Goal: Information Seeking & Learning: Learn about a topic

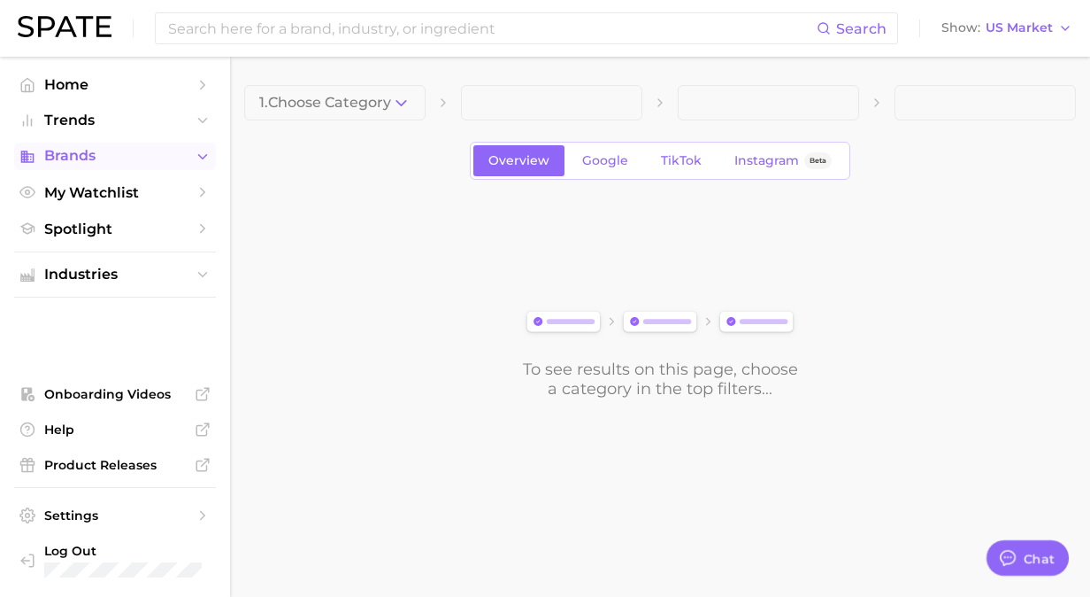
drag, startPoint x: 81, startPoint y: 154, endPoint x: 92, endPoint y: 154, distance: 10.6
click at [81, 154] on span "Brands" at bounding box center [115, 156] width 142 height 16
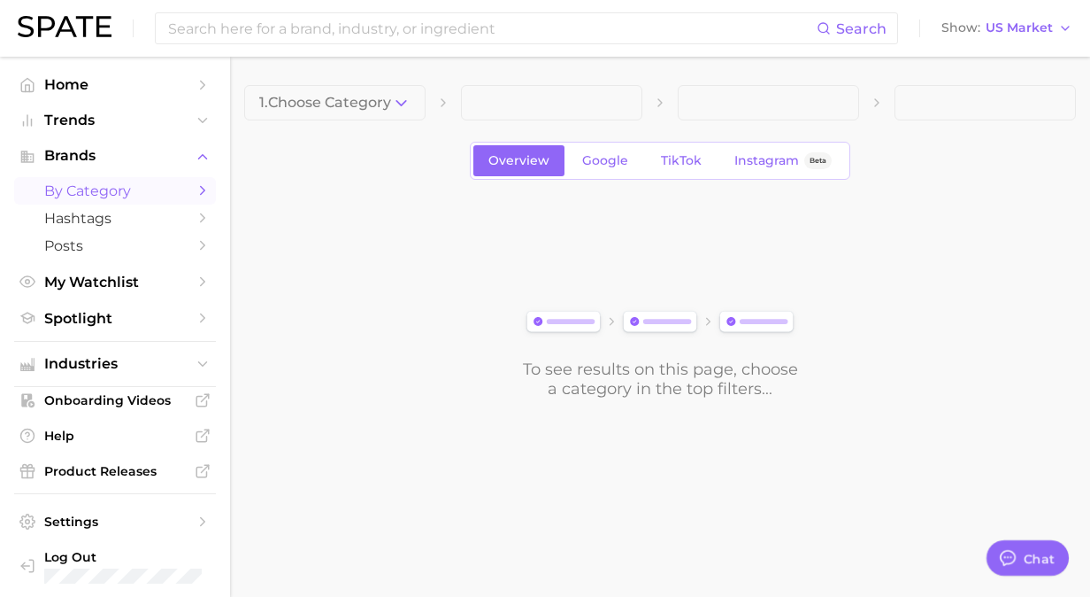
click at [106, 202] on link "by Category" at bounding box center [115, 190] width 202 height 27
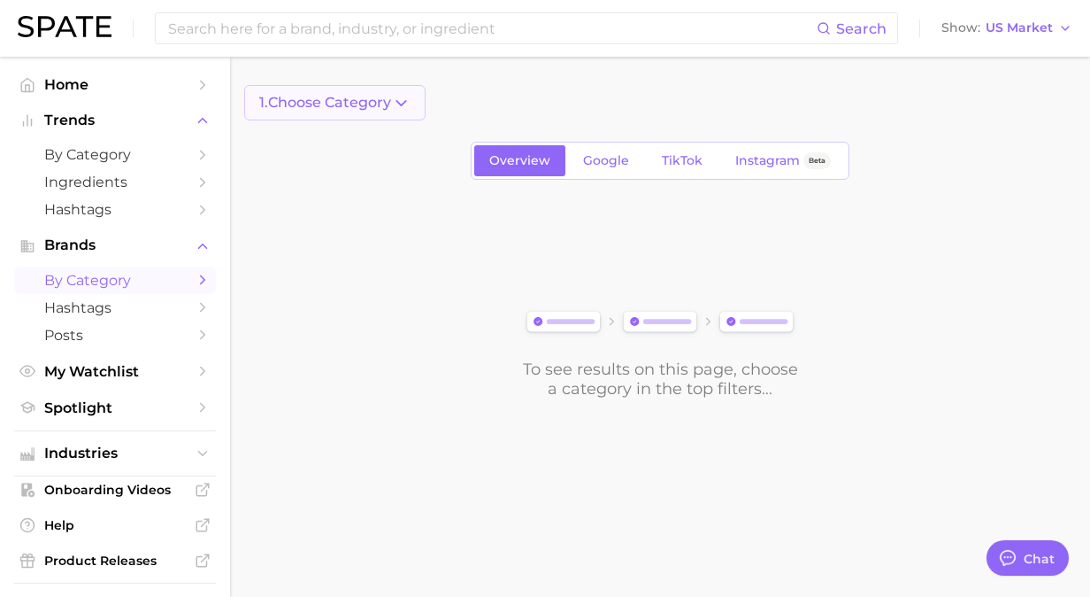
click at [358, 94] on button "1. Choose Category" at bounding box center [334, 102] width 181 height 35
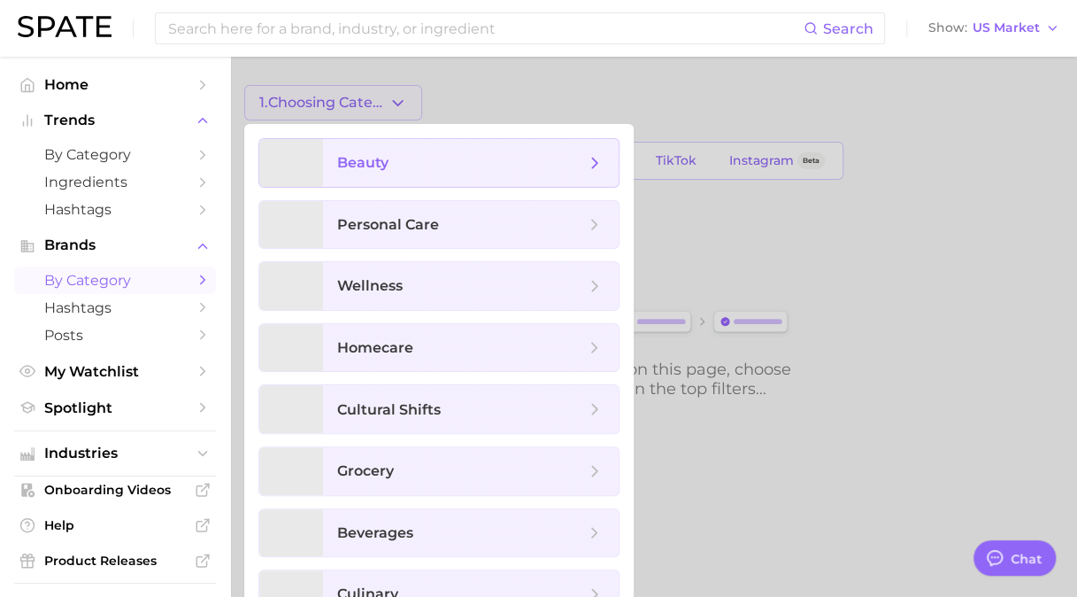
click at [375, 165] on span "beauty" at bounding box center [362, 162] width 51 height 17
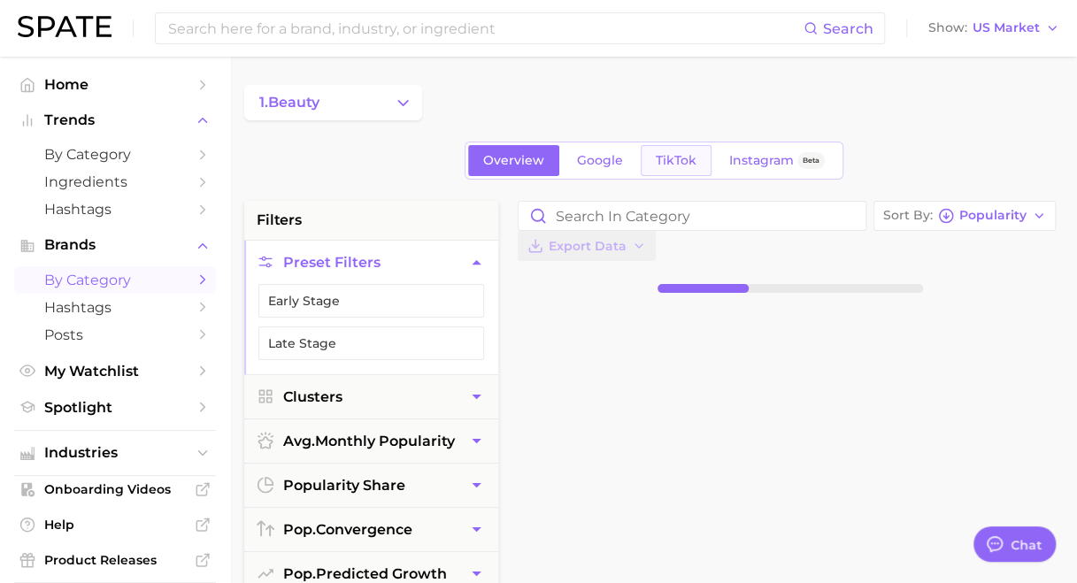
click at [681, 166] on span "TikTok" at bounding box center [676, 160] width 41 height 15
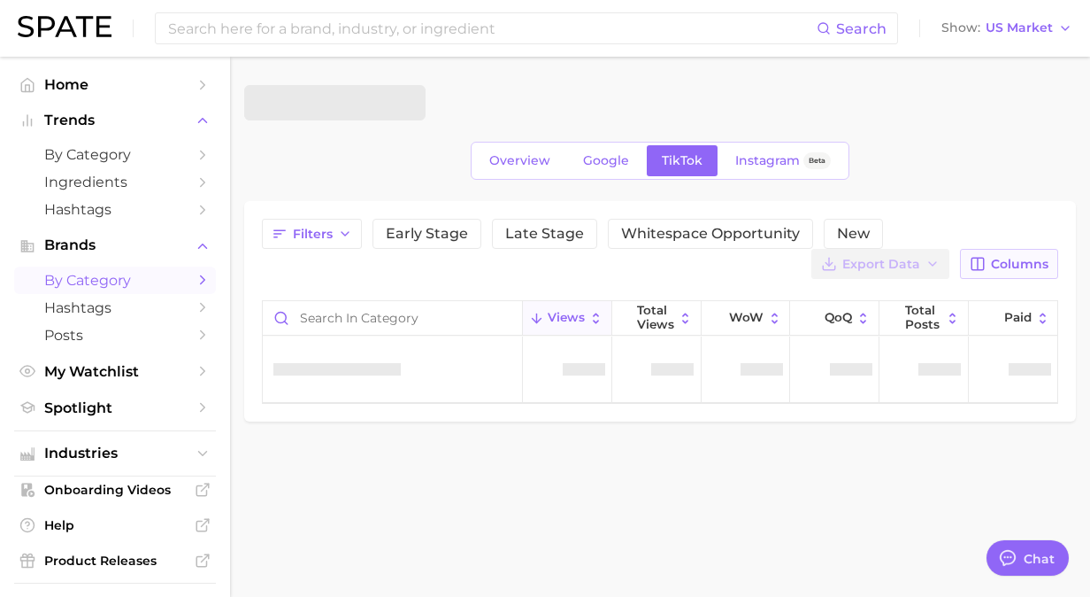
click at [1017, 254] on button "Columns" at bounding box center [1009, 264] width 98 height 30
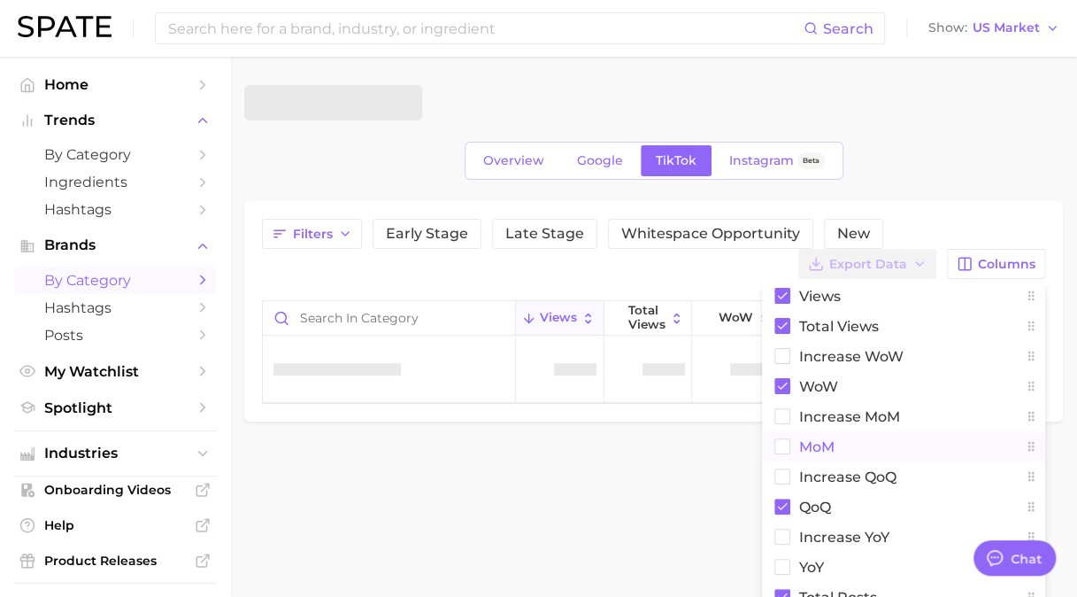
click at [782, 446] on rect at bounding box center [782, 446] width 15 height 15
click at [779, 415] on rect at bounding box center [782, 416] width 15 height 15
click at [779, 380] on rect at bounding box center [782, 386] width 16 height 16
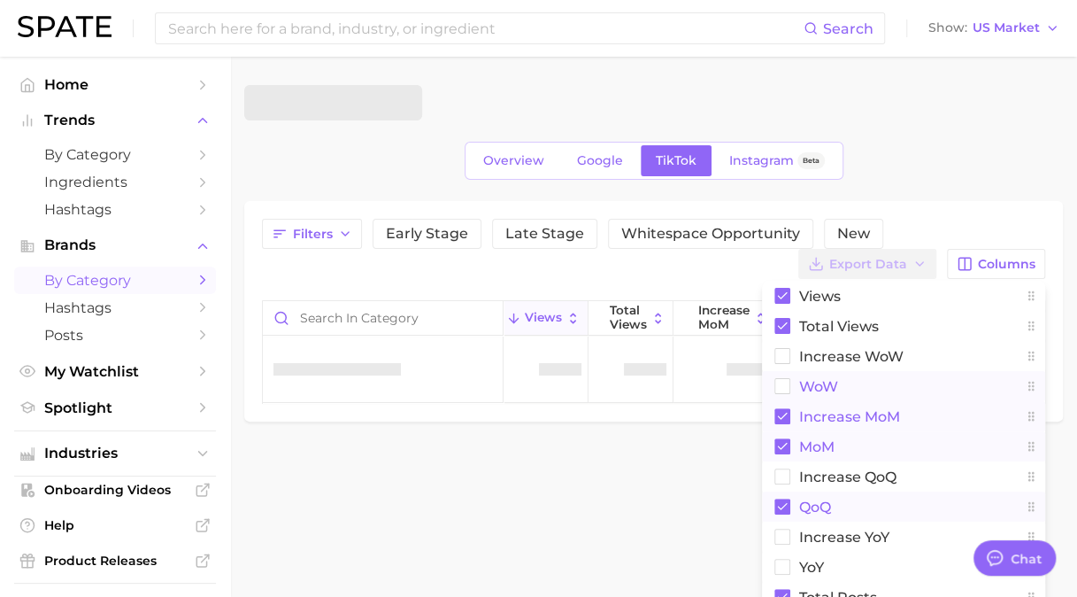
click at [786, 508] on rect at bounding box center [782, 506] width 16 height 16
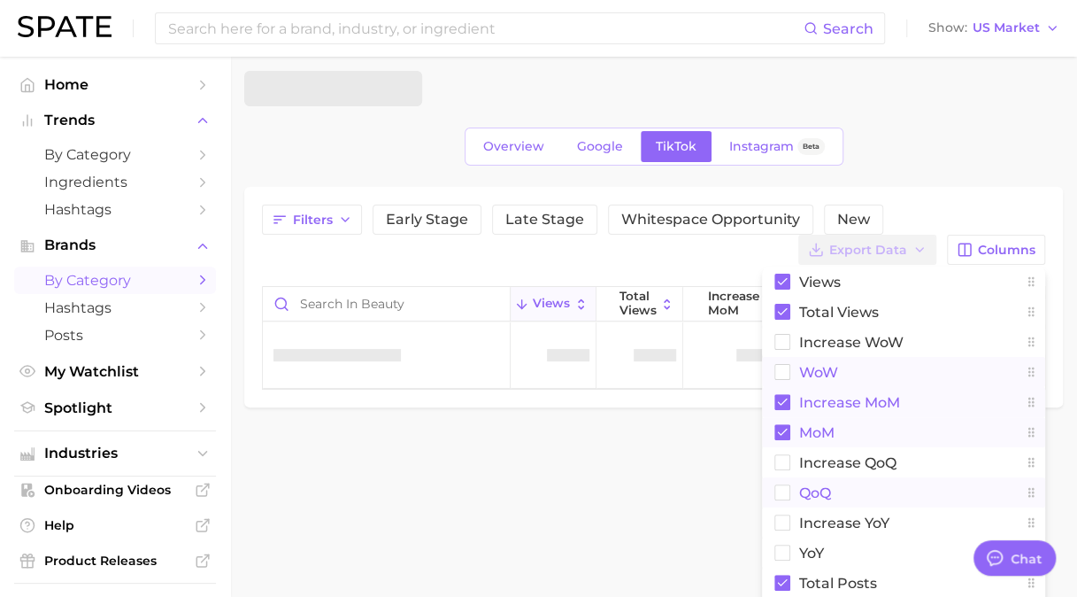
scroll to position [4, 0]
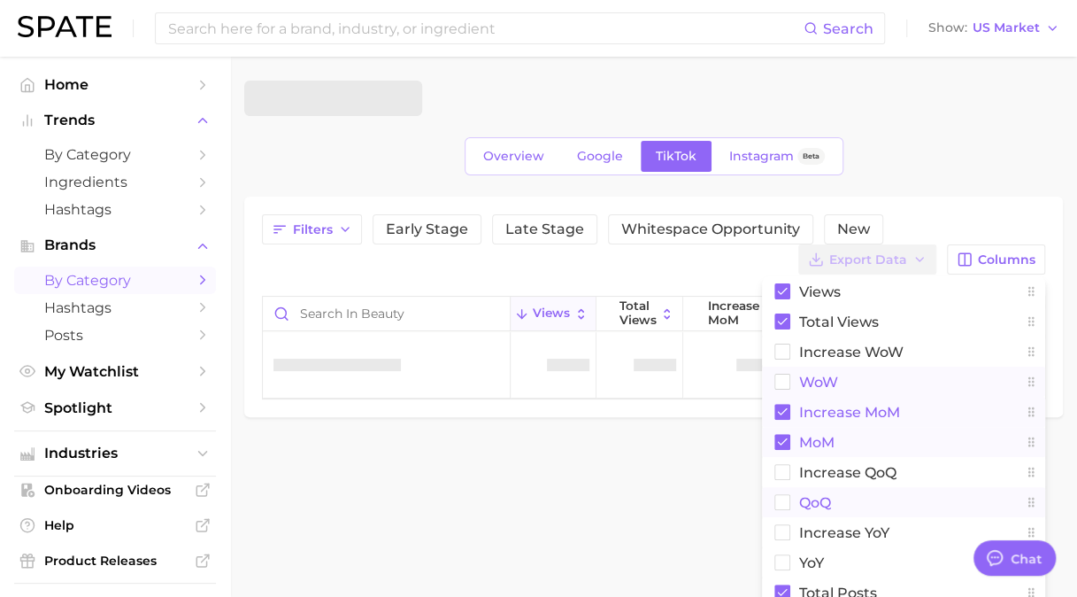
click at [1008, 241] on div "Filters Early Stage Late Stage Whitespace Opportunity New Export Data Columns V…" at bounding box center [653, 244] width 783 height 60
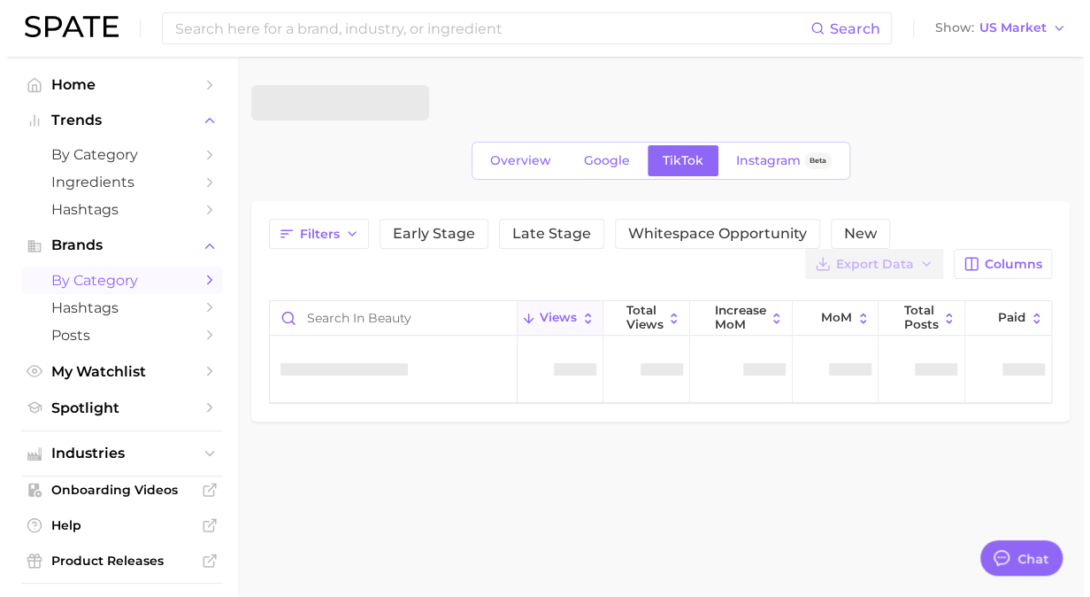
scroll to position [0, 0]
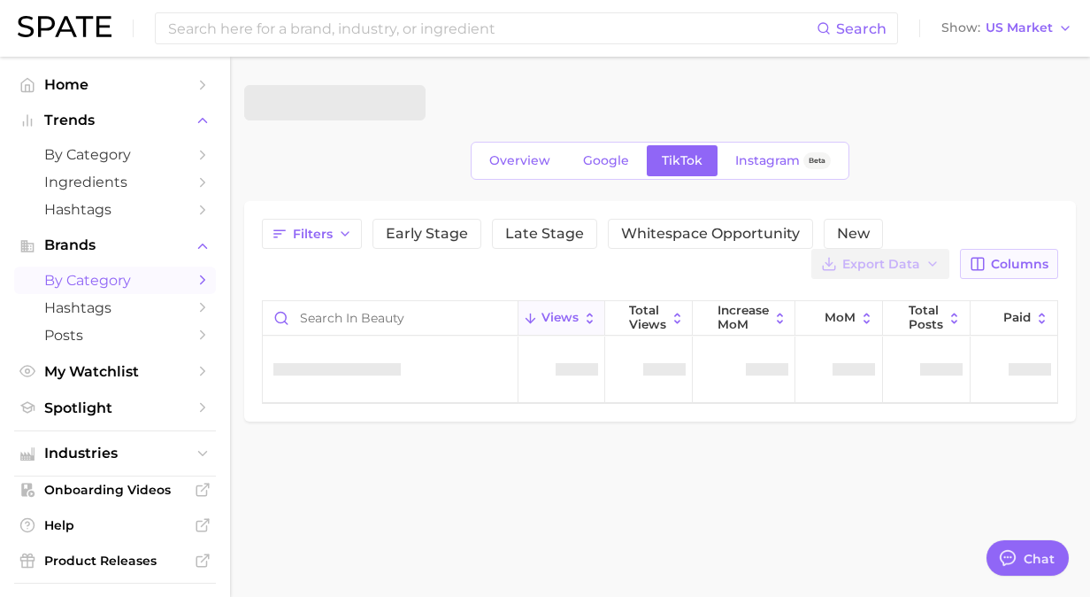
click at [1006, 263] on span "Columns" at bounding box center [1020, 264] width 58 height 15
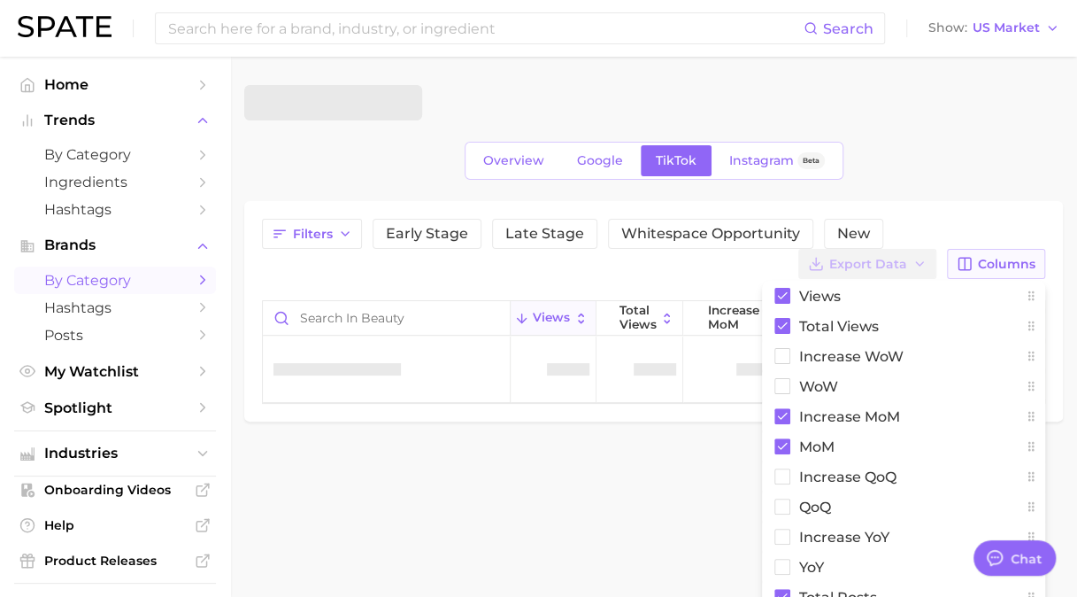
click at [1011, 253] on button "Columns" at bounding box center [996, 264] width 98 height 30
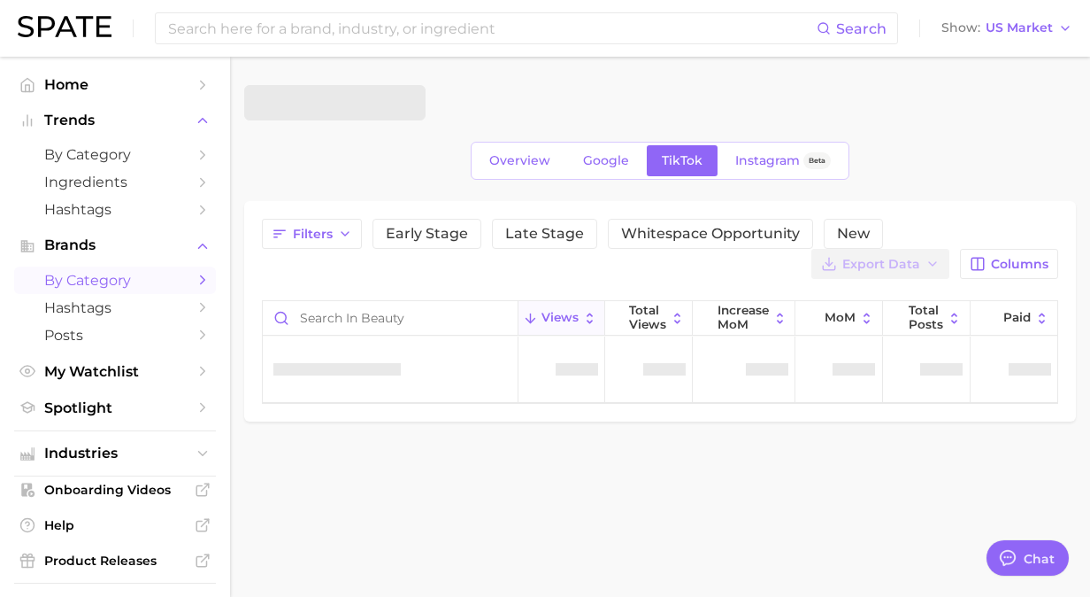
click at [480, 464] on main "Overview Google TikTok Instagram Beta Filters Early Stage Late Stage Whitespace…" at bounding box center [660, 283] width 860 height 453
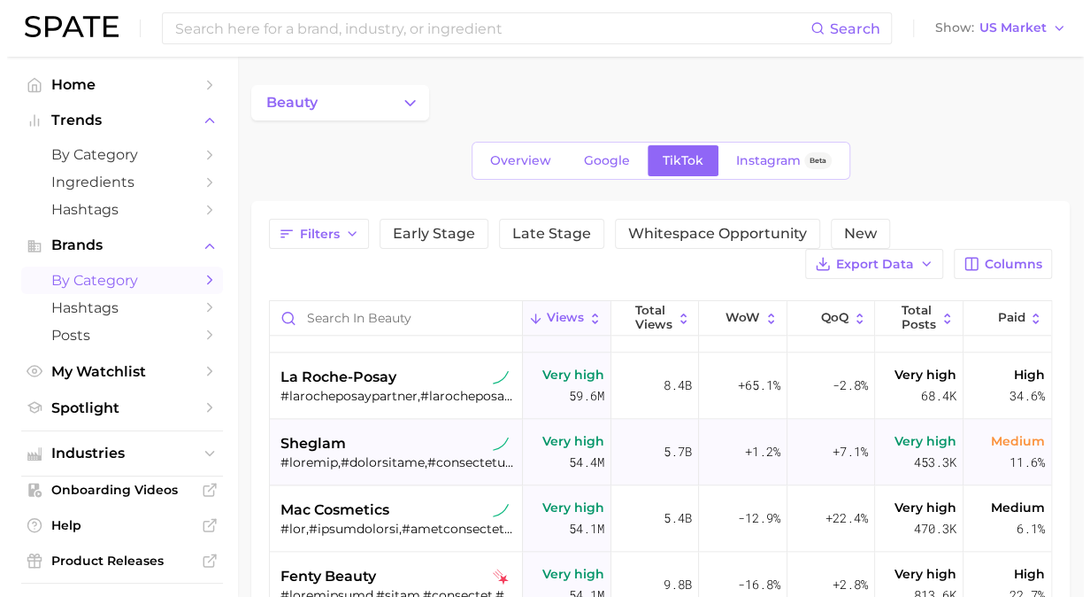
scroll to position [1062, 0]
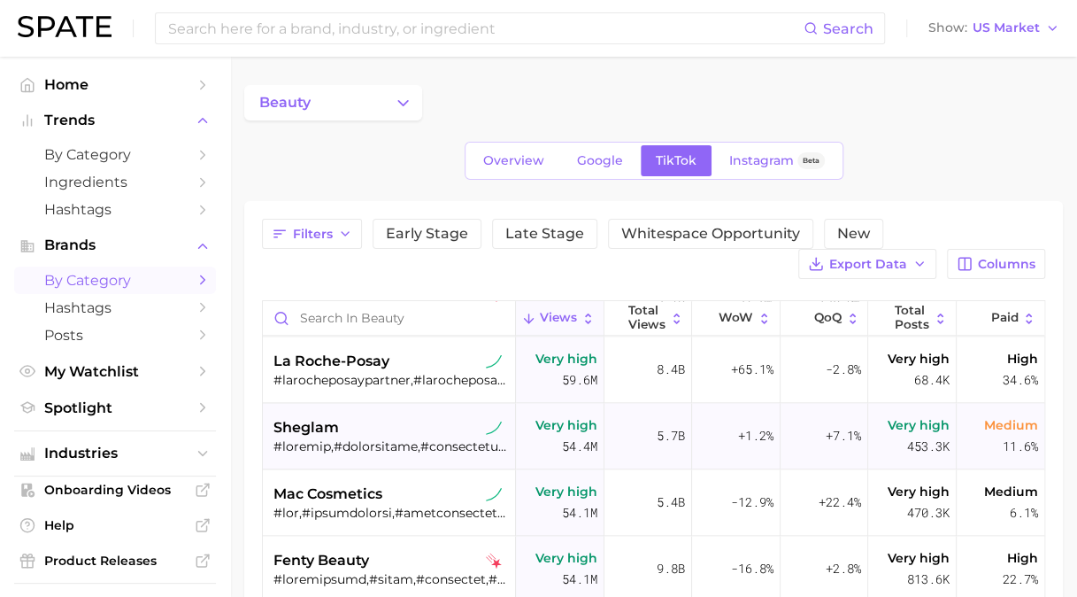
drag, startPoint x: 354, startPoint y: 438, endPoint x: 322, endPoint y: 432, distance: 32.5
click at [322, 432] on span "sheglam" at bounding box center [306, 427] width 65 height 21
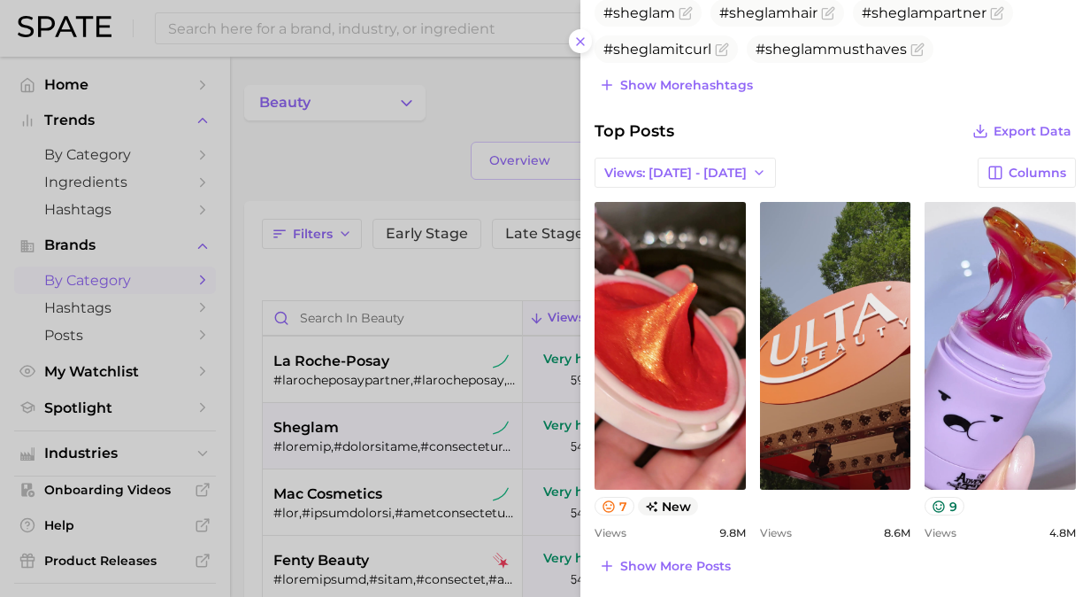
scroll to position [531, 0]
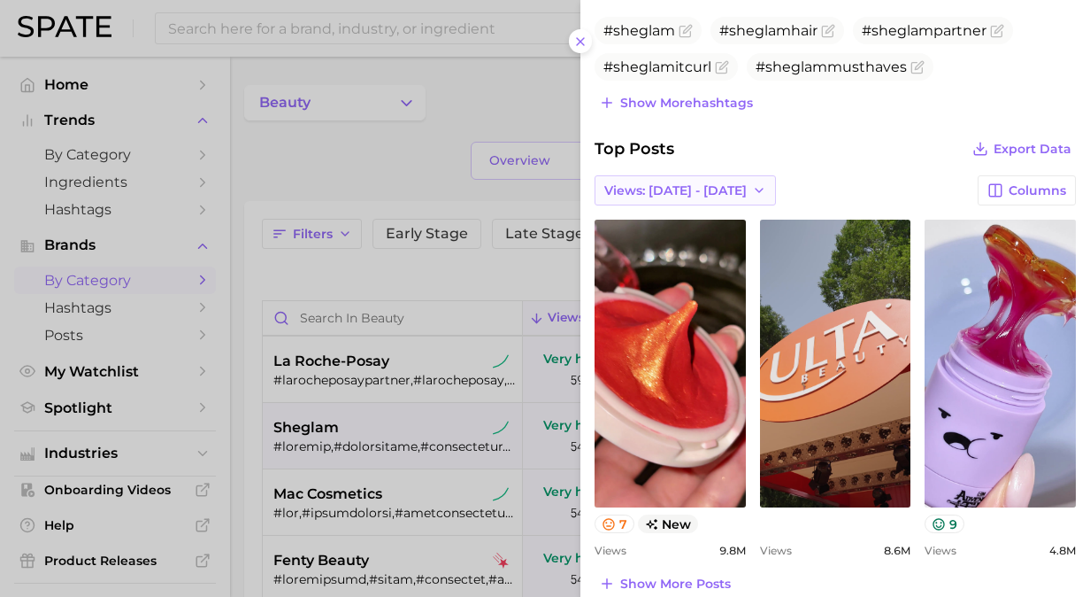
click at [735, 181] on button "Views: Aug 10 - 17" at bounding box center [685, 190] width 181 height 30
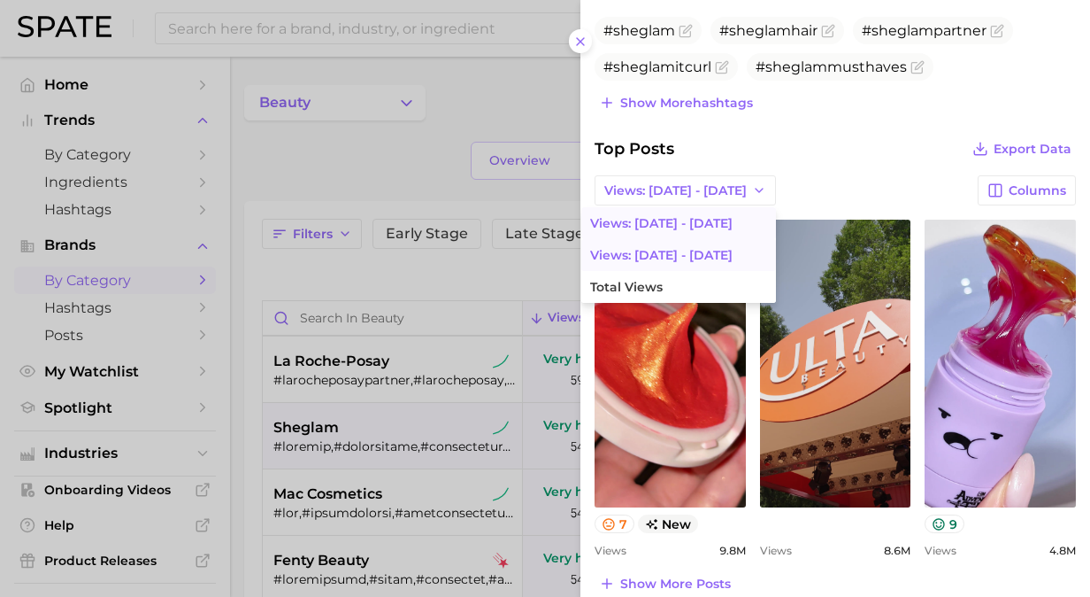
click at [667, 254] on button "Views: Aug 3 - 10" at bounding box center [679, 255] width 195 height 32
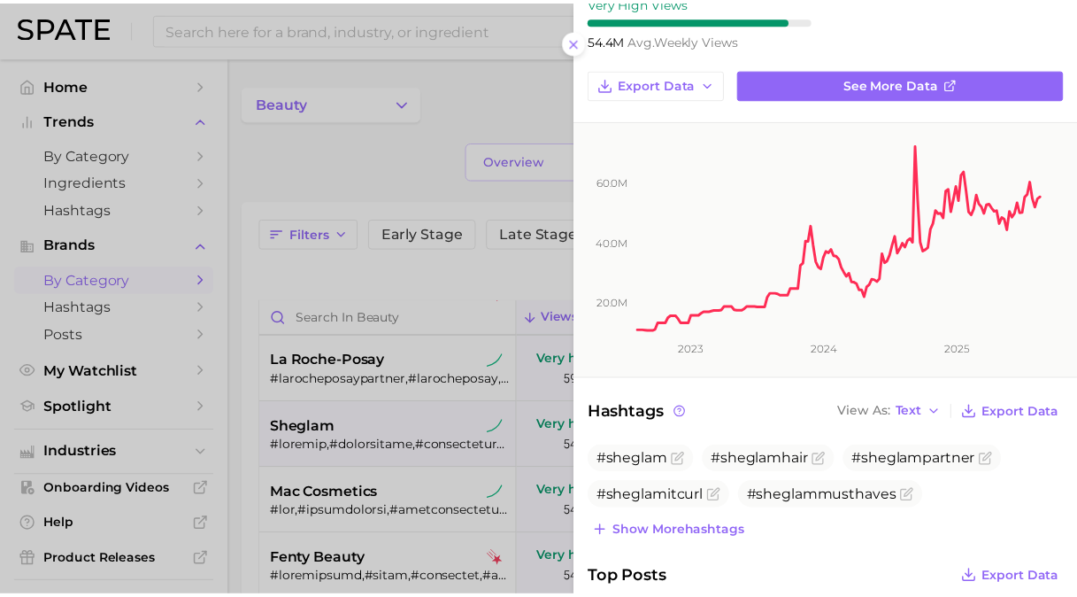
scroll to position [58, 0]
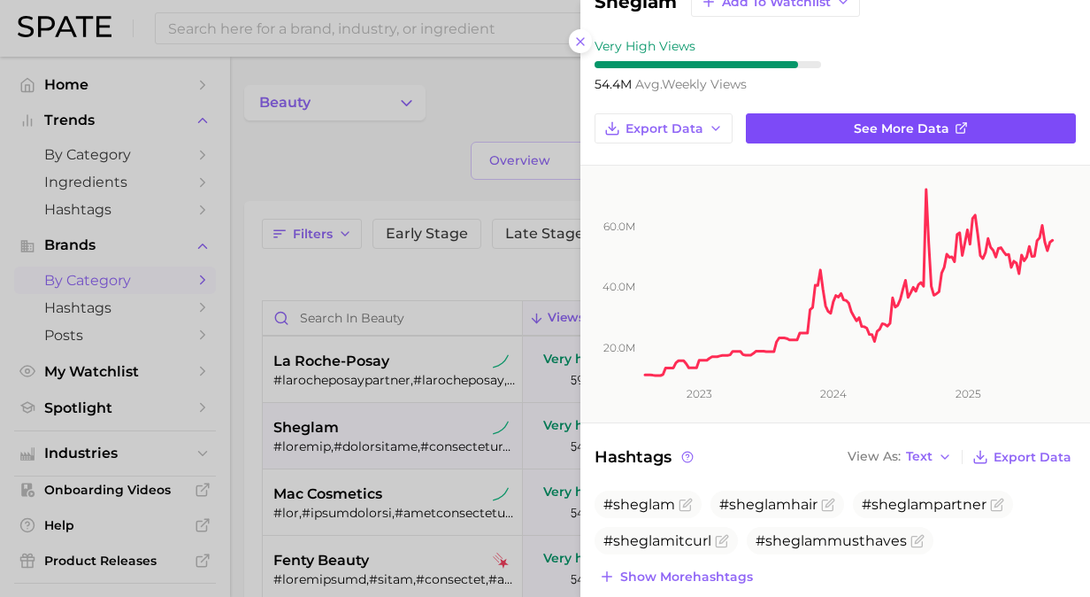
click at [878, 133] on span "See more data" at bounding box center [902, 128] width 96 height 15
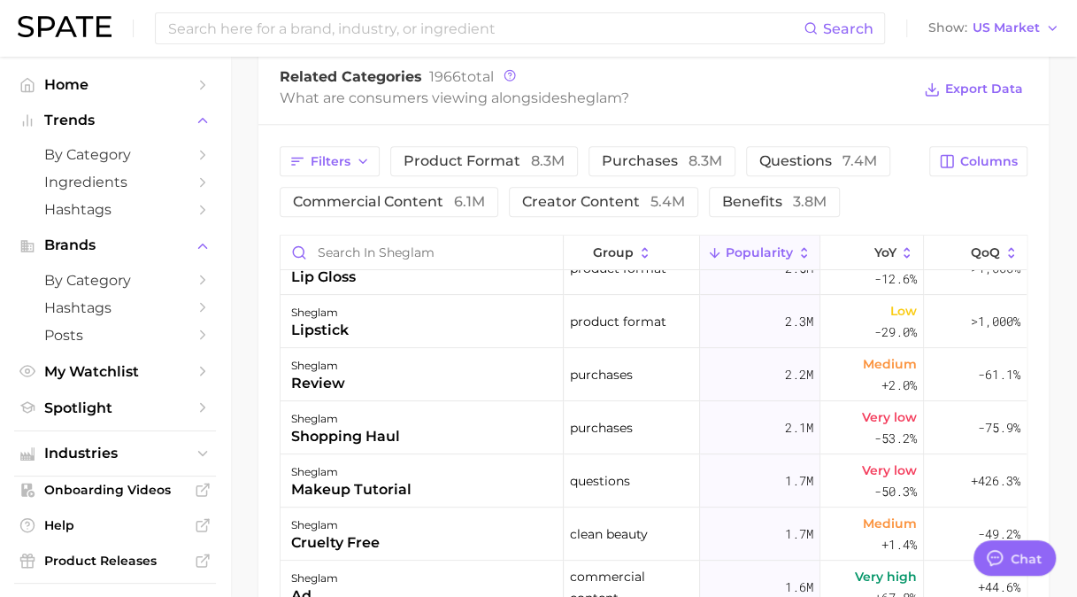
scroll to position [266, 0]
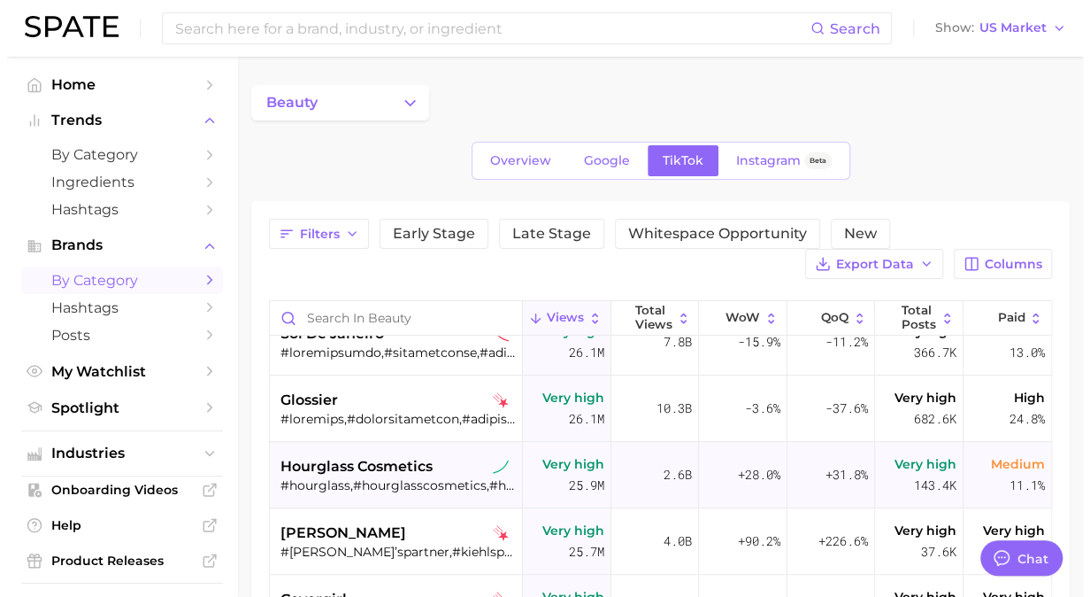
scroll to position [3718, 0]
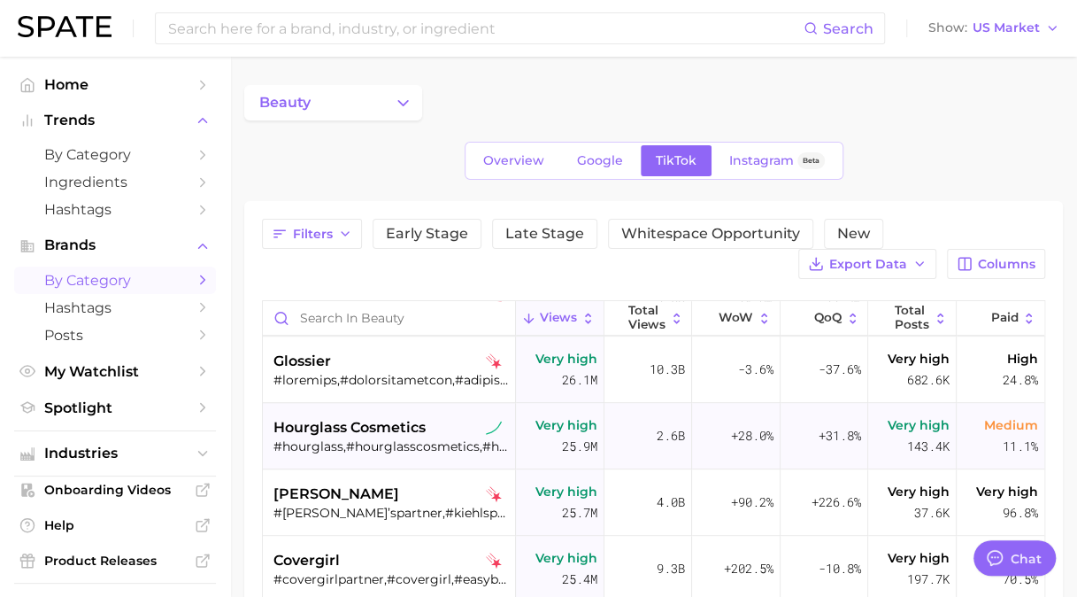
click at [412, 430] on span "hourglass cosmetics" at bounding box center [350, 427] width 152 height 21
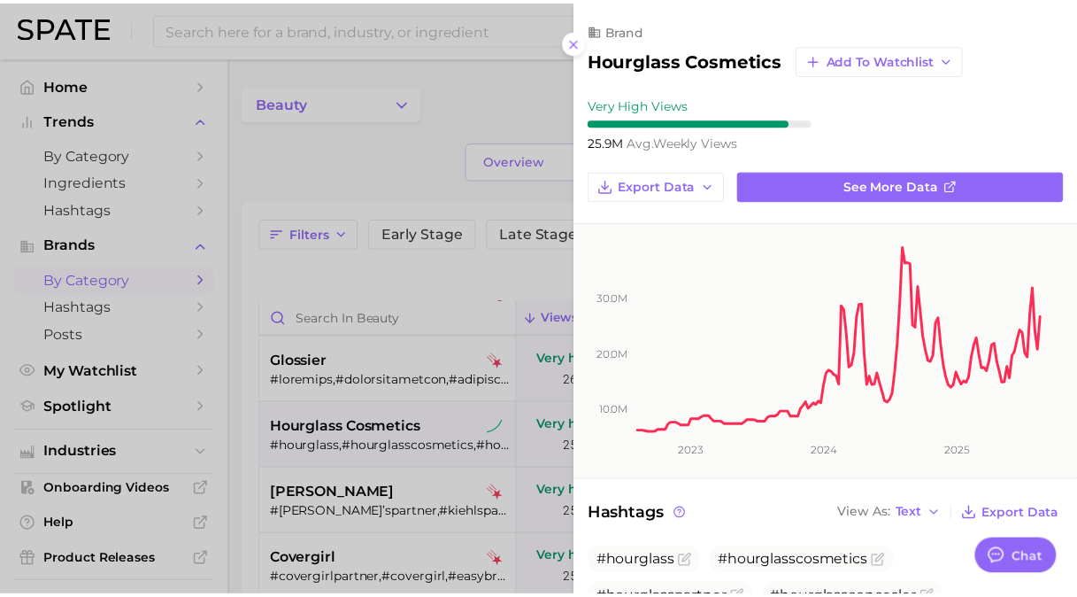
scroll to position [0, 0]
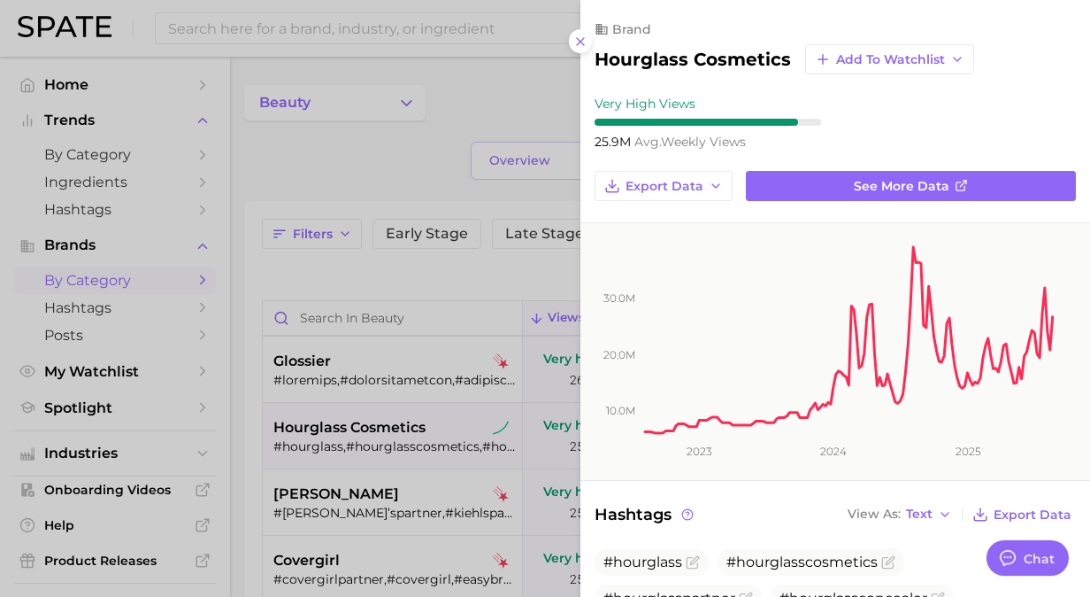
click at [361, 182] on div at bounding box center [545, 298] width 1090 height 597
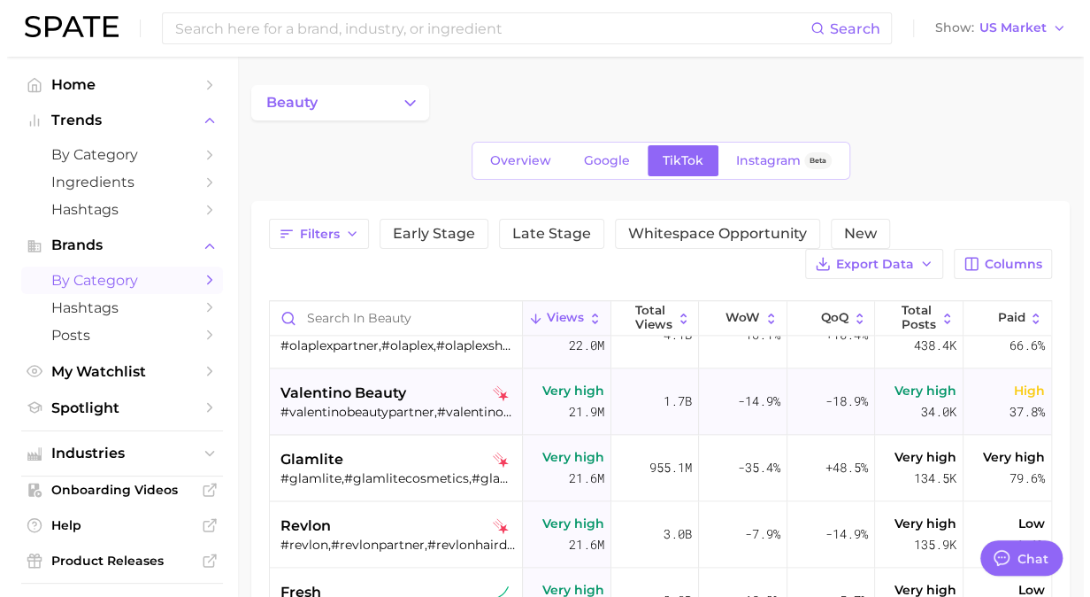
scroll to position [4603, 0]
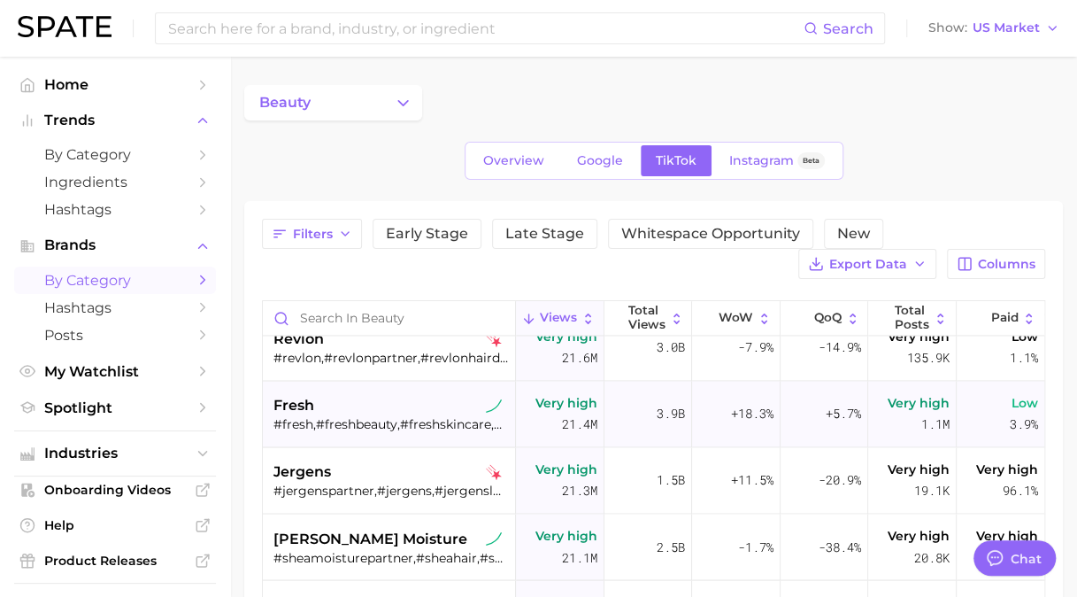
click at [406, 404] on div "fresh" at bounding box center [391, 405] width 235 height 21
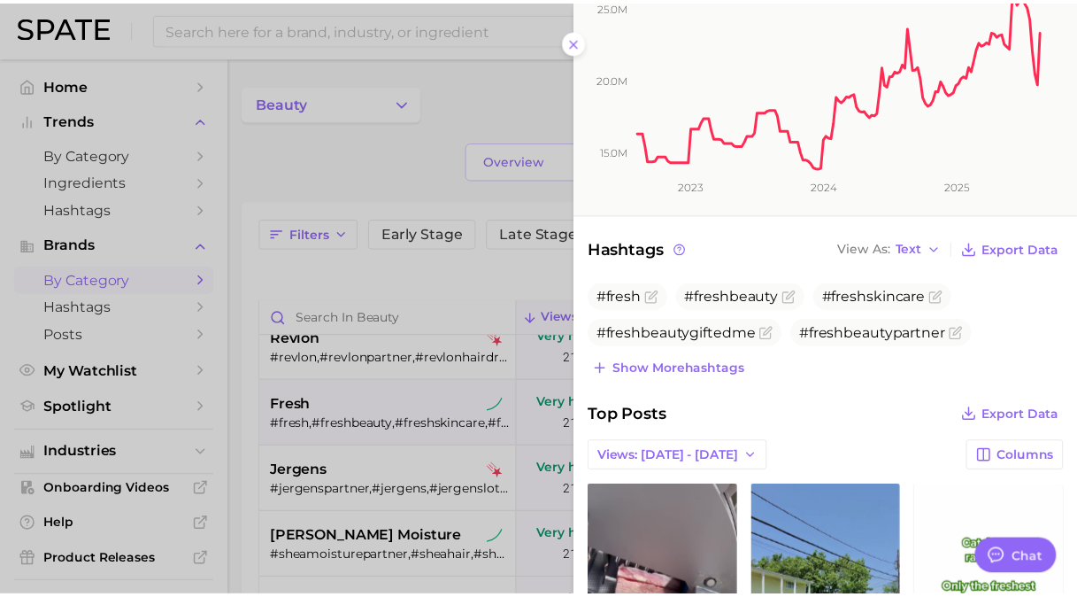
scroll to position [531, 0]
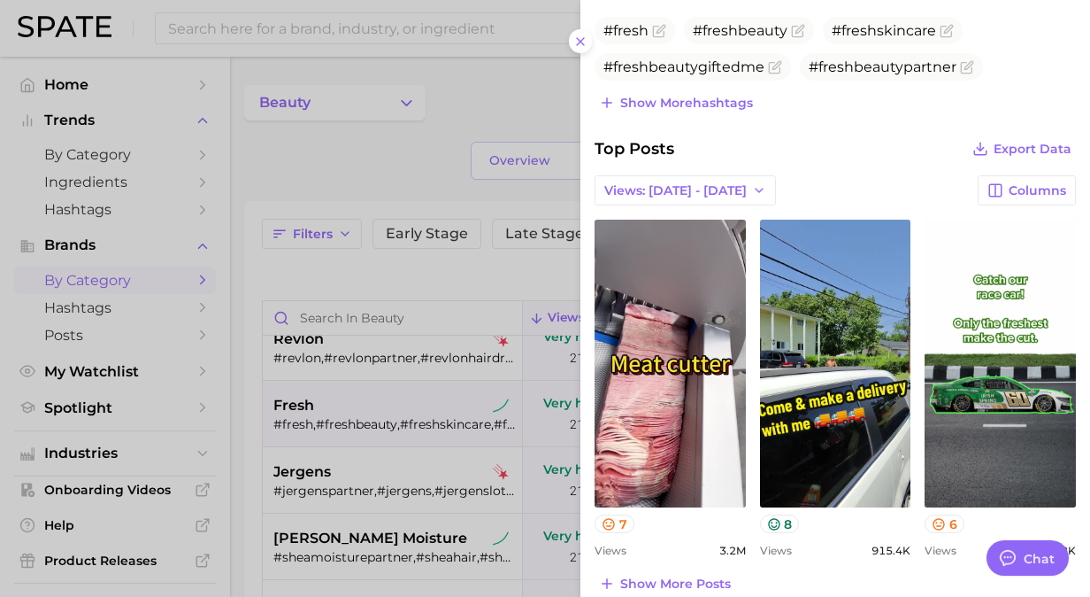
click at [358, 400] on div at bounding box center [545, 298] width 1090 height 597
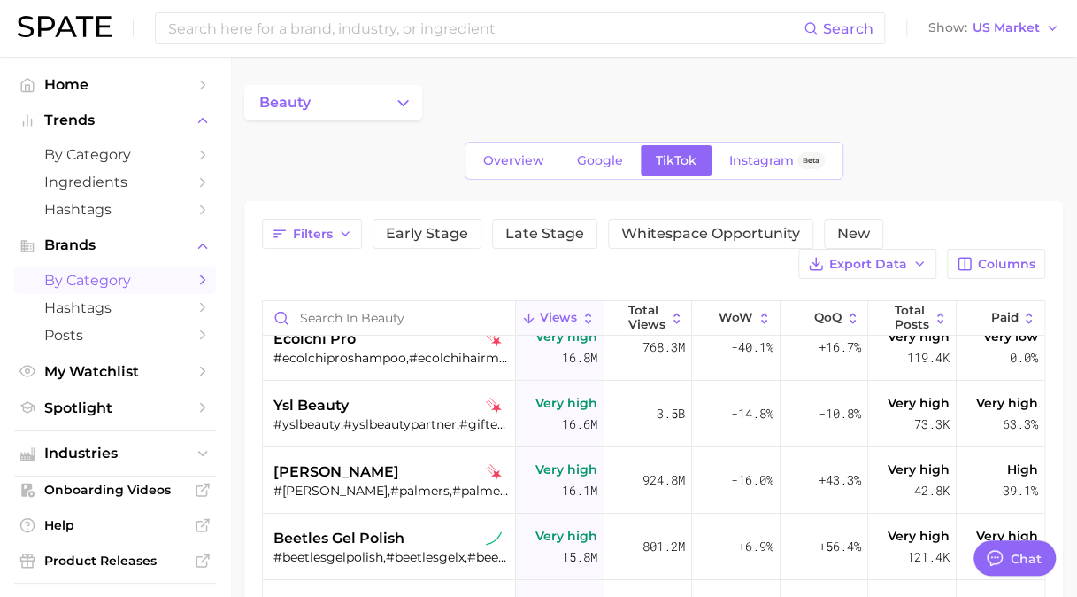
scroll to position [6284, 0]
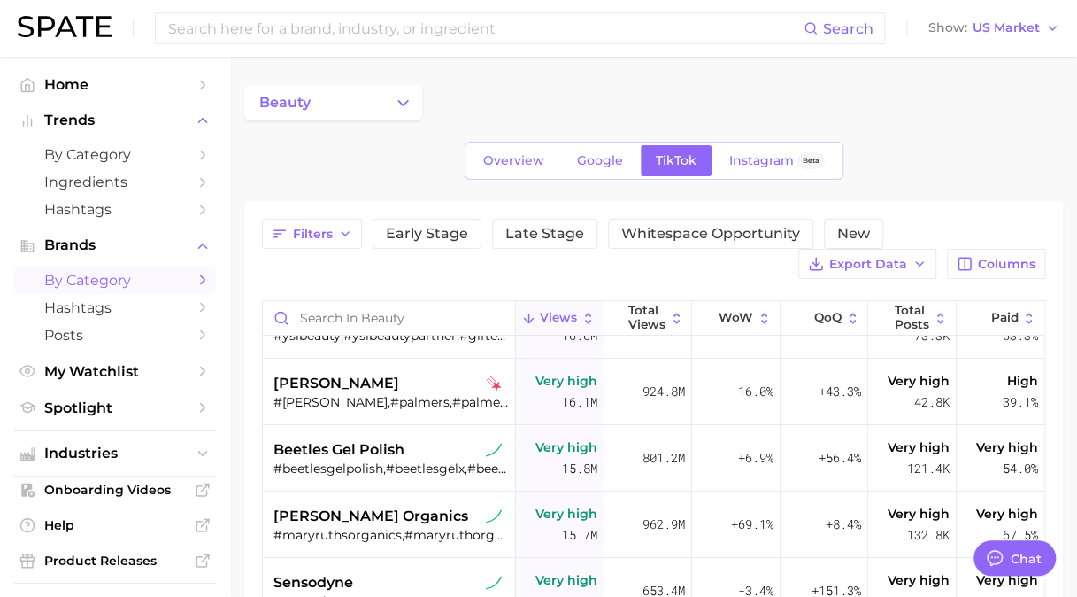
click at [334, 66] on main "beauty Overview Google TikTok Instagram Beta Filters Early Stage Late Stage Whi…" at bounding box center [653, 530] width 847 height 946
click at [331, 99] on button "beauty" at bounding box center [333, 102] width 178 height 35
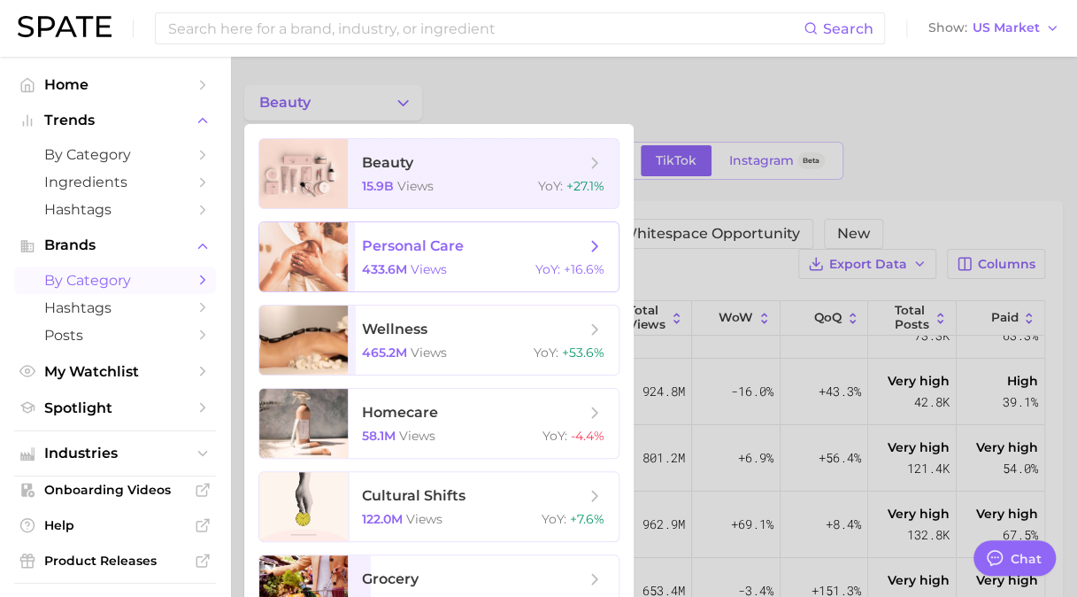
click at [398, 260] on span "personal care 433.6m views YoY : +16.6%" at bounding box center [483, 256] width 271 height 69
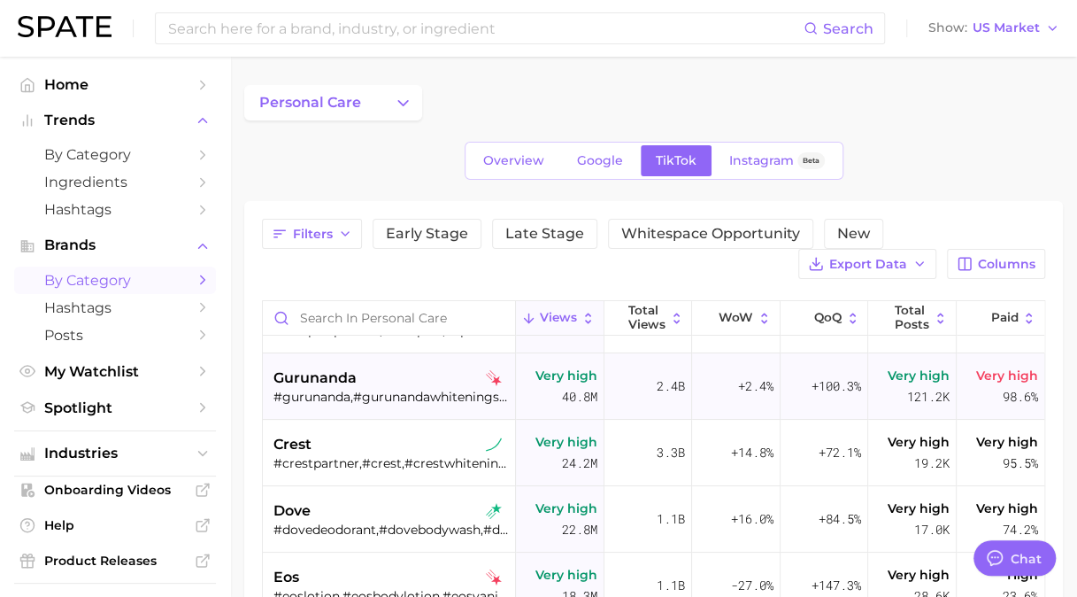
scroll to position [89, 0]
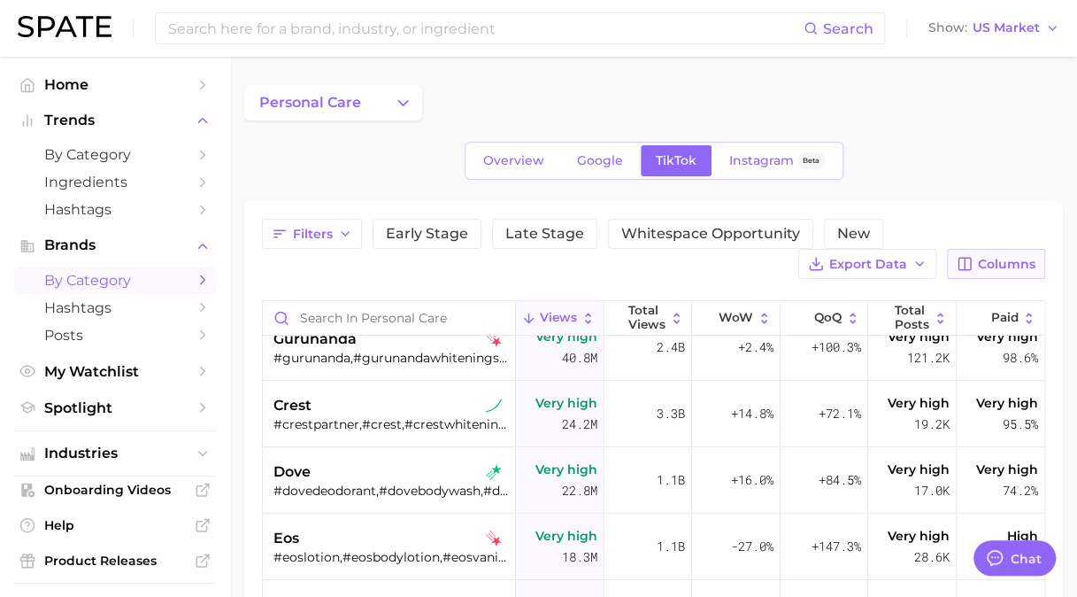
drag, startPoint x: 1042, startPoint y: 258, endPoint x: 1032, endPoint y: 262, distance: 10.4
click at [1042, 258] on button "Columns" at bounding box center [996, 264] width 98 height 30
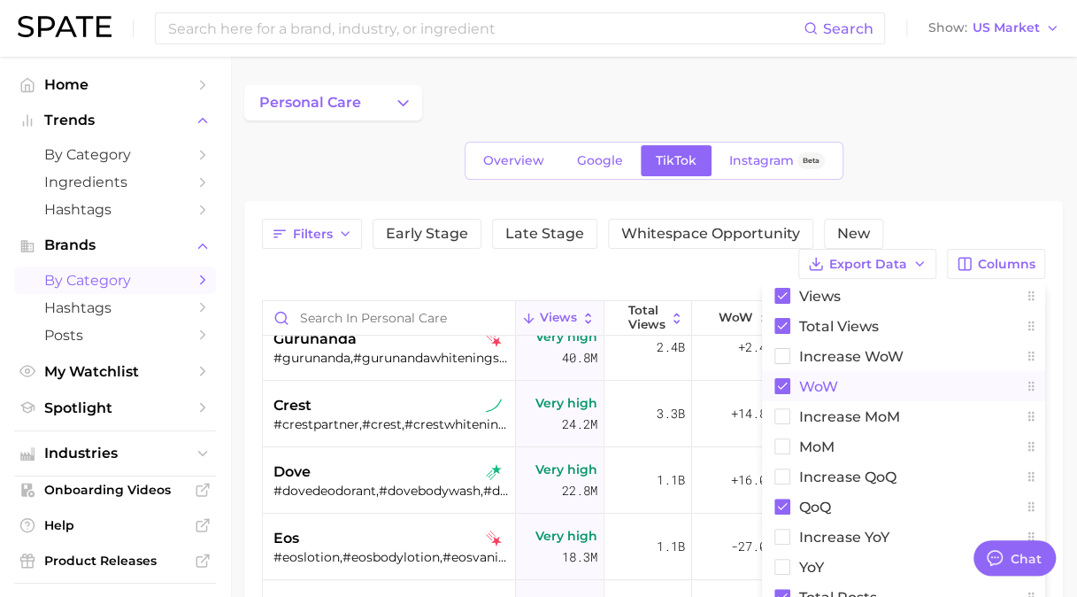
click at [782, 388] on rect at bounding box center [782, 386] width 16 height 16
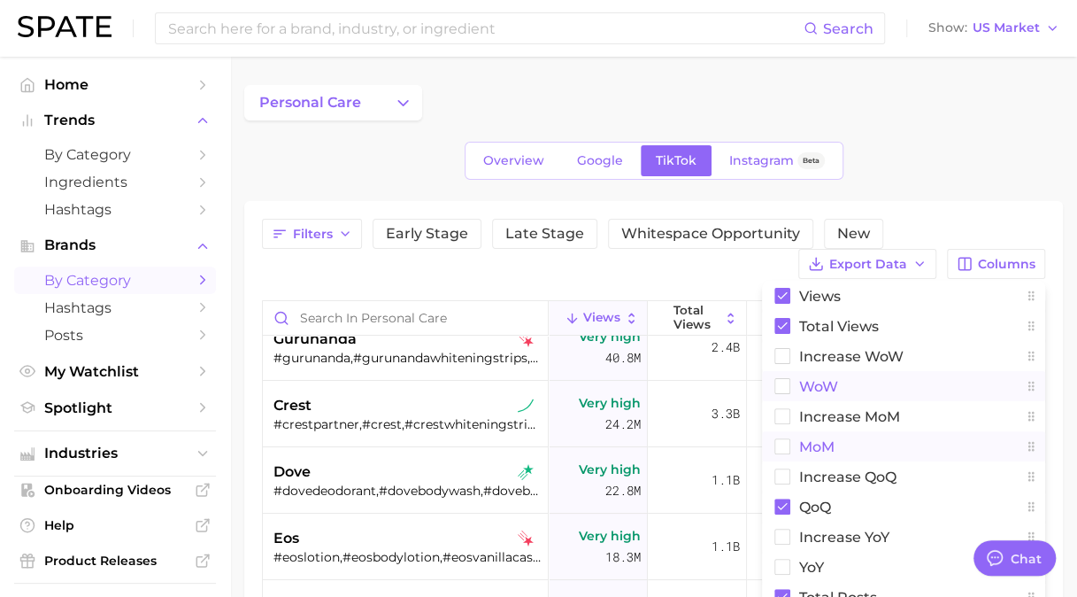
click at [791, 437] on button "MoM" at bounding box center [903, 446] width 283 height 30
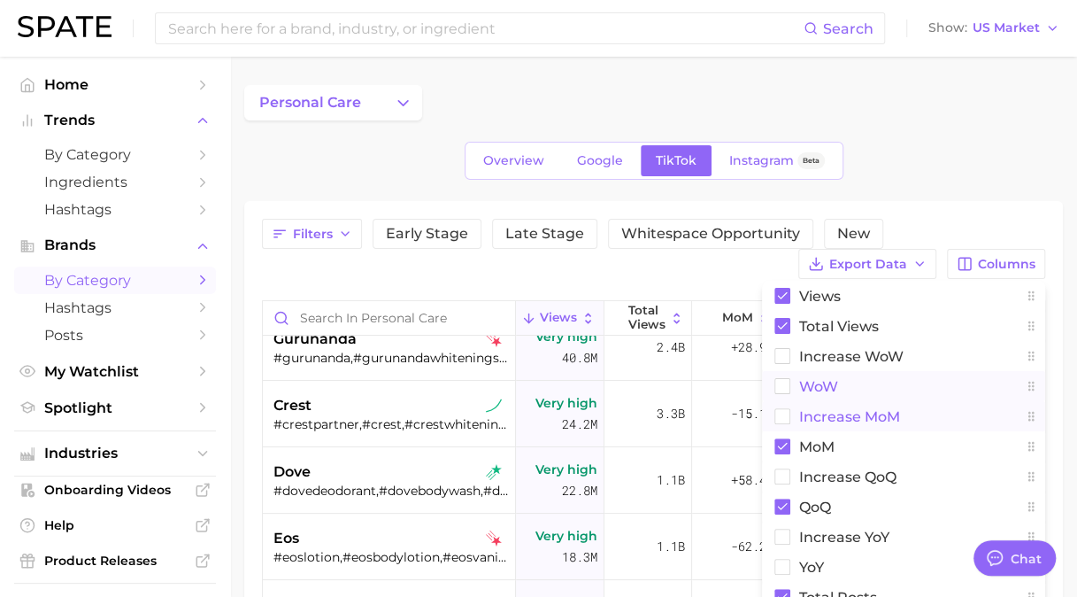
click at [782, 419] on rect at bounding box center [782, 416] width 15 height 15
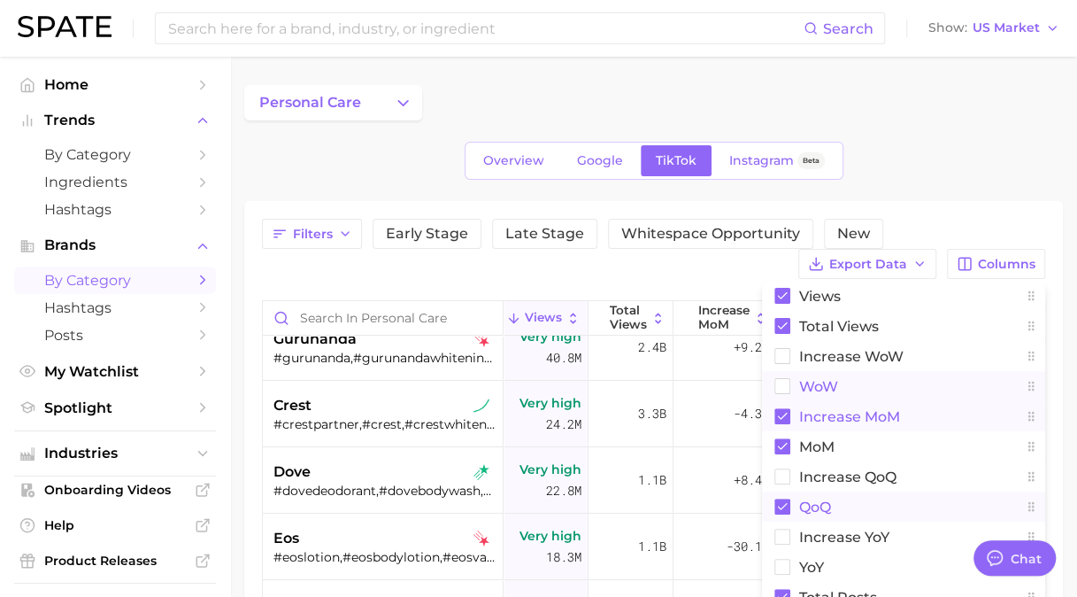
click at [786, 503] on rect at bounding box center [782, 506] width 16 height 16
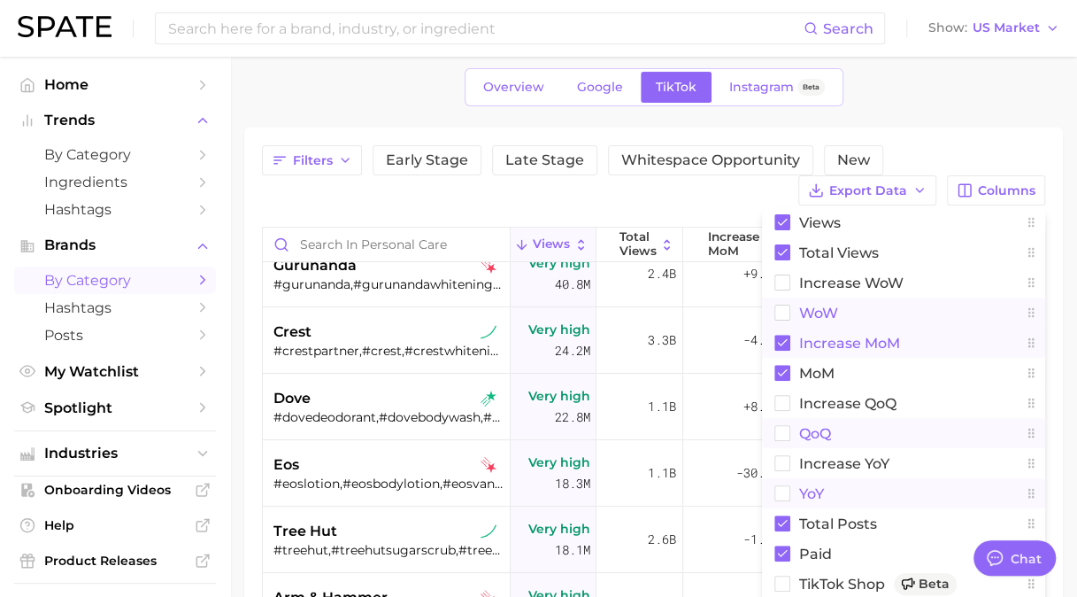
scroll to position [405, 0]
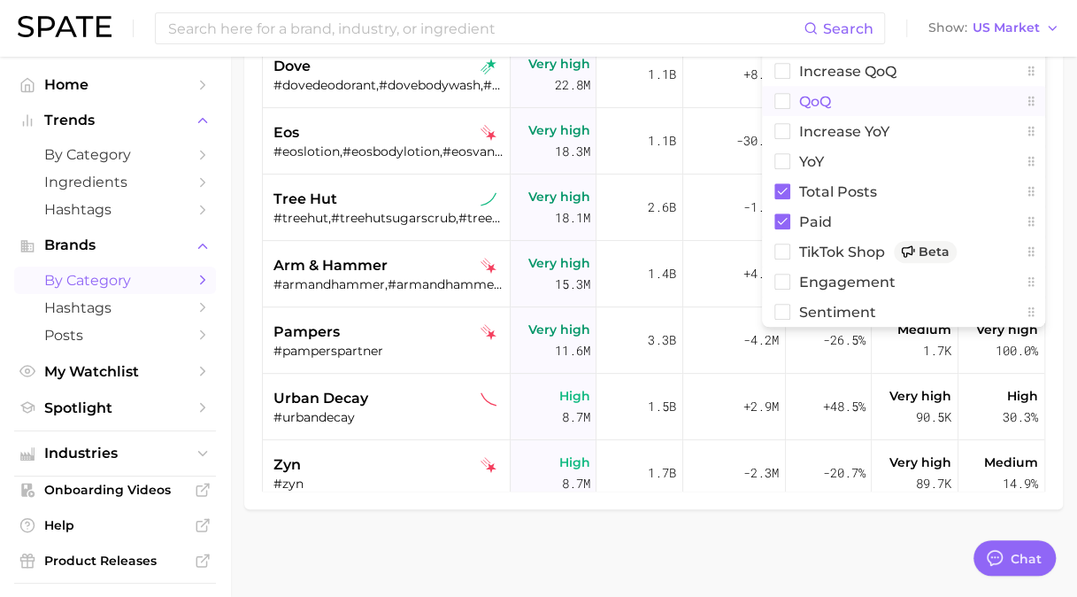
click at [455, 555] on main "personal care Overview Google TikTok Instagram Beta Filters Early Stage Late St…" at bounding box center [653, 124] width 847 height 946
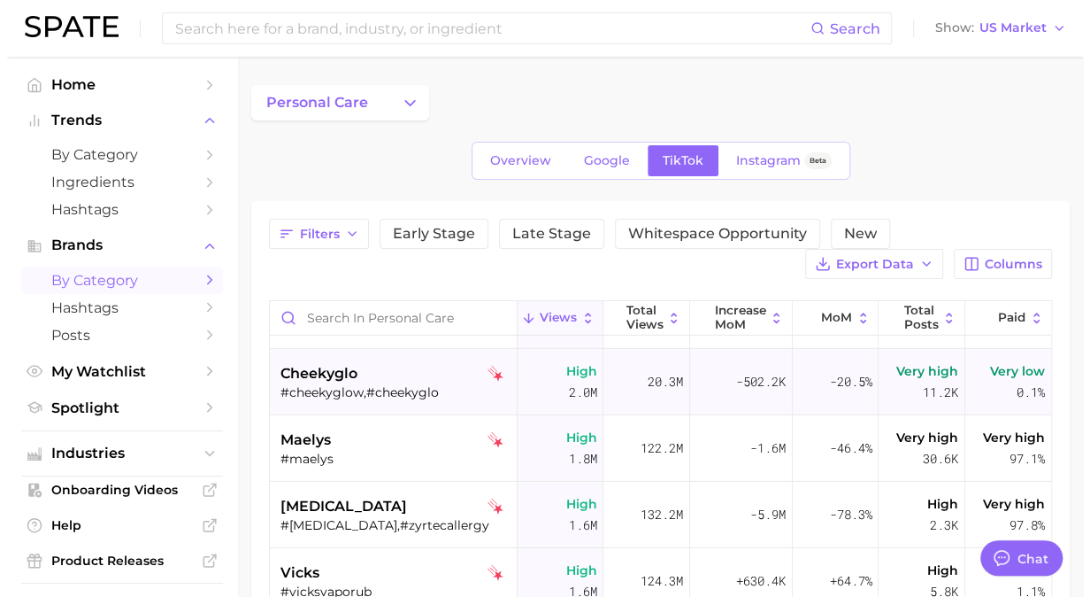
scroll to position [2655, 0]
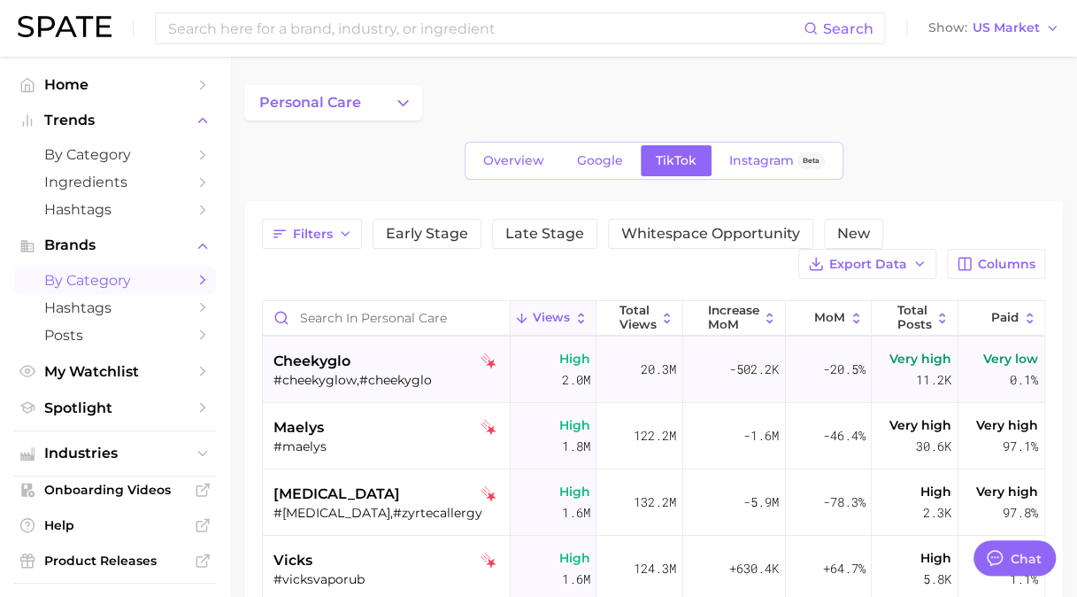
click at [379, 358] on div "cheekyglo" at bounding box center [389, 361] width 230 height 21
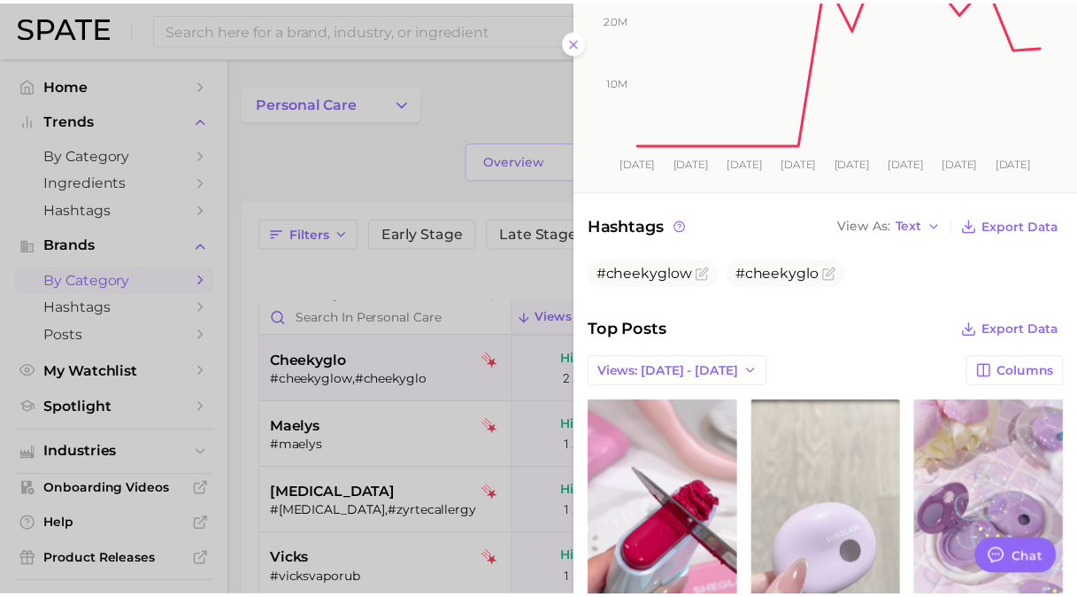
scroll to position [443, 0]
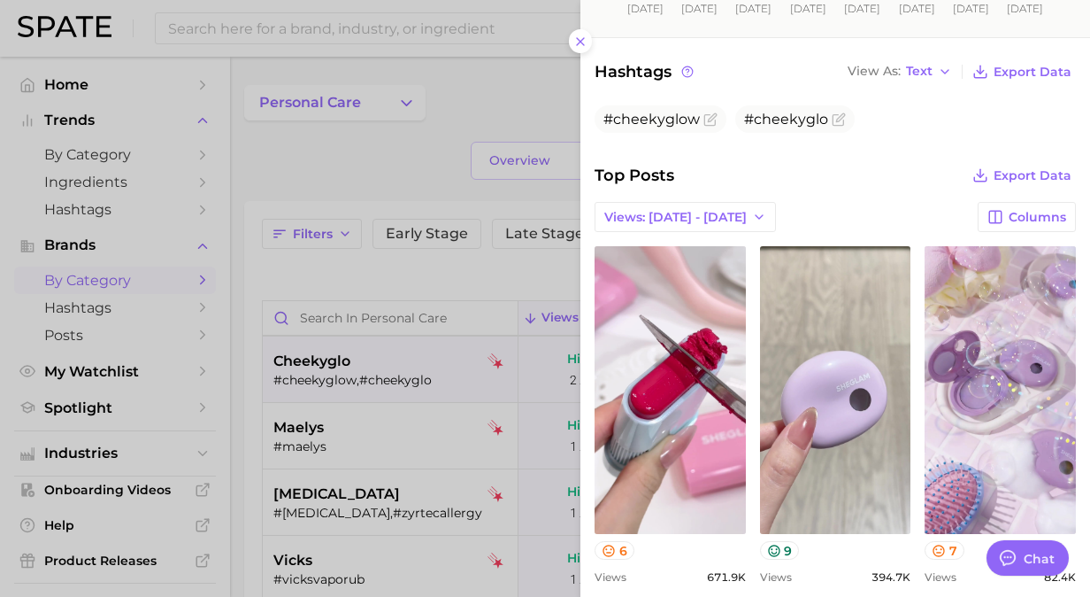
click at [365, 283] on div at bounding box center [545, 298] width 1090 height 597
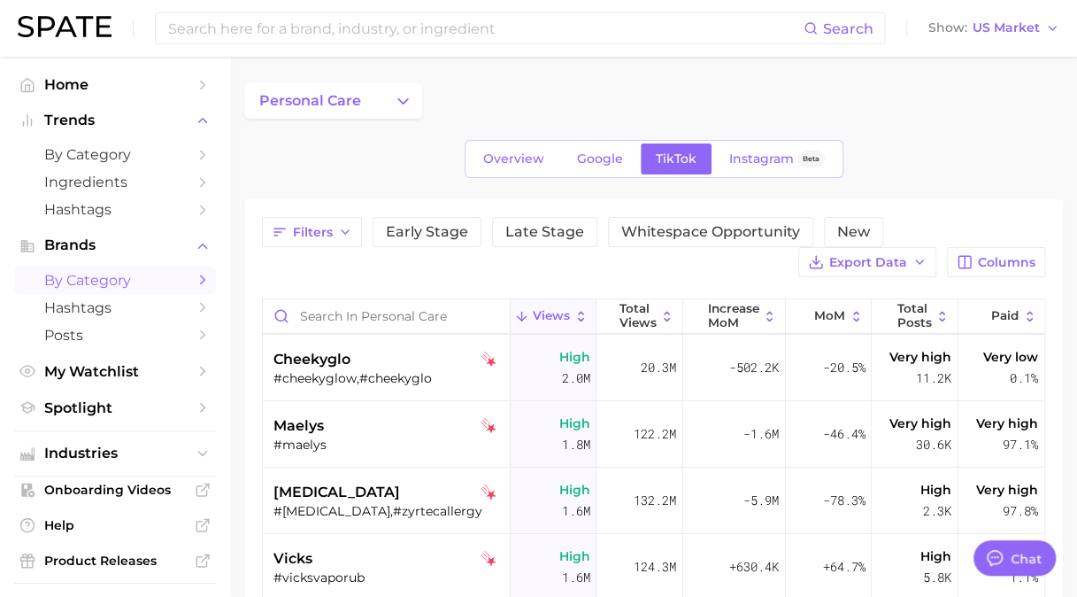
scroll to position [0, 0]
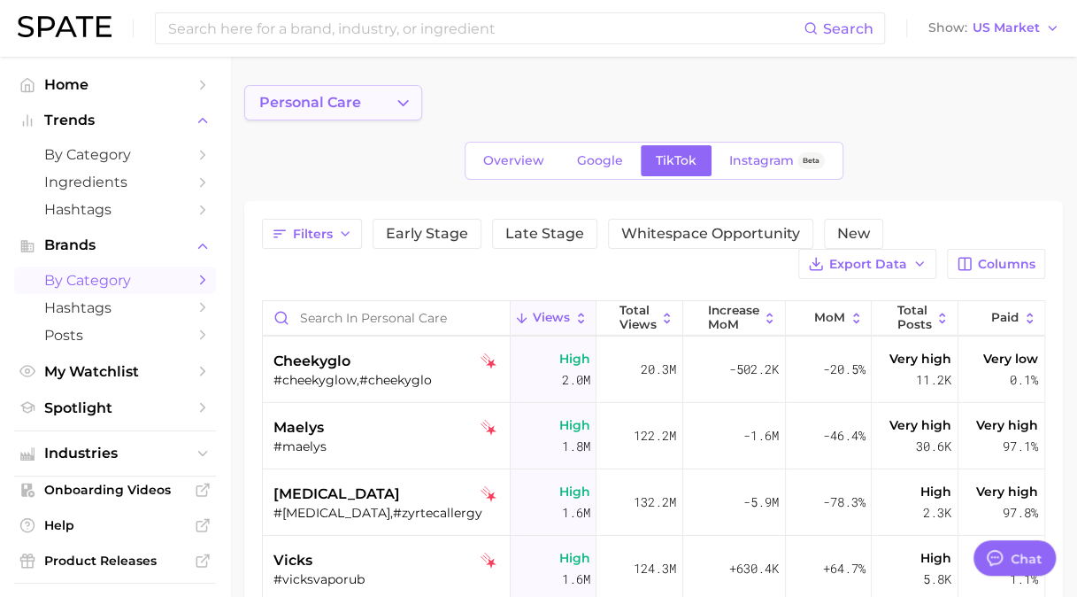
click at [377, 115] on button "personal care" at bounding box center [333, 102] width 178 height 35
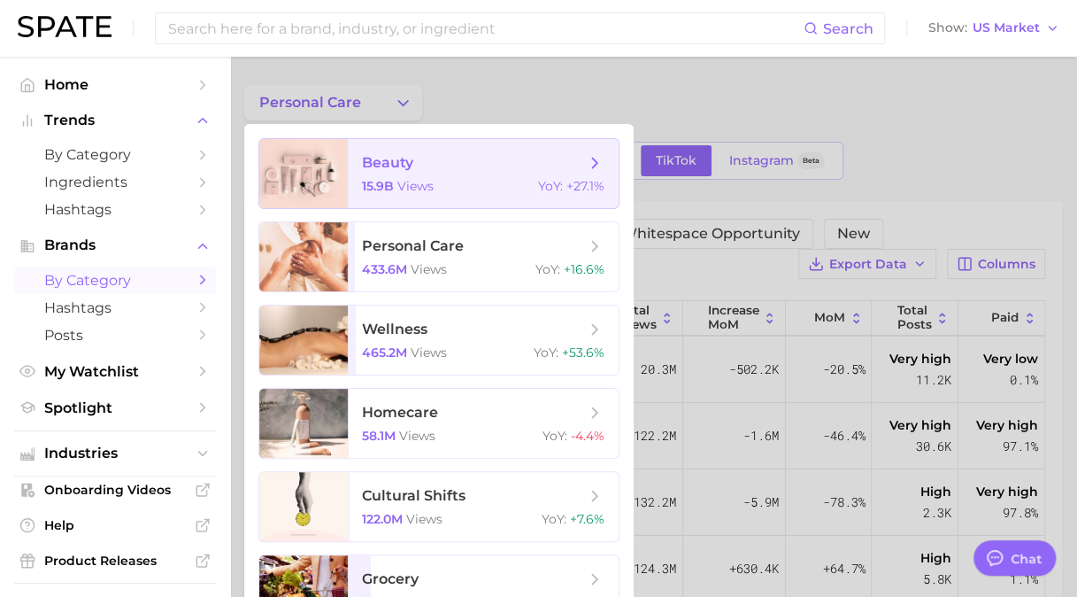
click at [418, 178] on span "beauty 15.9b views YoY : +27.1%" at bounding box center [483, 173] width 271 height 69
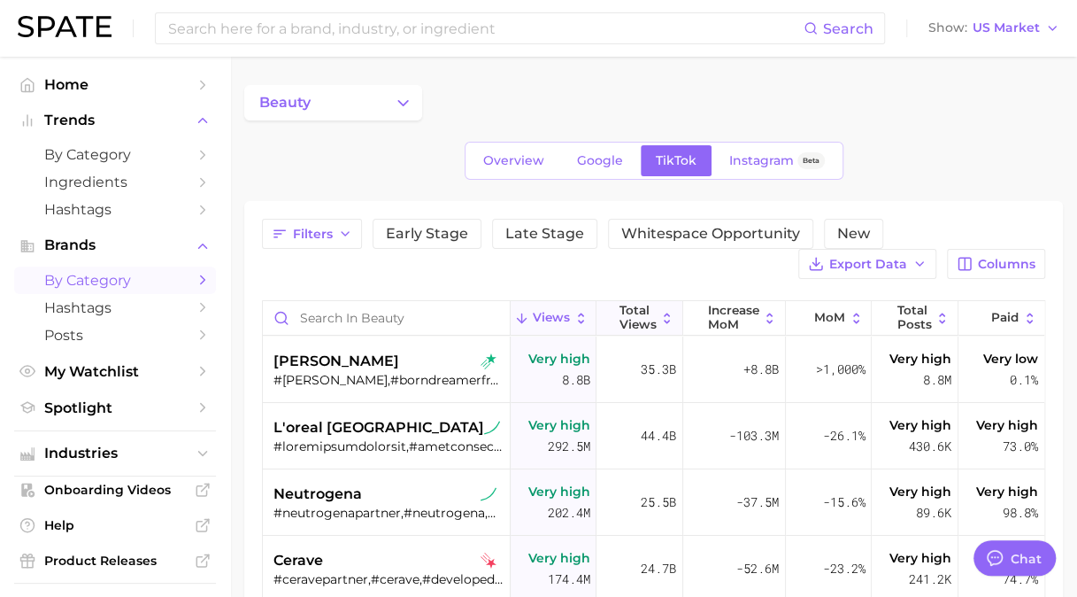
click at [634, 317] on span "Total Views" at bounding box center [637, 317] width 37 height 27
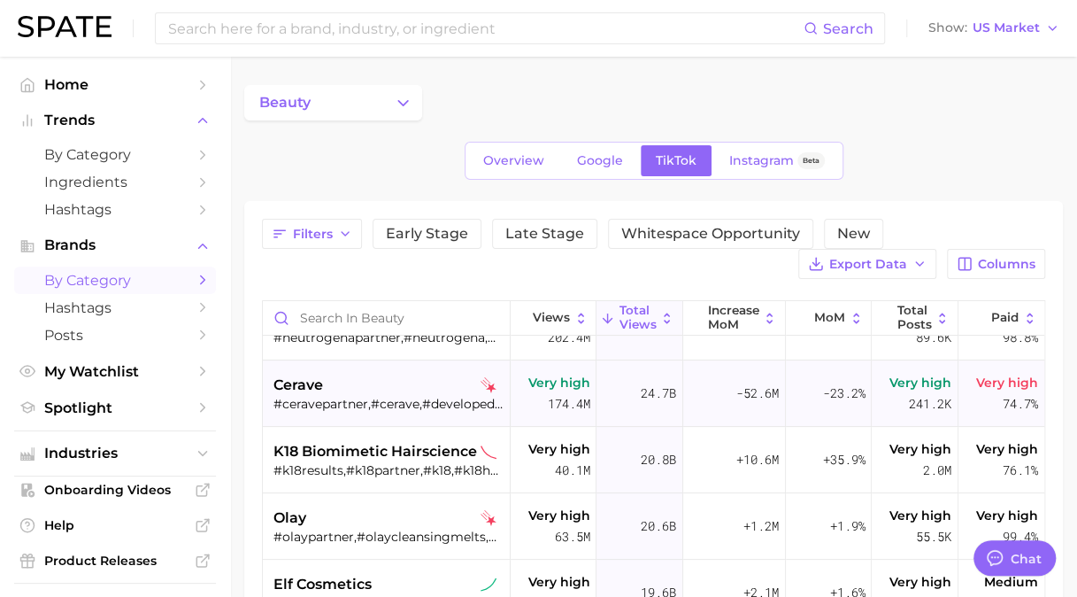
scroll to position [177, 0]
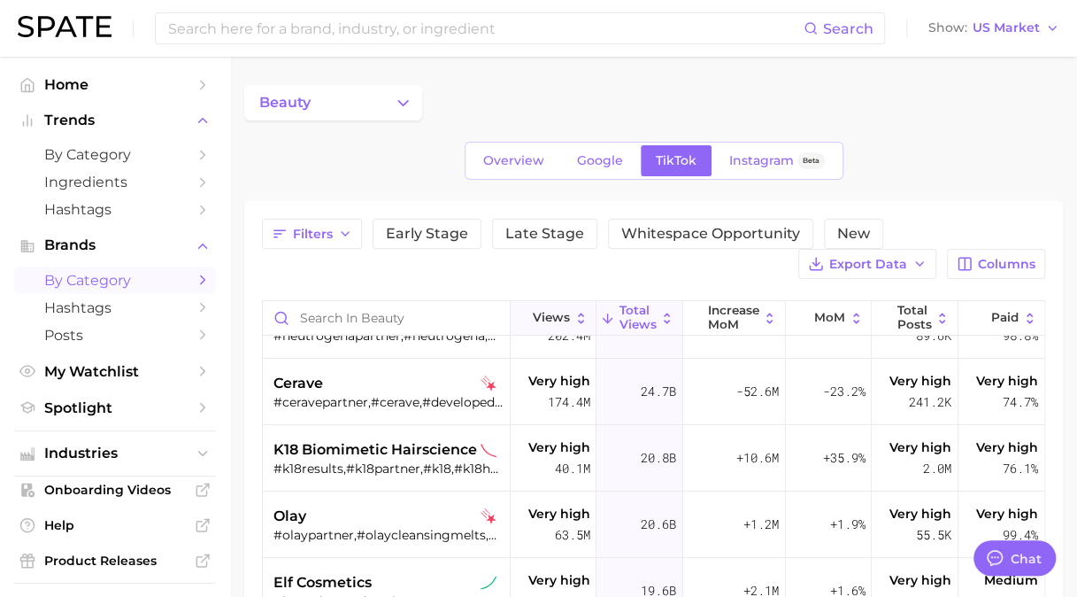
click at [537, 321] on span "Views" at bounding box center [551, 318] width 37 height 14
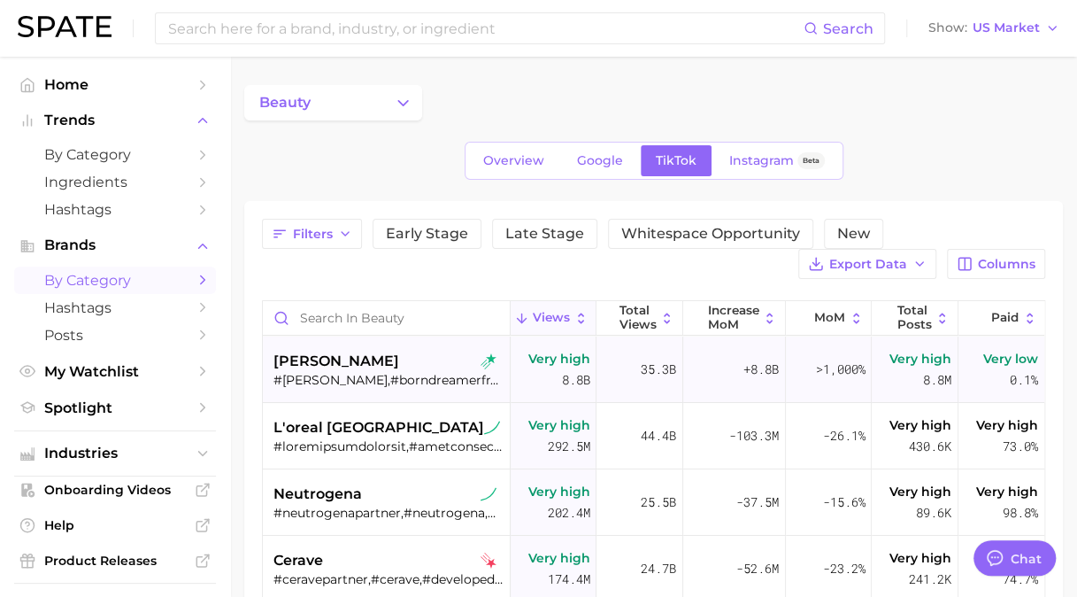
click at [386, 363] on div "charli d'amelio" at bounding box center [389, 361] width 230 height 21
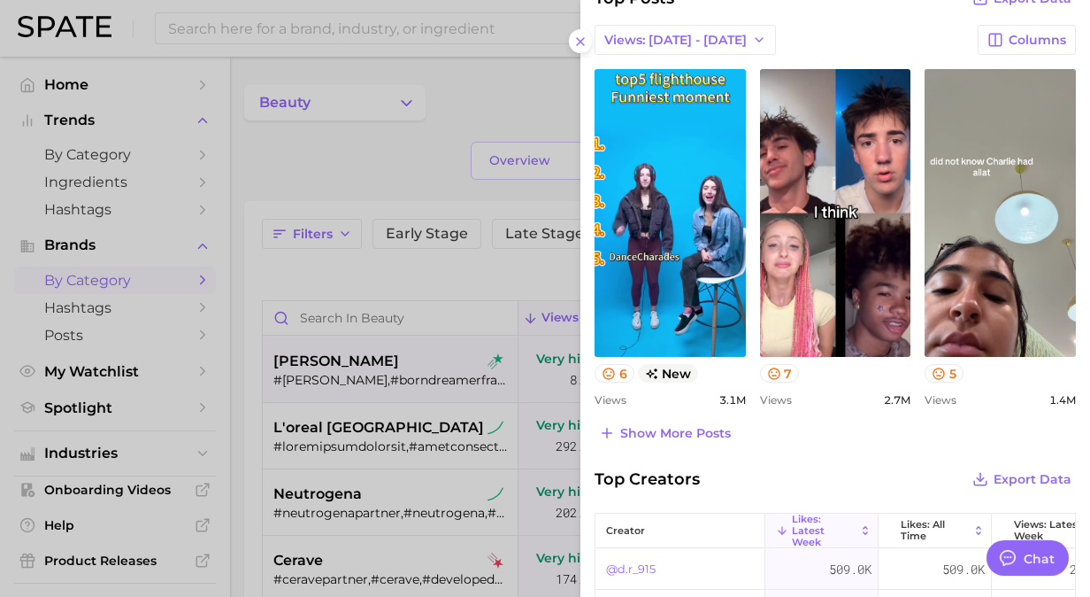
scroll to position [89, 0]
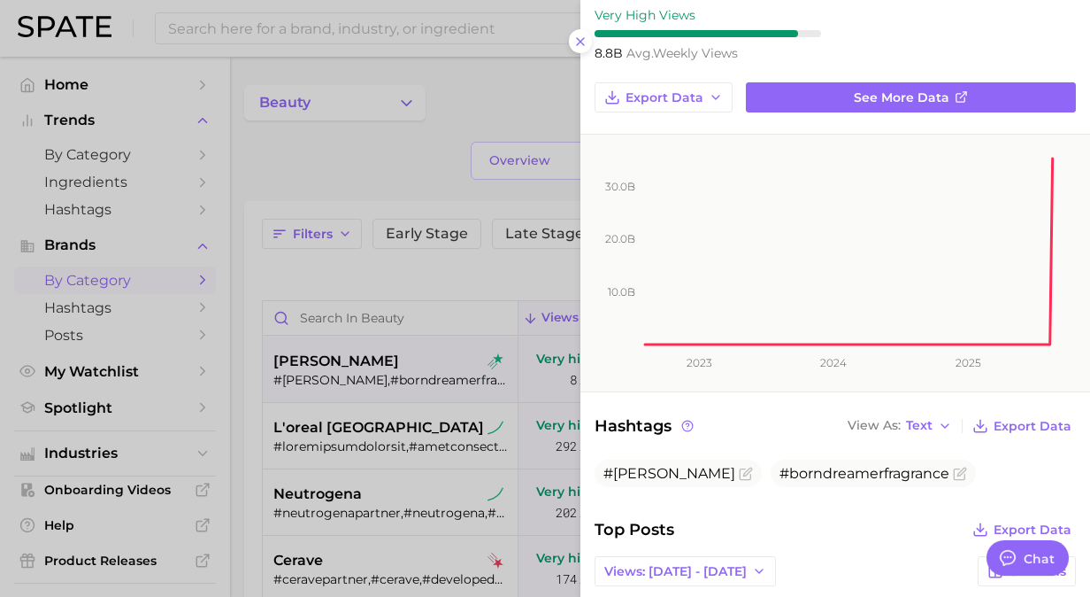
click at [450, 374] on div at bounding box center [545, 298] width 1090 height 597
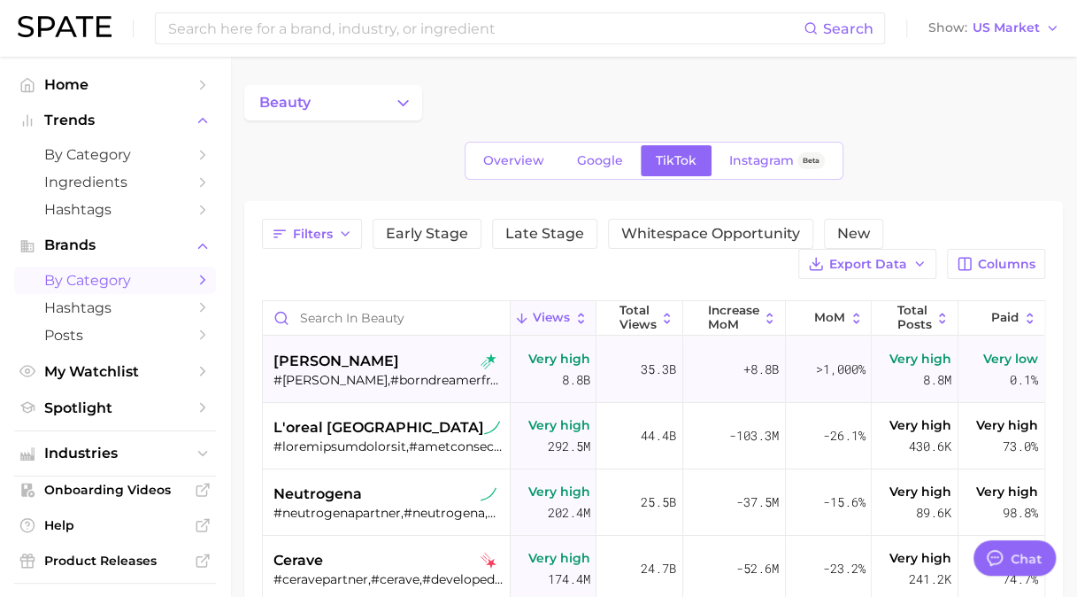
click at [448, 381] on div "#charlid'amelio,#borndreamerfragrance" at bounding box center [389, 380] width 230 height 16
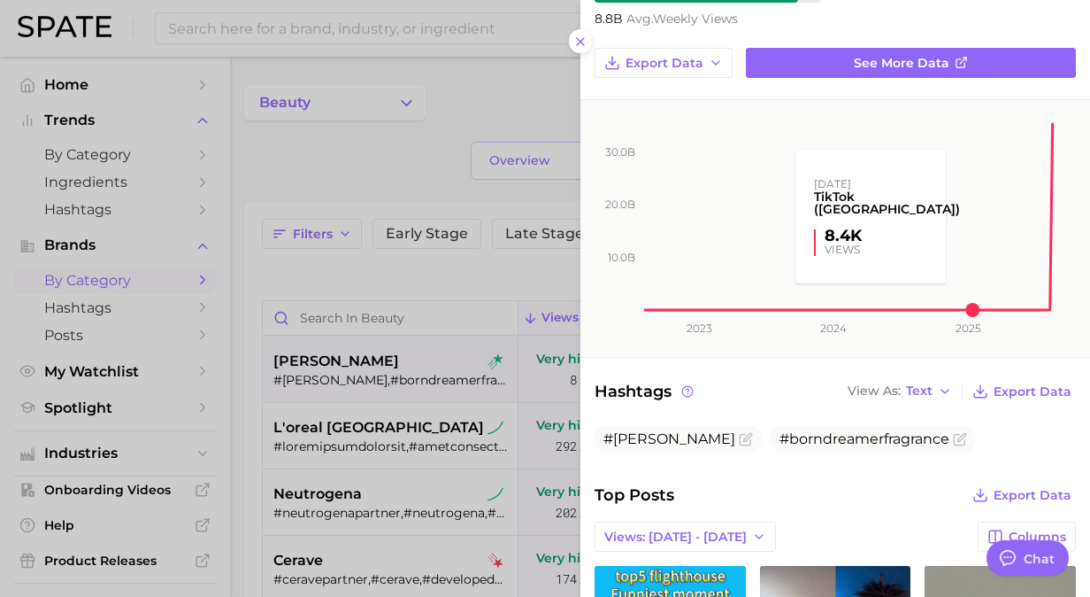
scroll to position [0, 0]
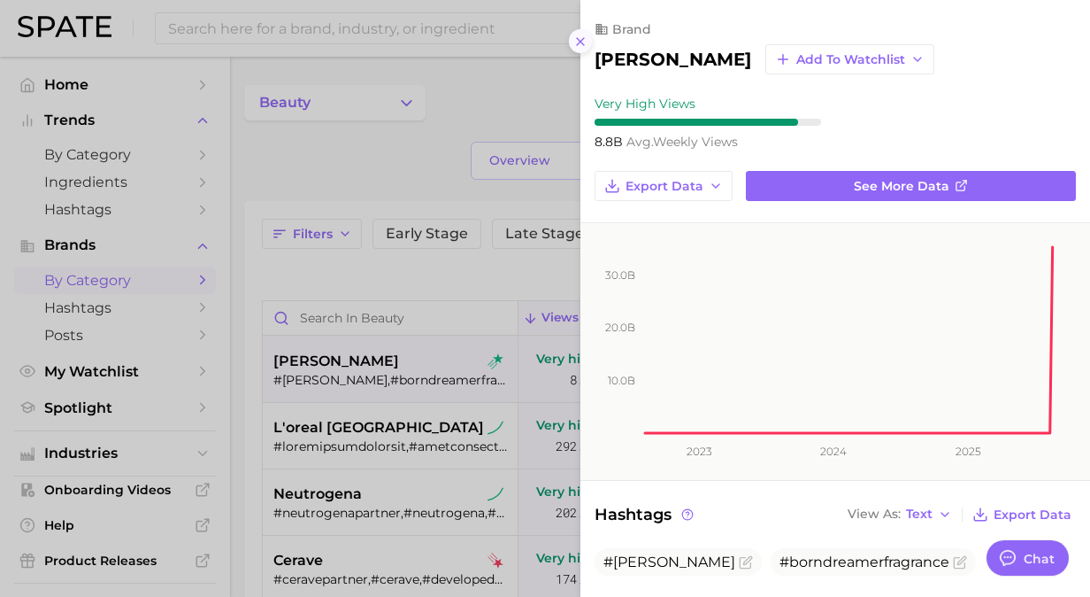
click at [582, 44] on icon at bounding box center [581, 42] width 14 height 14
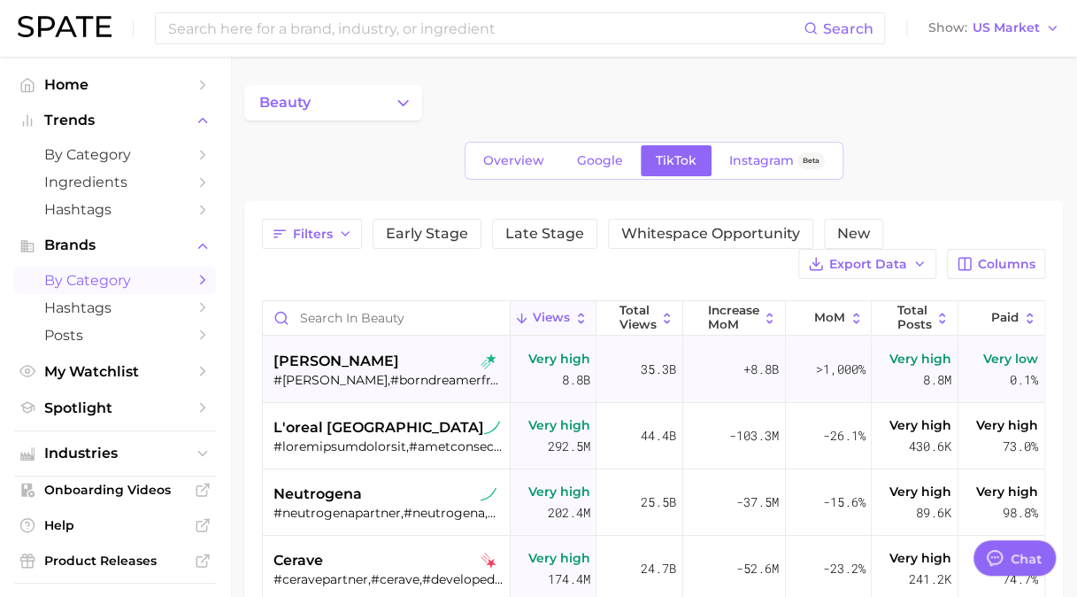
drag, startPoint x: 356, startPoint y: 363, endPoint x: 305, endPoint y: 352, distance: 51.6
click at [305, 352] on span "charli d'amelio" at bounding box center [337, 361] width 126 height 21
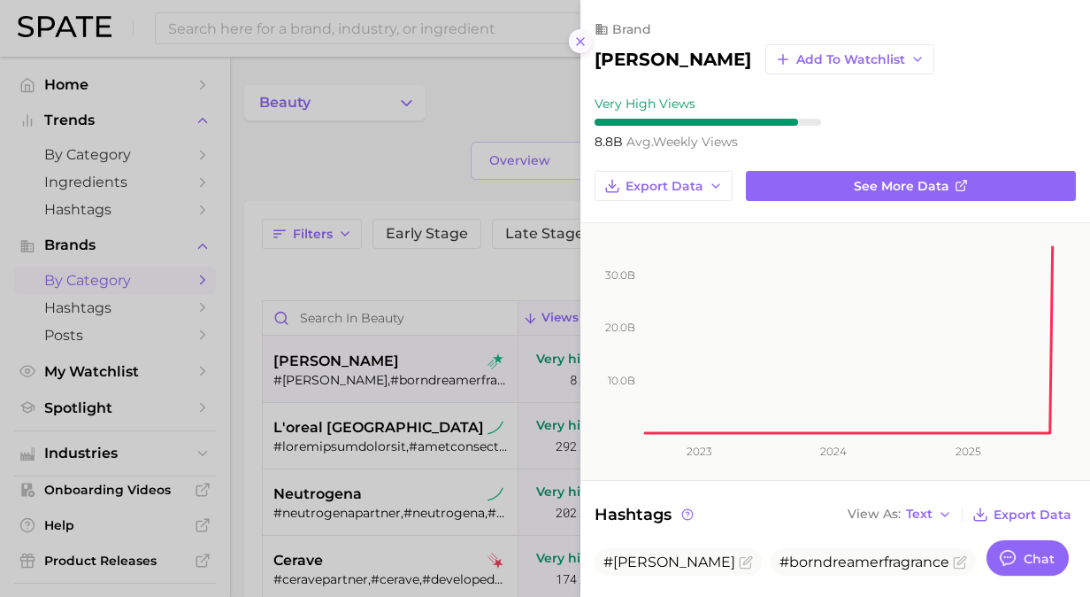
click at [580, 40] on line at bounding box center [580, 41] width 7 height 7
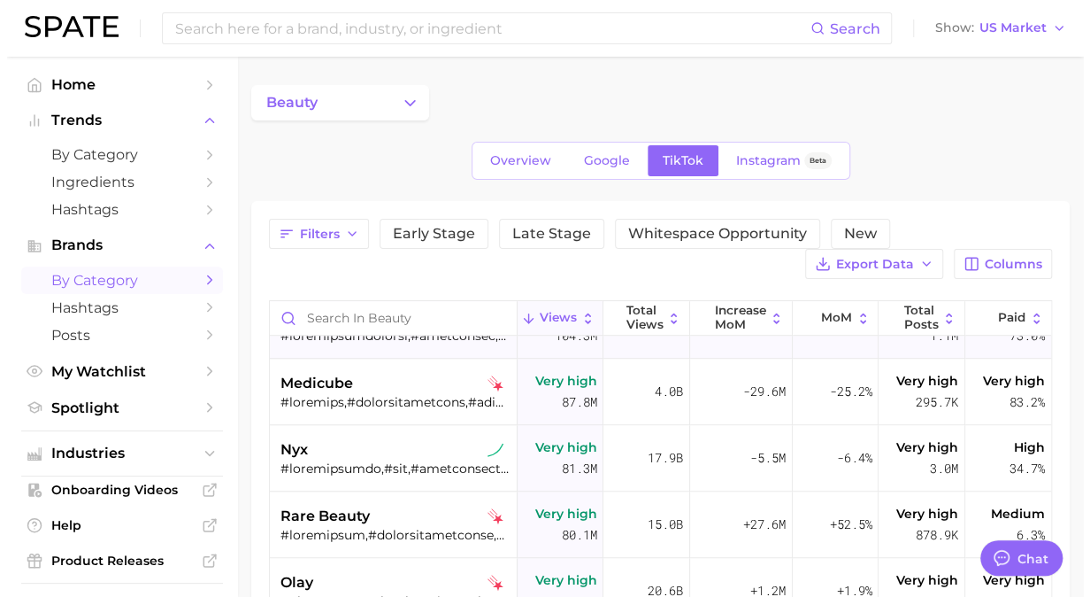
scroll to position [531, 0]
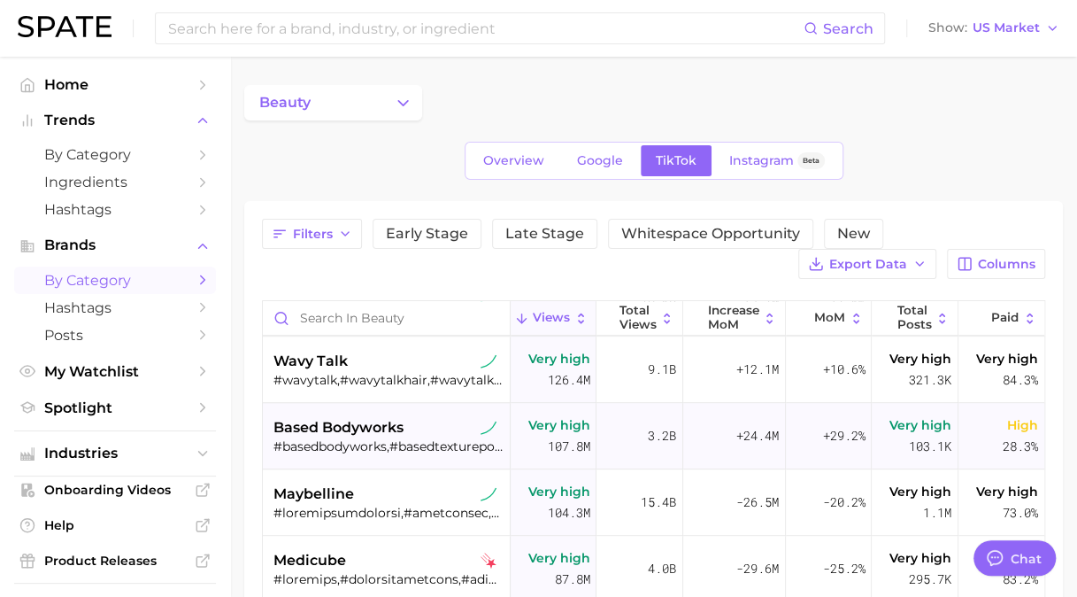
click at [362, 419] on span "based bodyworks" at bounding box center [339, 427] width 130 height 21
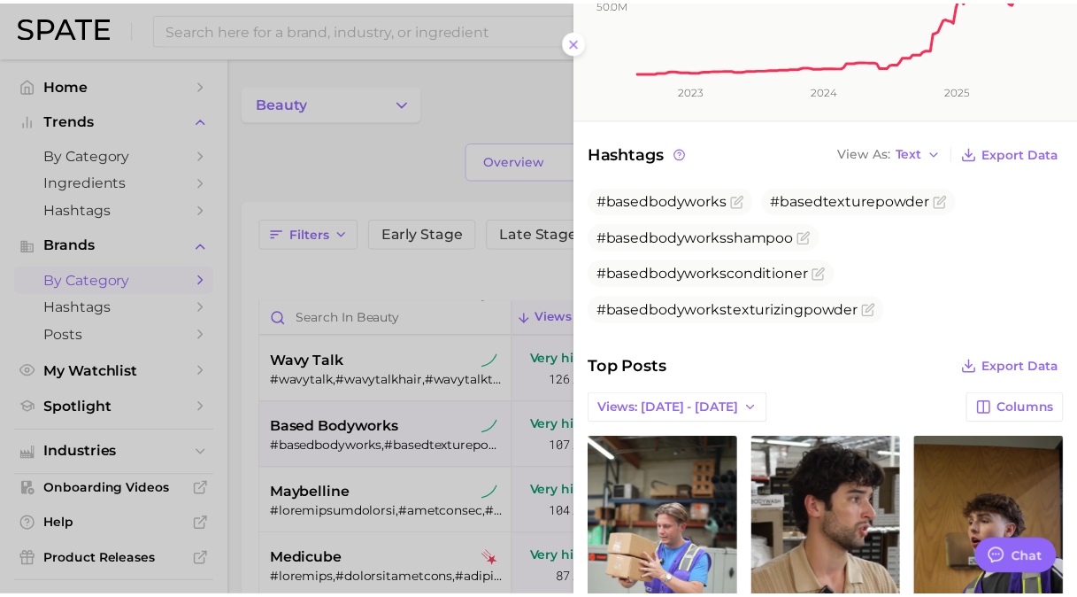
scroll to position [89, 0]
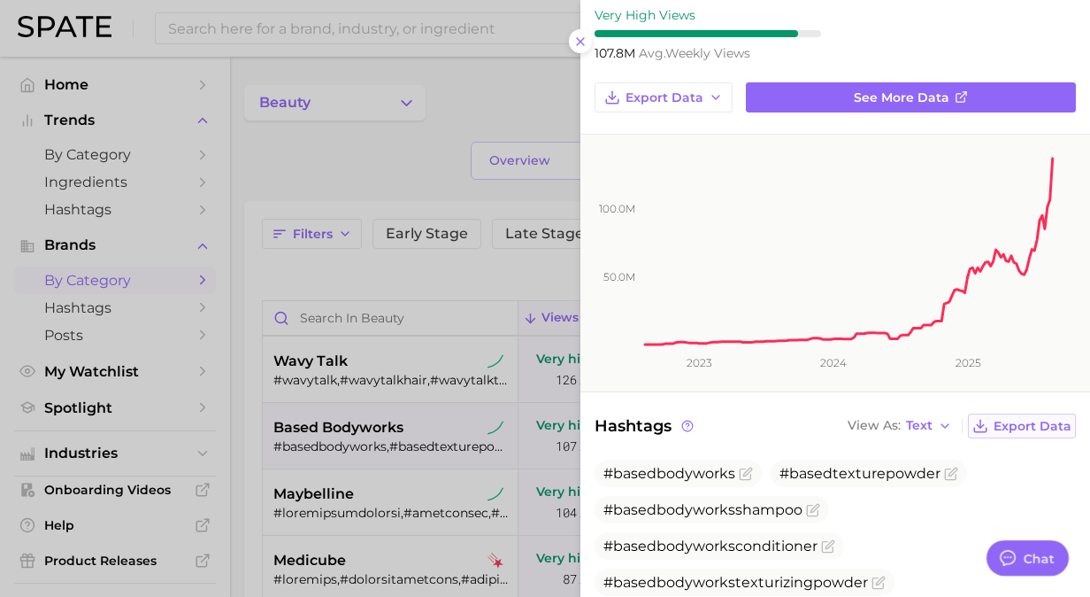
click at [973, 427] on icon at bounding box center [981, 426] width 16 height 16
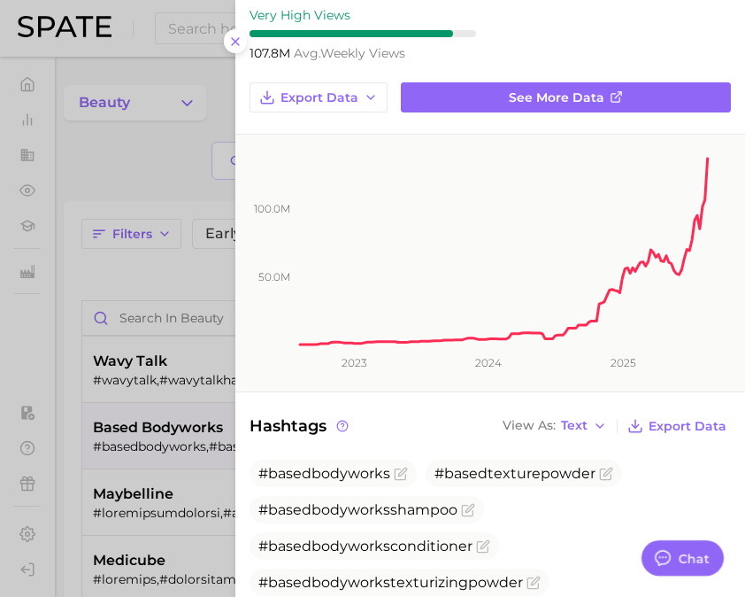
type textarea "x"
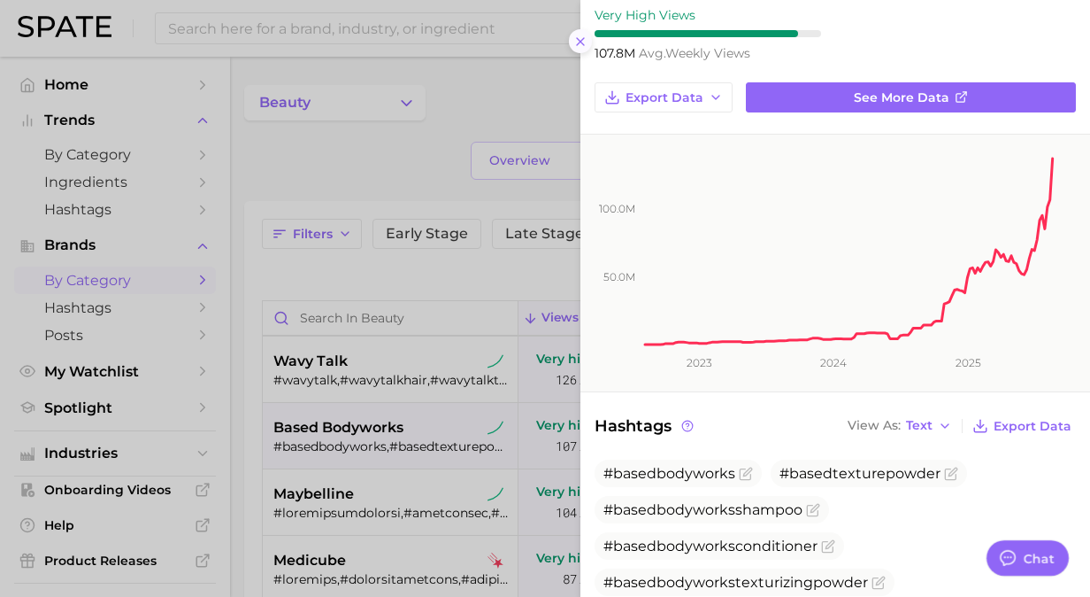
click at [581, 38] on icon at bounding box center [581, 42] width 14 height 14
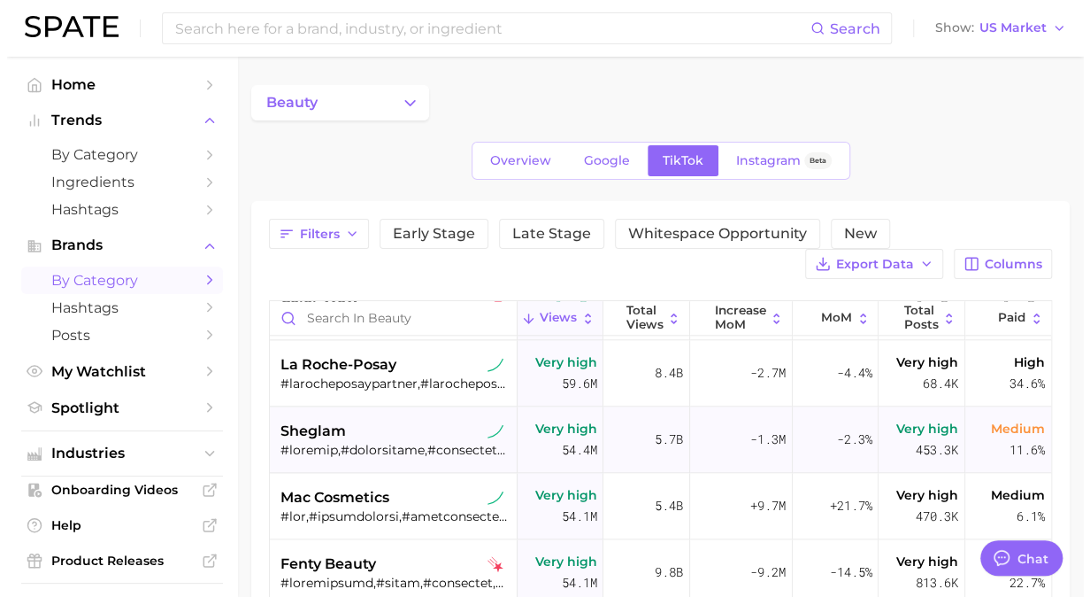
scroll to position [1062, 0]
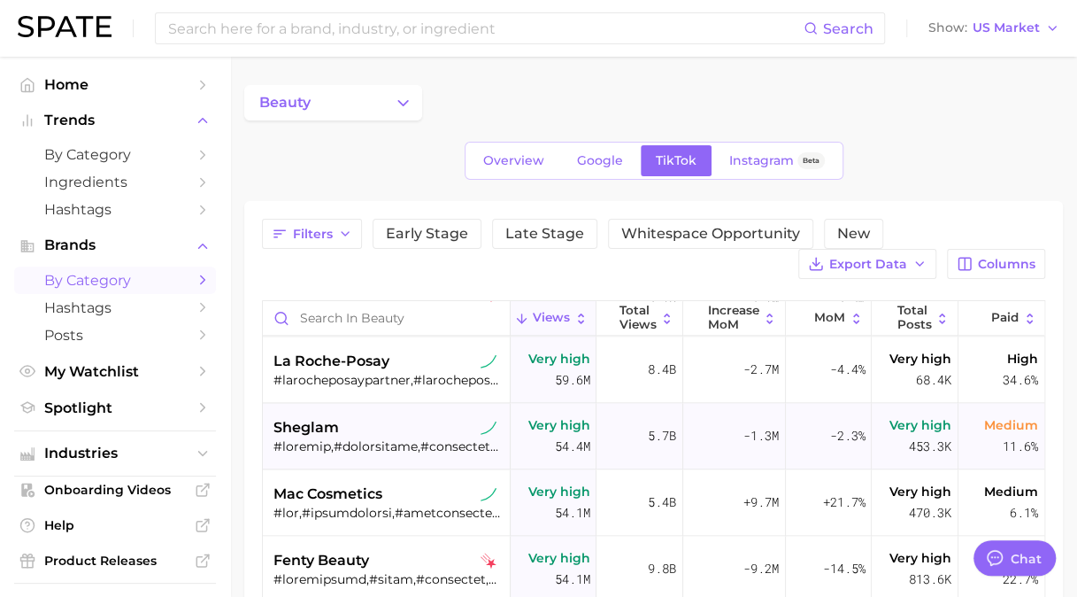
drag, startPoint x: 395, startPoint y: 433, endPoint x: 325, endPoint y: 433, distance: 69.9
click at [325, 433] on span "sheglam" at bounding box center [306, 427] width 65 height 21
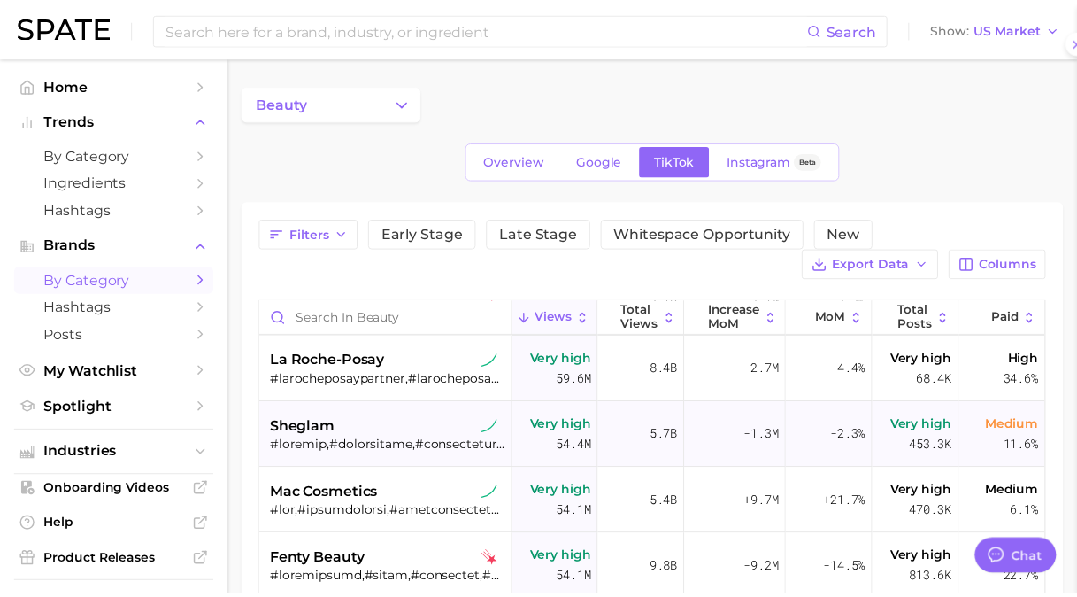
scroll to position [0, 0]
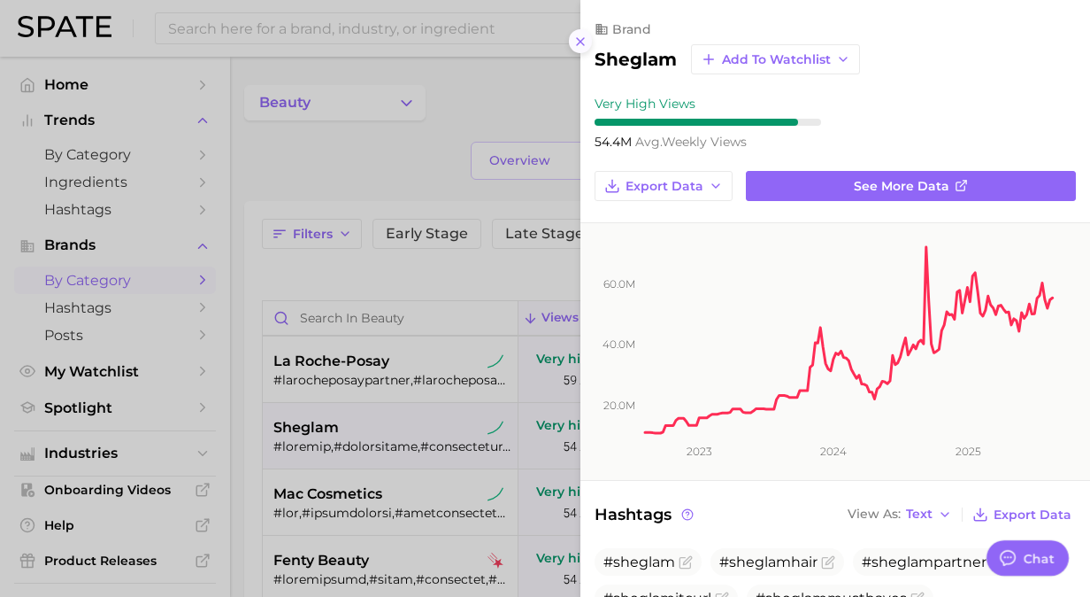
click at [576, 42] on icon at bounding box center [581, 42] width 14 height 14
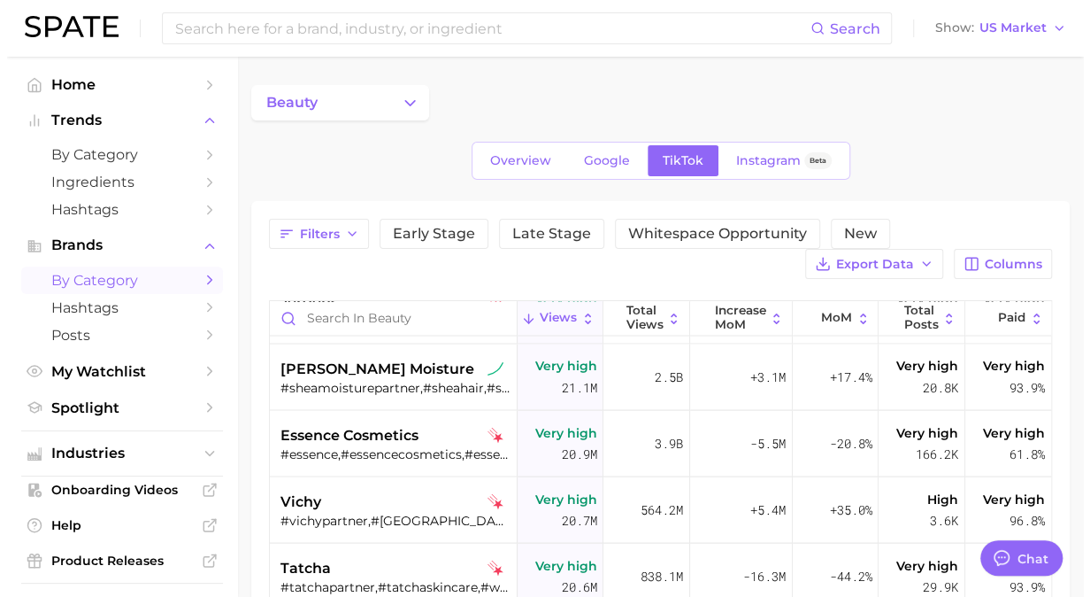
scroll to position [4780, 0]
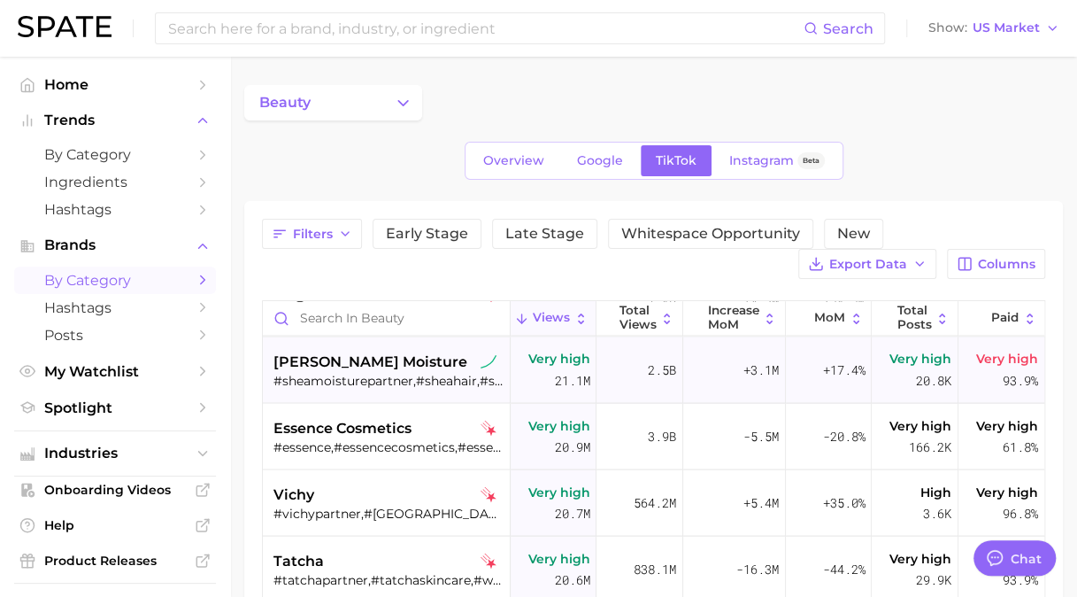
drag, startPoint x: 437, startPoint y: 376, endPoint x: 359, endPoint y: 379, distance: 77.9
click at [359, 379] on div "#sheamoisturepartner,#sheahair,#sheamoisture,#sheamoistureproducts,#sheamoistur…" at bounding box center [389, 380] width 230 height 16
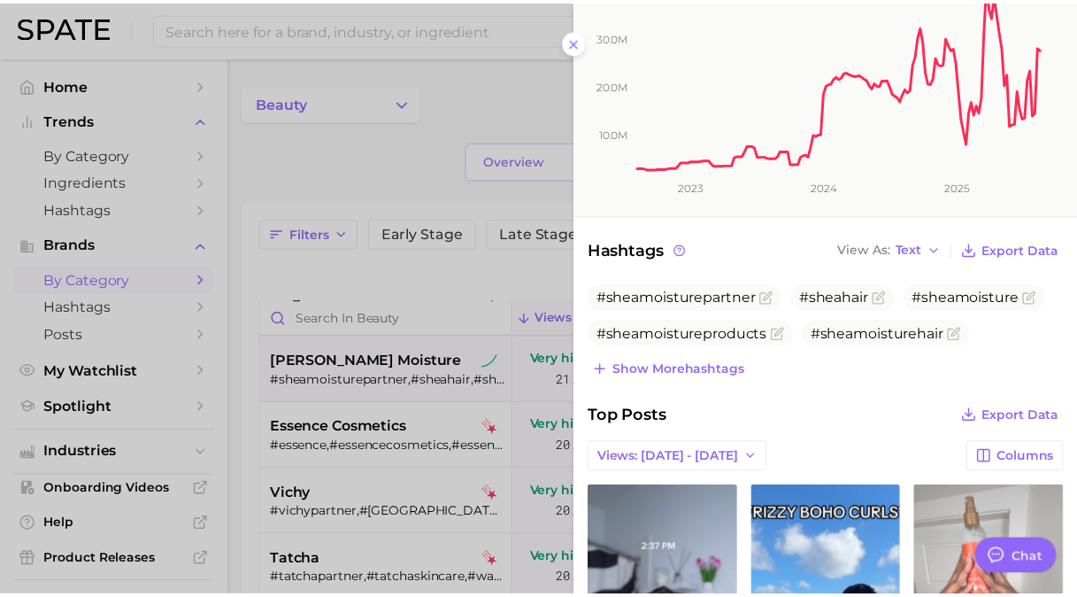
scroll to position [0, 0]
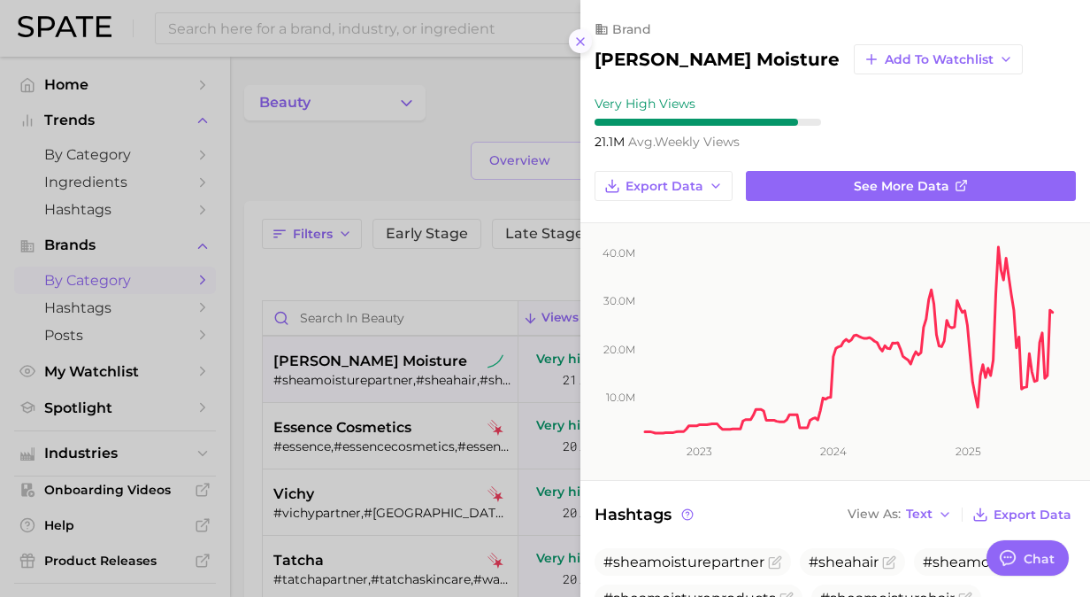
click at [585, 39] on icon at bounding box center [581, 42] width 14 height 14
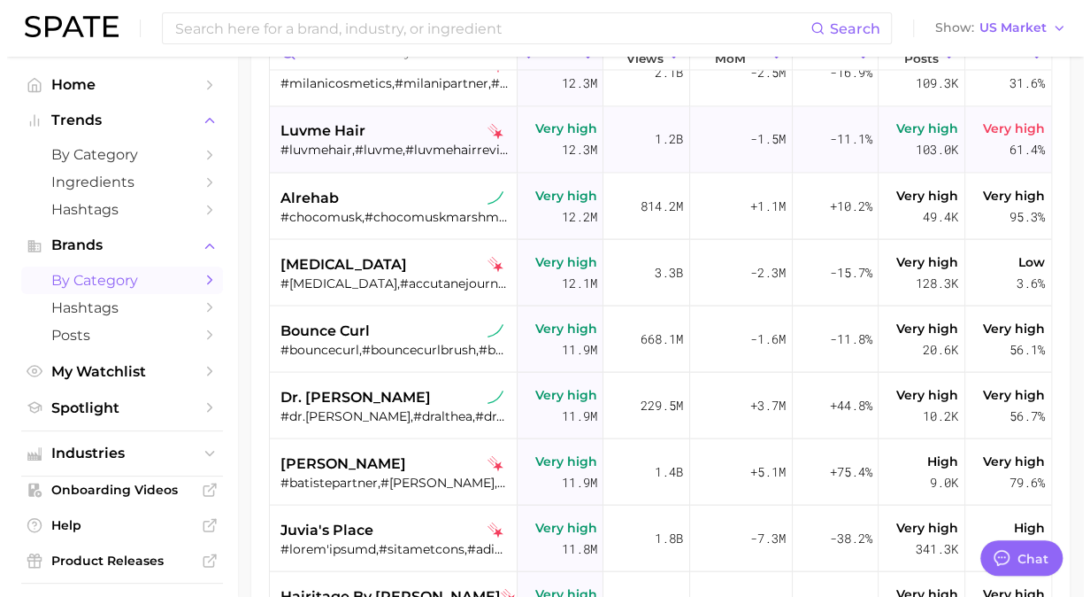
scroll to position [7966, 0]
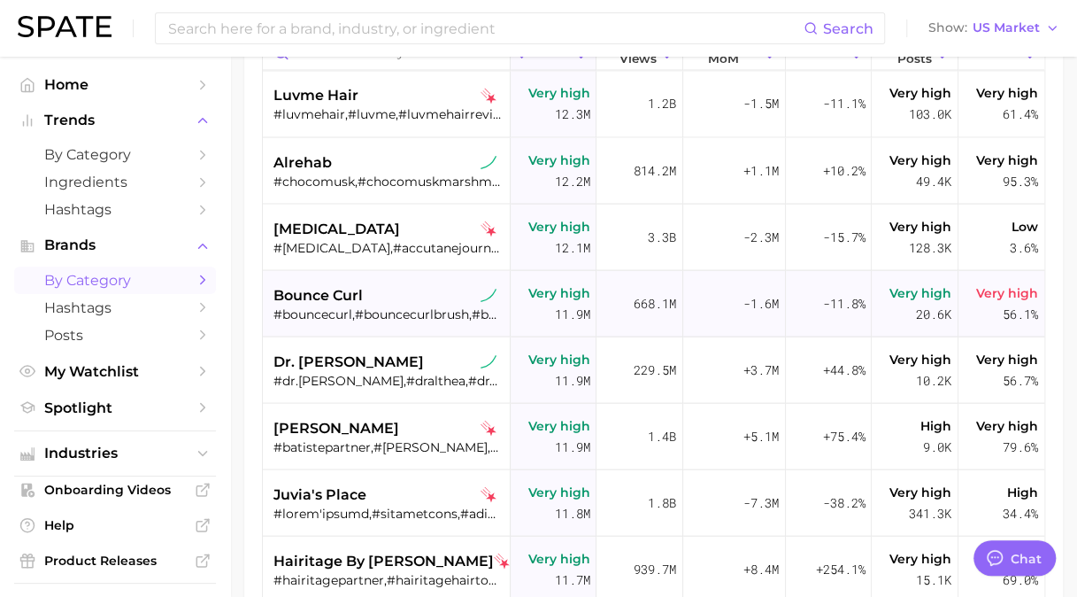
drag, startPoint x: 420, startPoint y: 304, endPoint x: 363, endPoint y: 321, distance: 59.1
click at [363, 321] on div "bounce curl #bouncecurl,#bouncecurlbrush,#bouncecurlreview,#bouncecurldefine,#b…" at bounding box center [389, 303] width 230 height 66
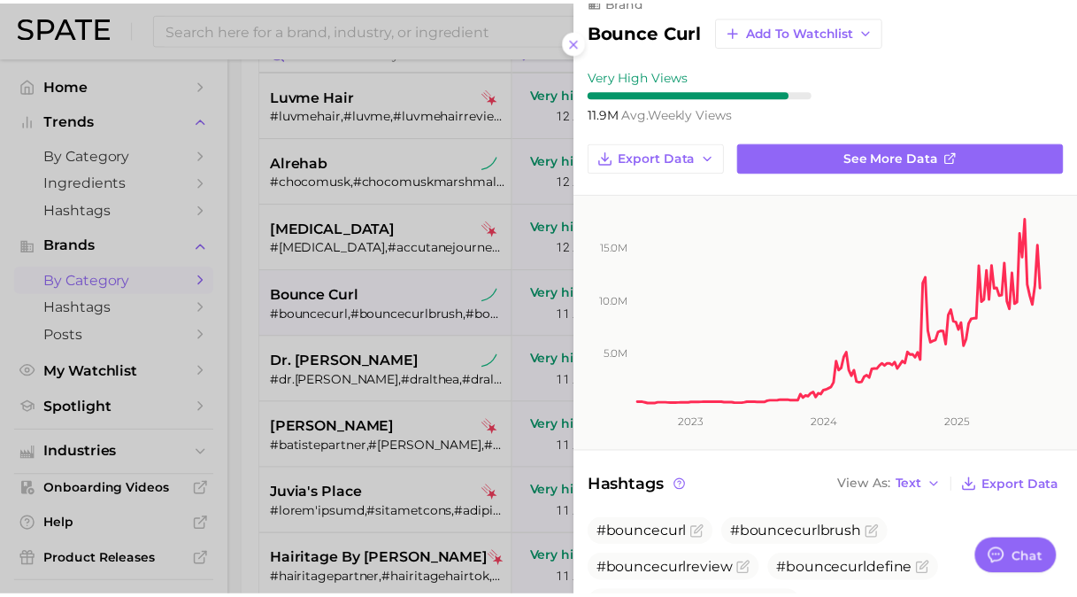
scroll to position [0, 0]
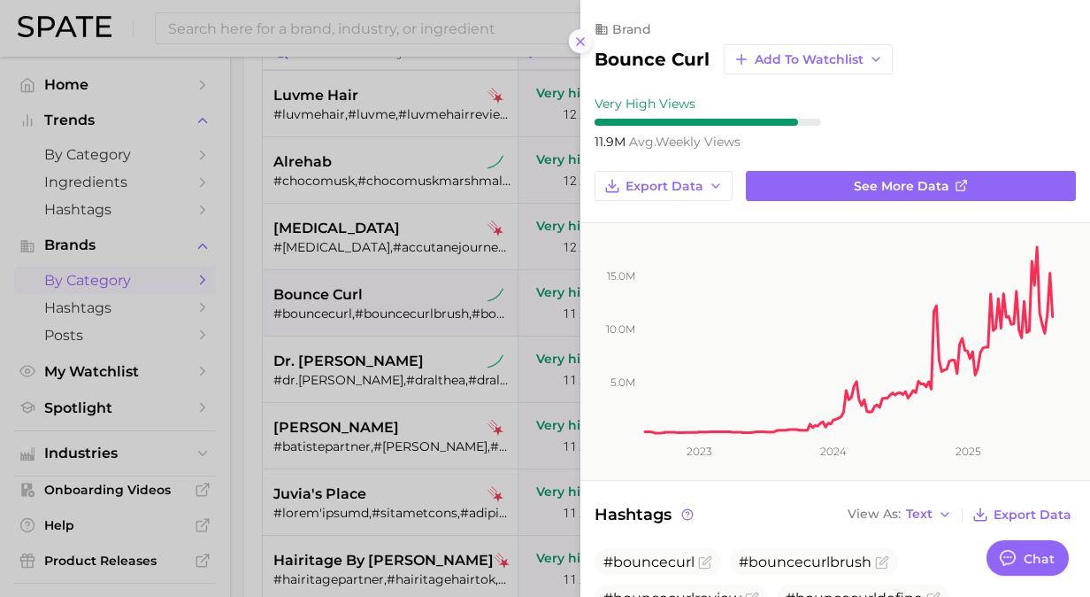
click at [579, 41] on icon at bounding box center [581, 42] width 14 height 14
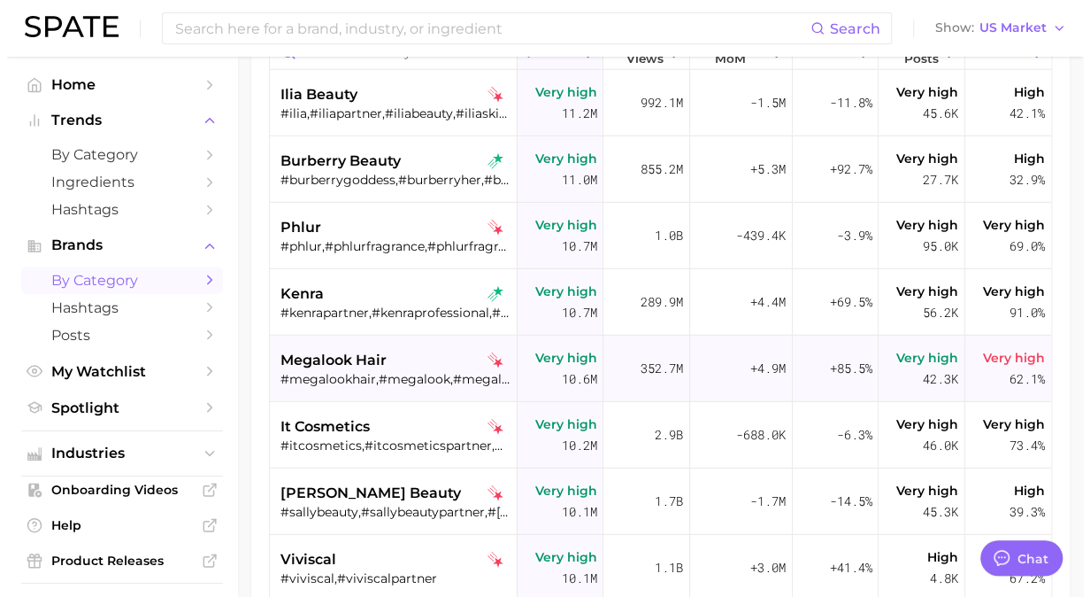
scroll to position [8763, 0]
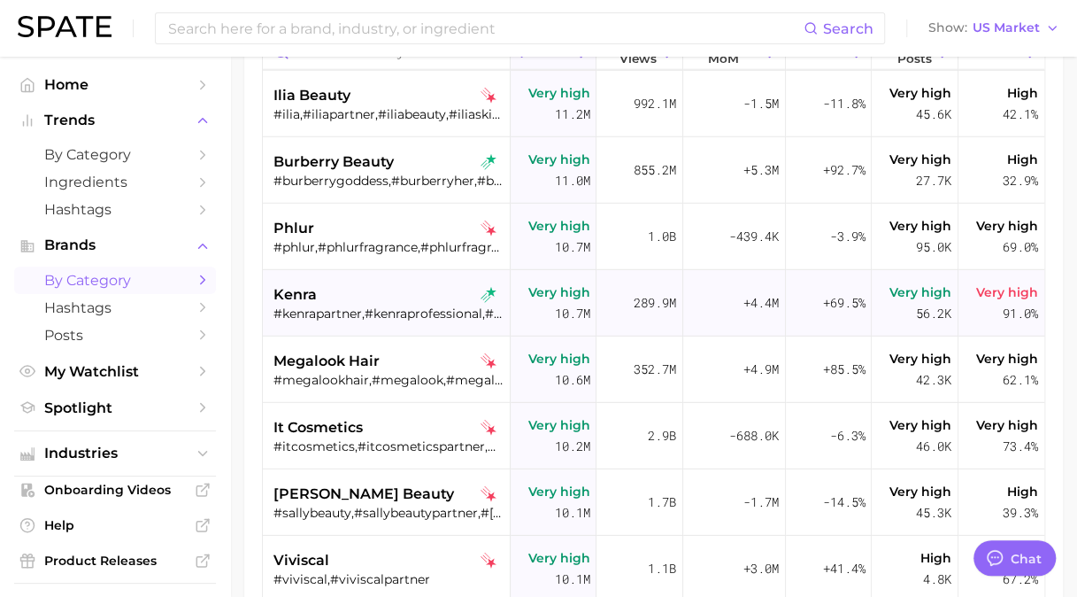
click at [359, 288] on div "kenra" at bounding box center [389, 294] width 230 height 21
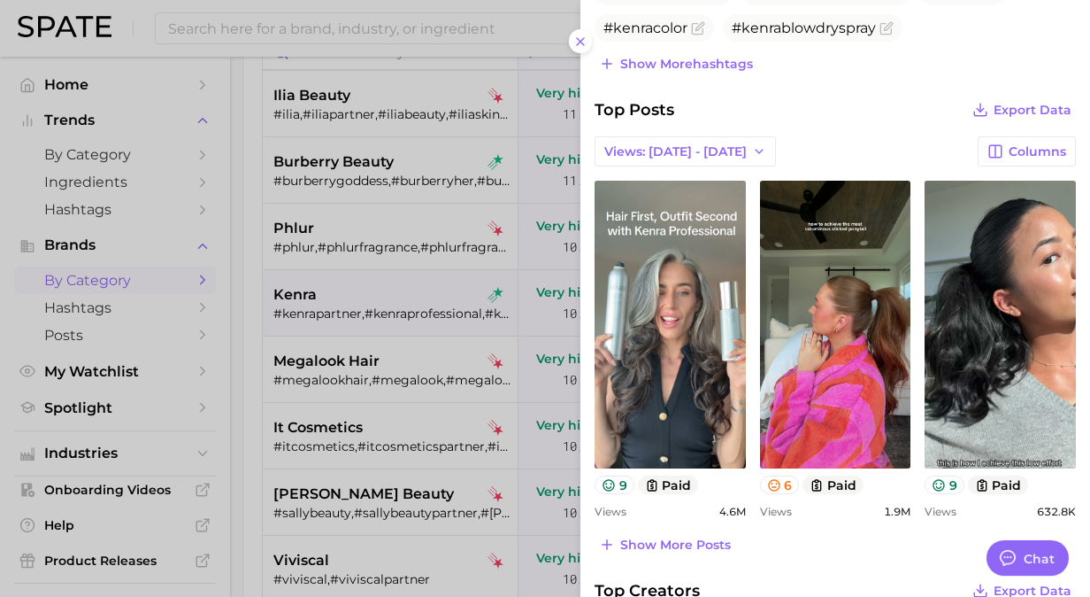
scroll to position [531, 0]
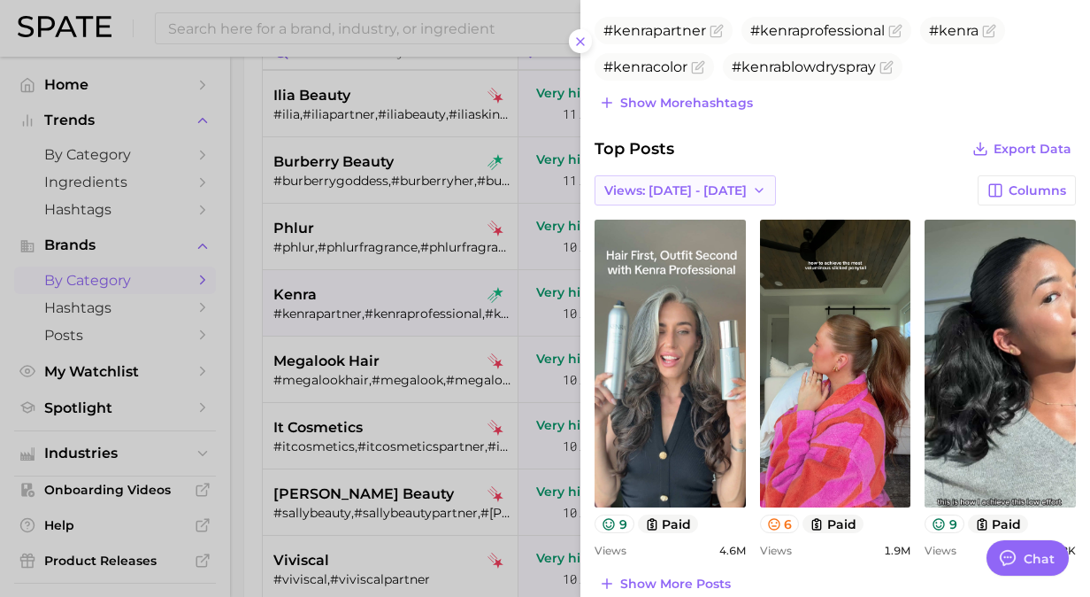
click at [698, 183] on span "Views: Aug 10 - 17" at bounding box center [676, 190] width 143 height 15
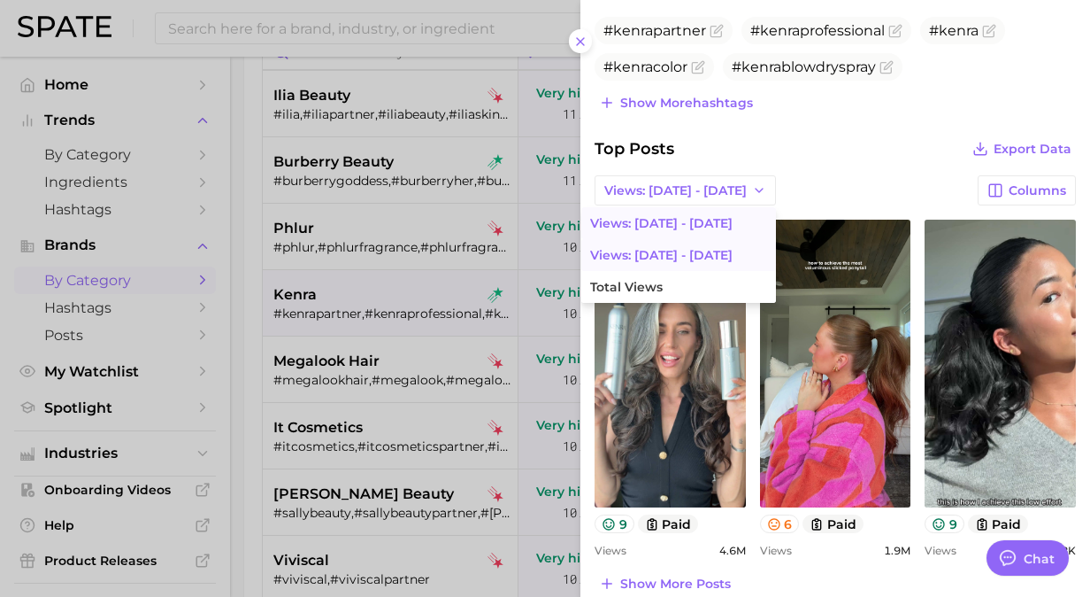
click at [679, 249] on button "Views: Aug 3 - 10" at bounding box center [679, 255] width 195 height 32
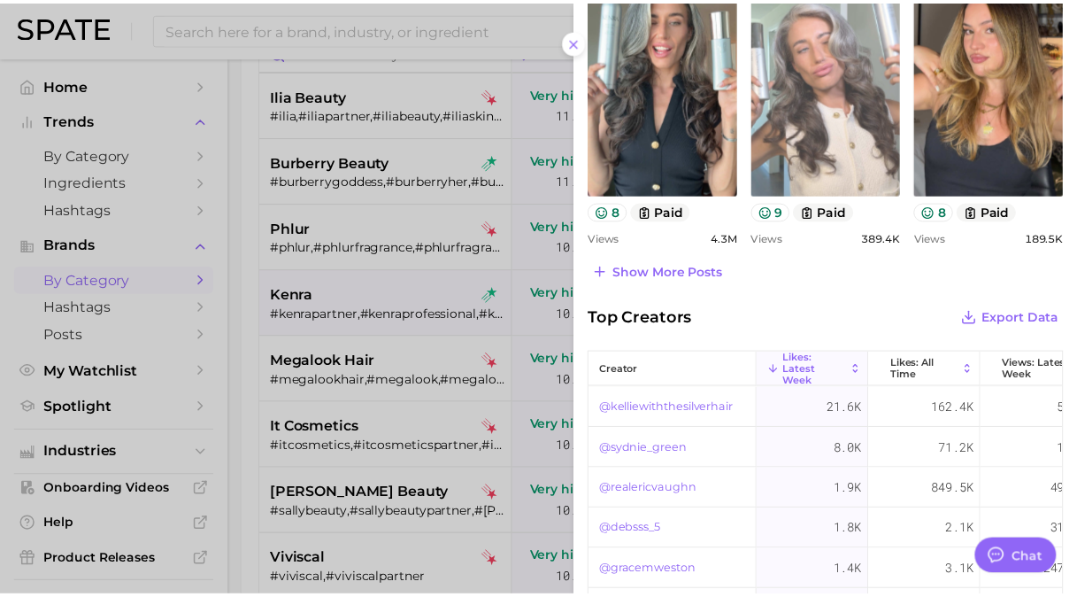
scroll to position [885, 0]
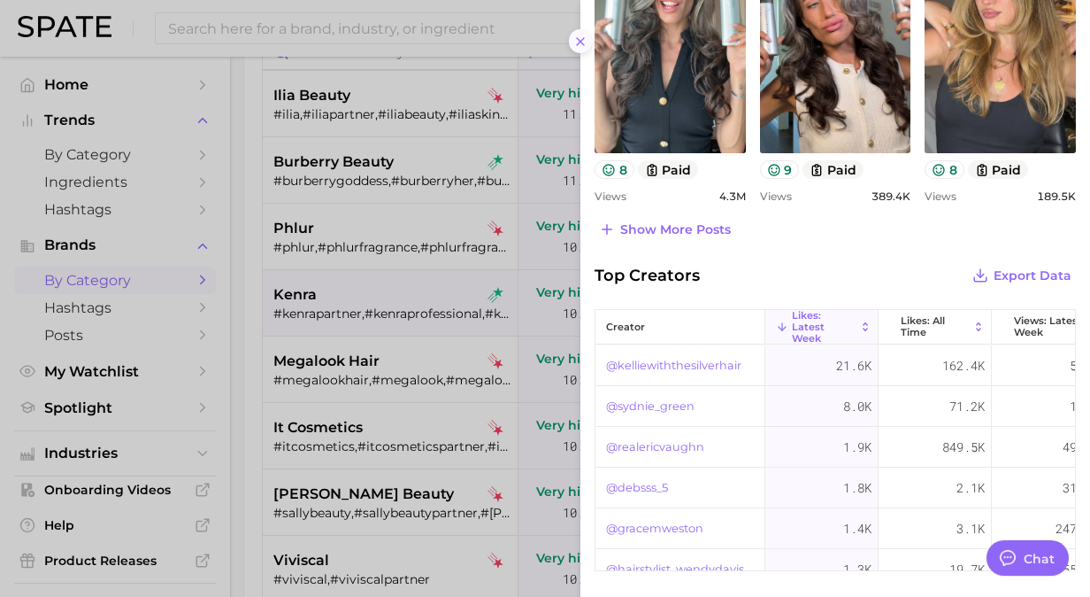
click at [579, 37] on icon at bounding box center [581, 42] width 14 height 14
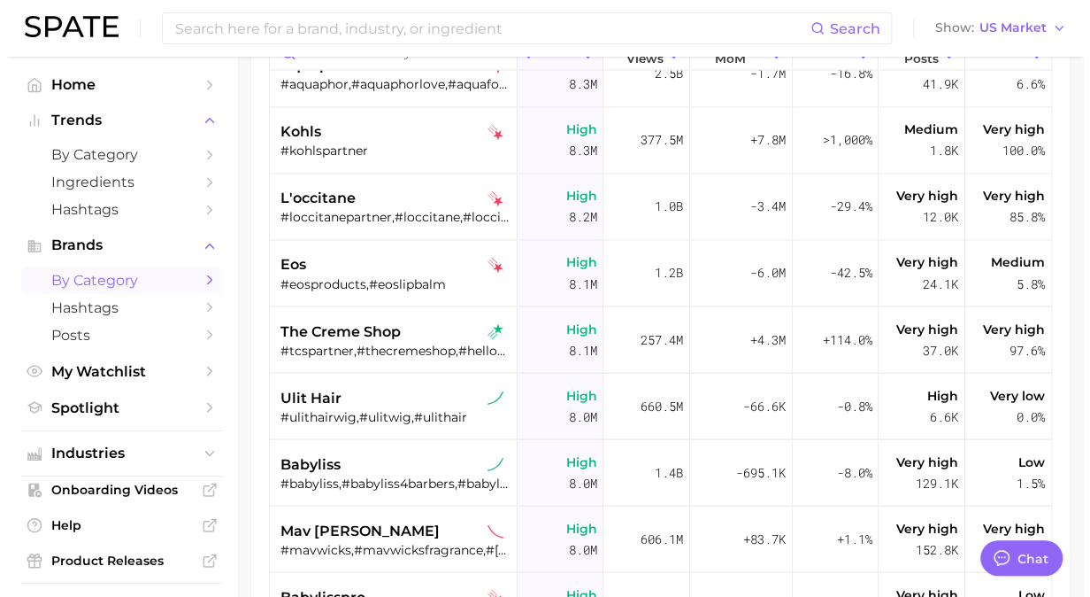
scroll to position [11064, 0]
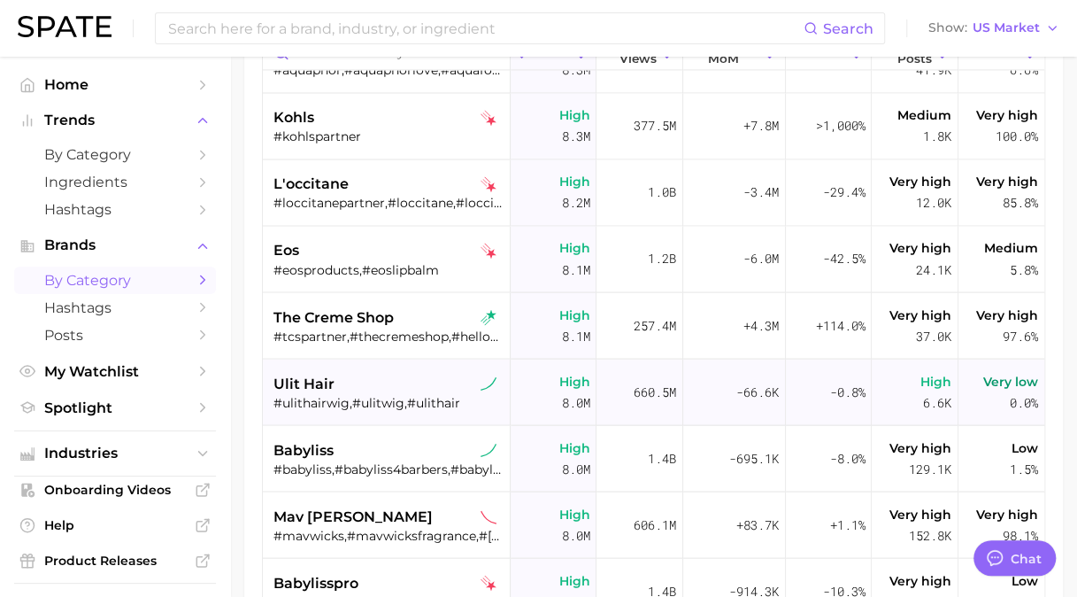
click at [402, 385] on div "ulit hair" at bounding box center [389, 383] width 230 height 21
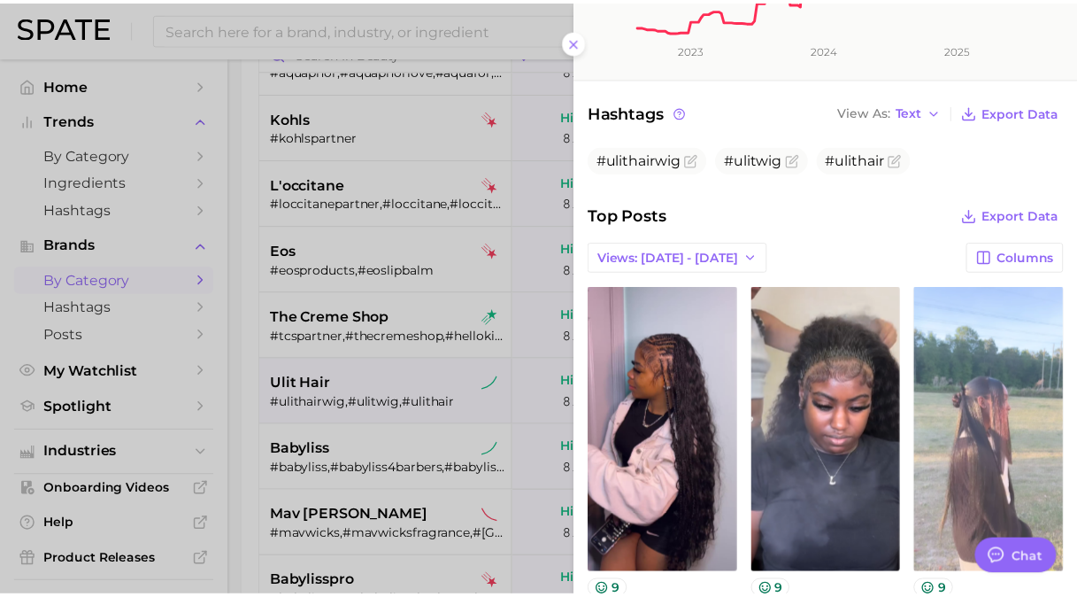
scroll to position [443, 0]
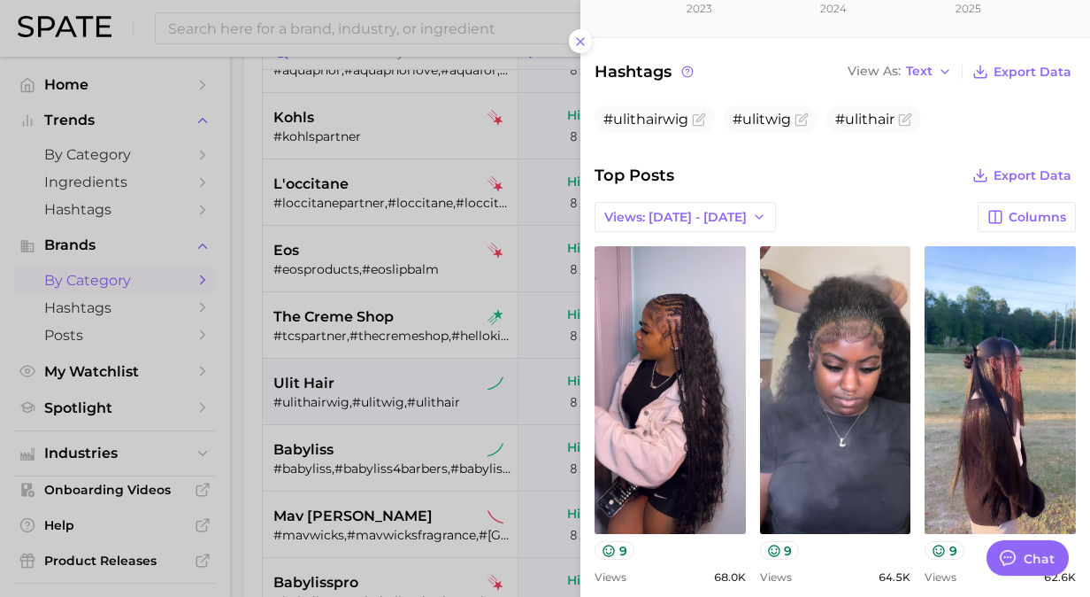
click at [402, 474] on div at bounding box center [545, 298] width 1090 height 597
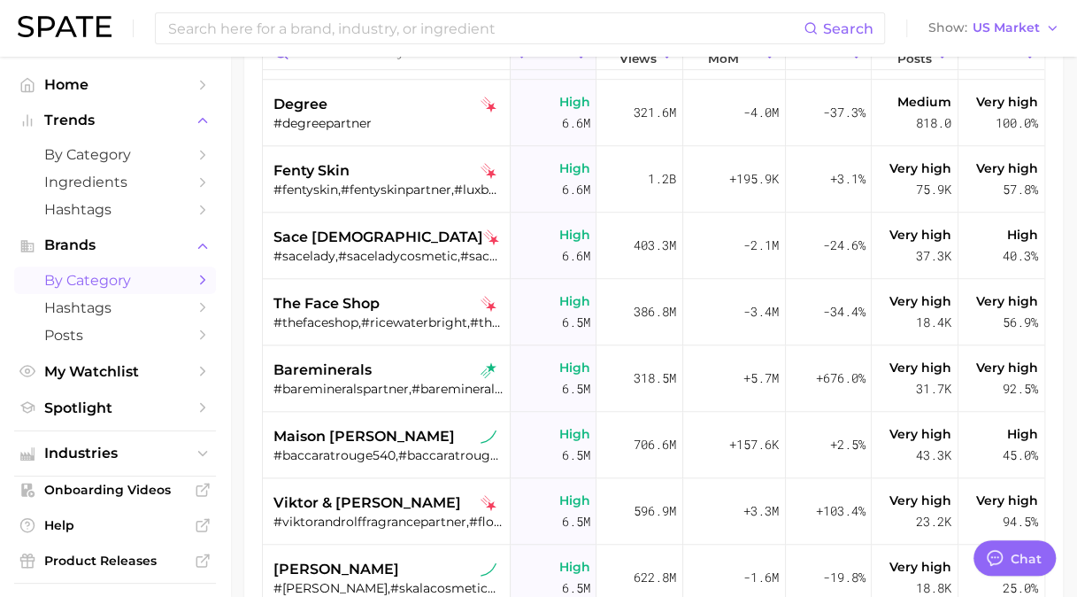
scroll to position [13542, 0]
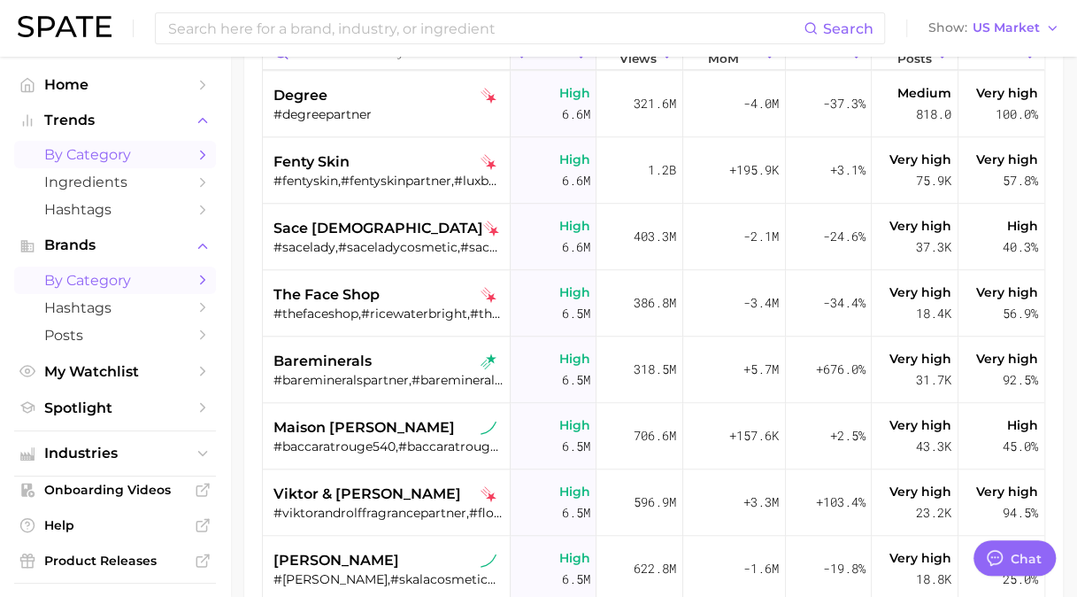
click at [87, 160] on span "by Category" at bounding box center [115, 154] width 142 height 17
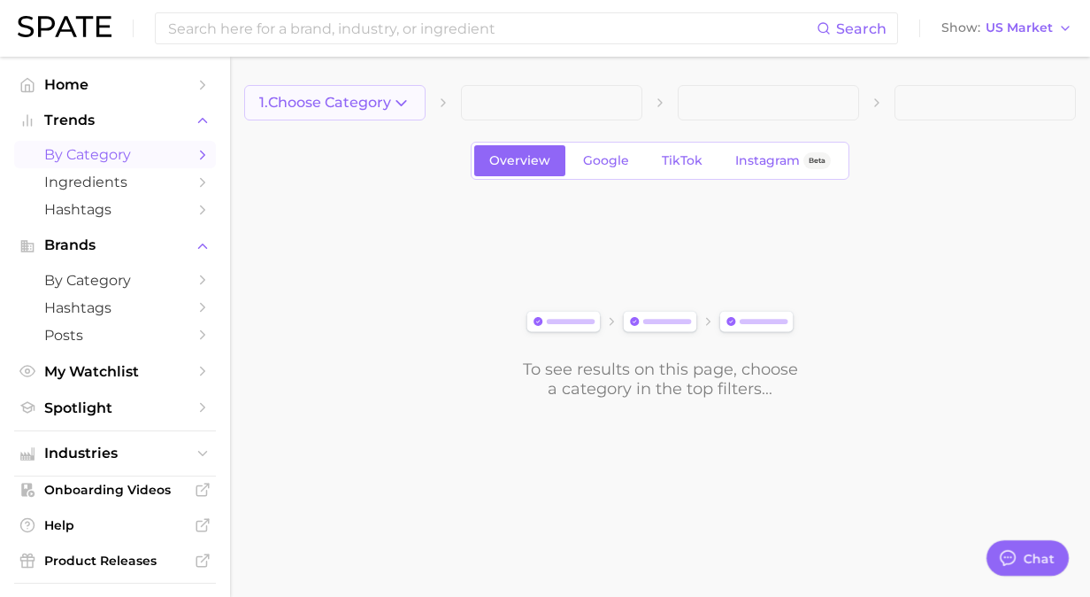
click at [331, 105] on span "1. Choose Category" at bounding box center [325, 103] width 132 height 16
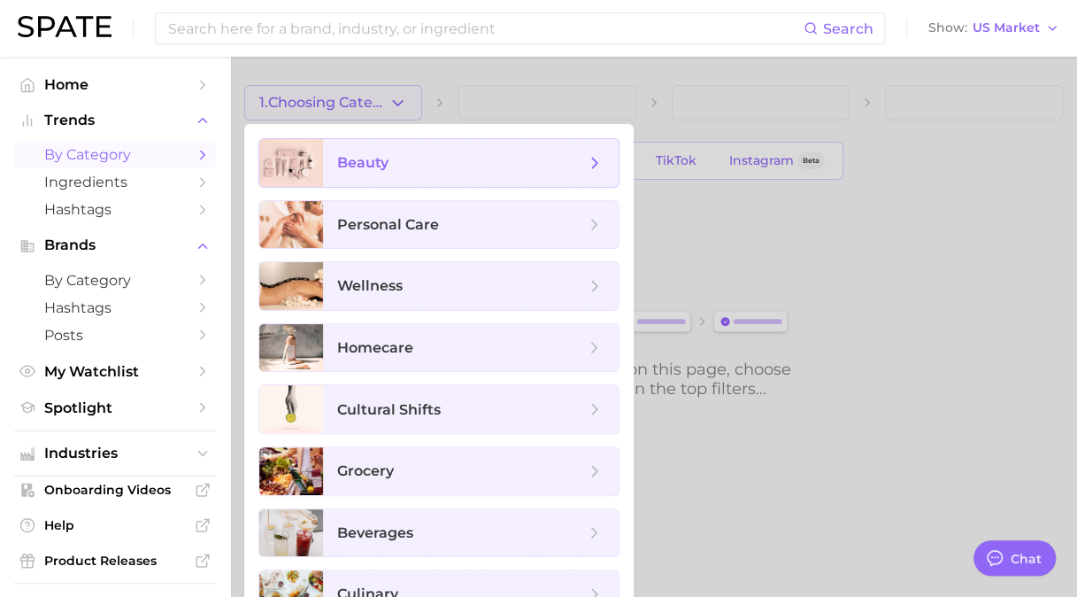
click at [334, 158] on span "beauty" at bounding box center [471, 163] width 296 height 48
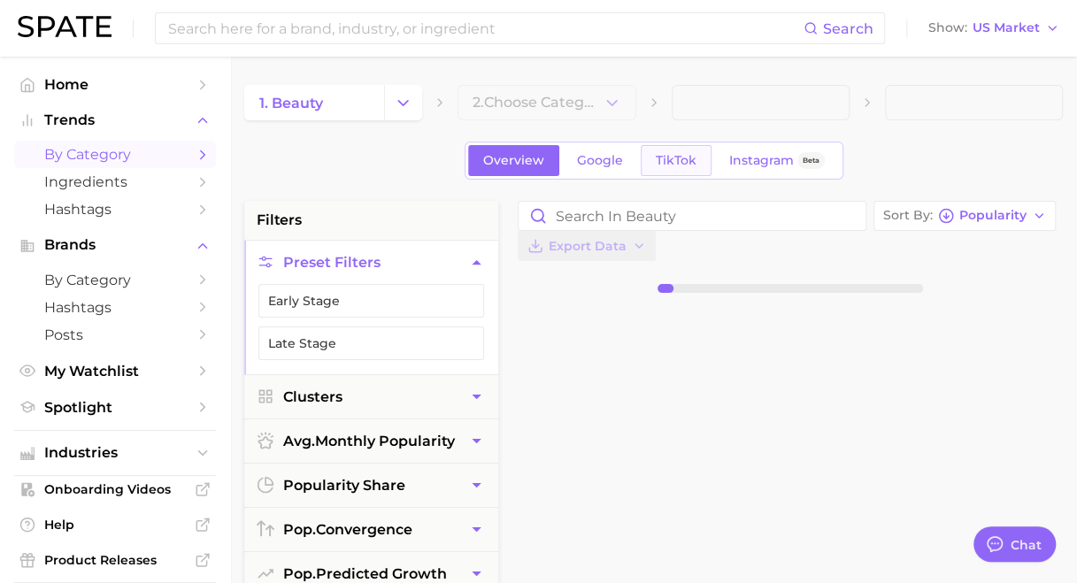
click at [676, 159] on span "TikTok" at bounding box center [676, 160] width 41 height 15
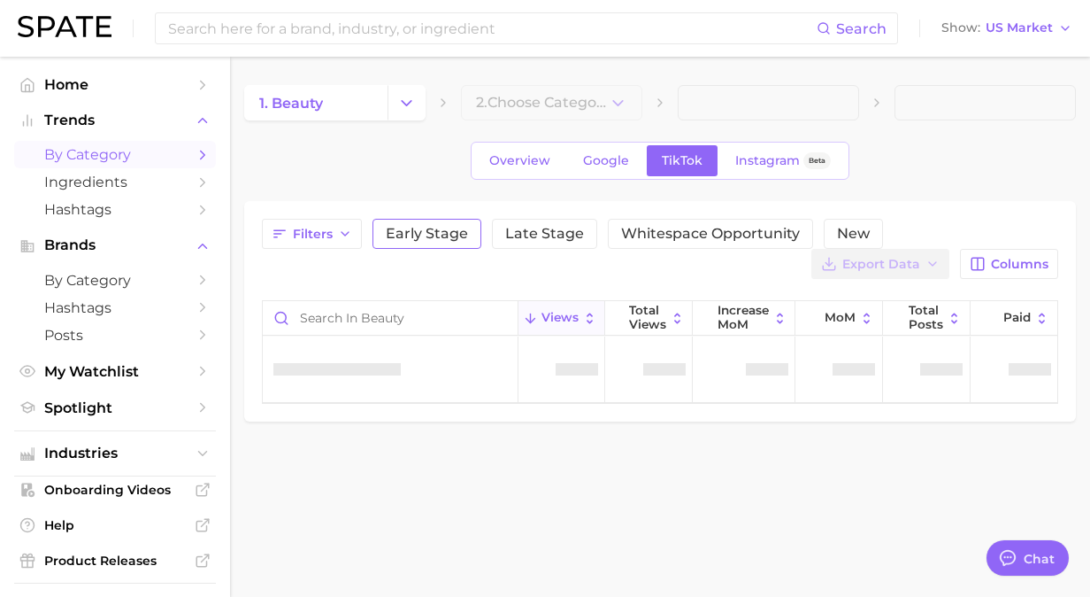
click at [434, 234] on span "Early Stage" at bounding box center [427, 234] width 82 height 14
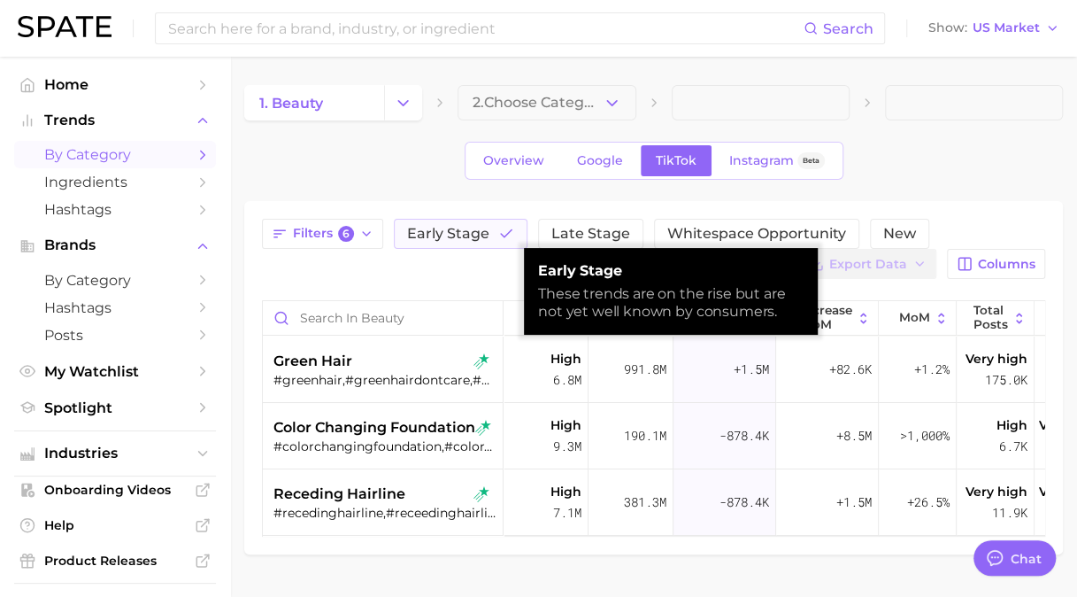
click at [320, 269] on div "Filters 6 Early Stage Late Stage Whitespace Opportunity New Export Data Columns" at bounding box center [653, 249] width 783 height 60
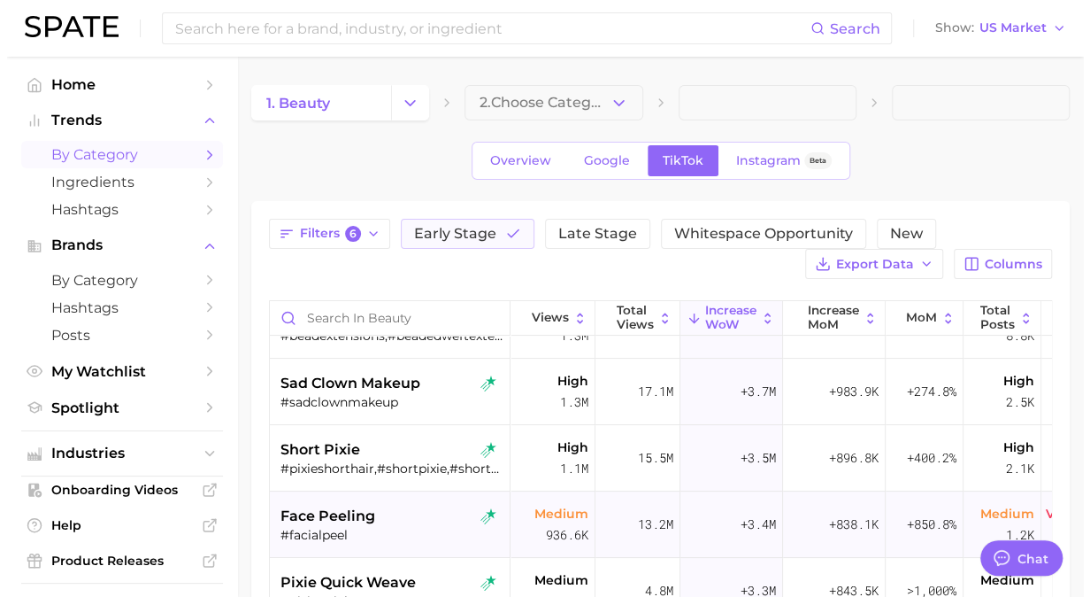
scroll to position [266, 0]
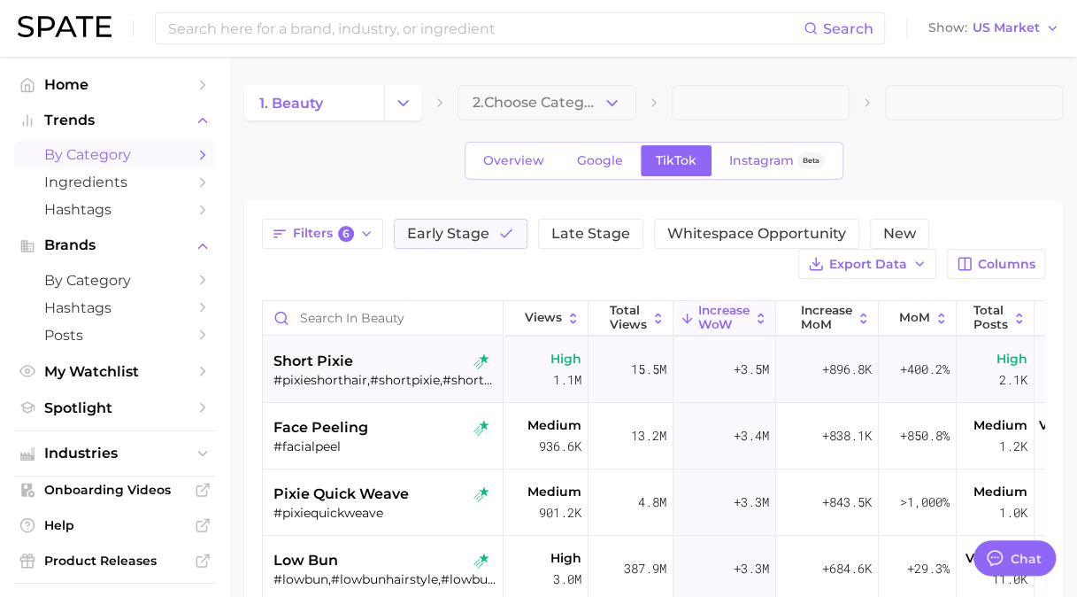
drag, startPoint x: 364, startPoint y: 360, endPoint x: 265, endPoint y: 363, distance: 99.2
click at [265, 363] on div "short pixie #pixieshorthair,#shortpixie,#shortpixiecuts,#shortpixiecutsblackwom…" at bounding box center [383, 369] width 241 height 66
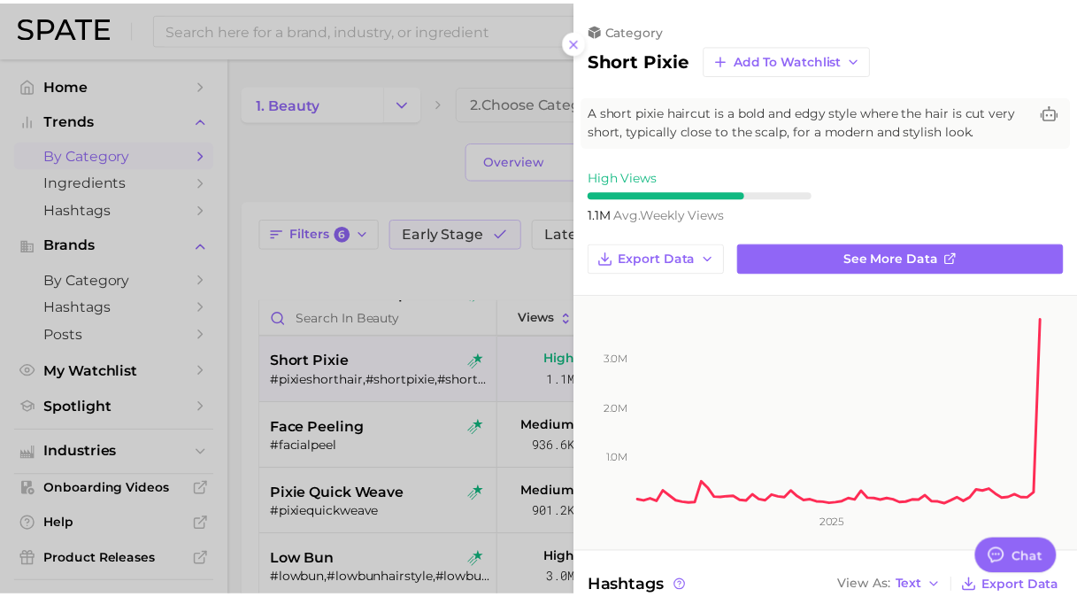
scroll to position [0, 0]
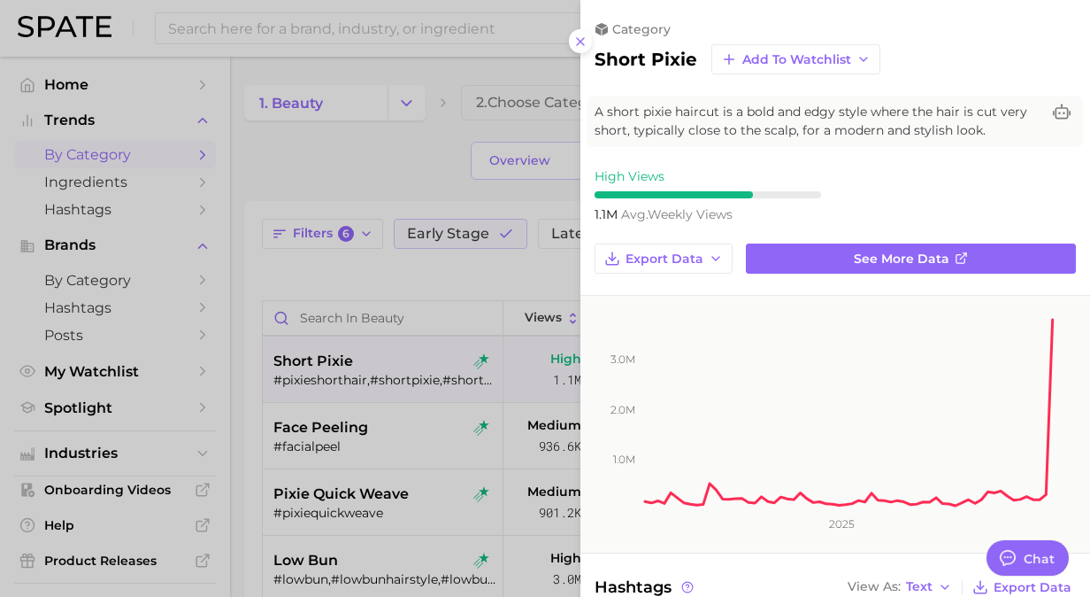
click at [329, 381] on div at bounding box center [545, 298] width 1090 height 597
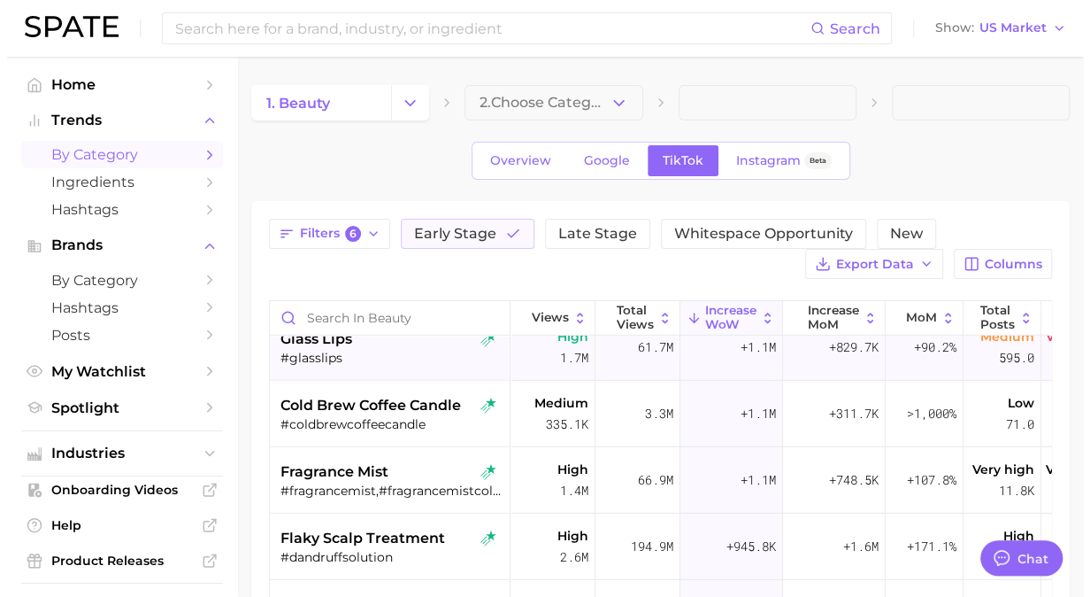
scroll to position [2567, 0]
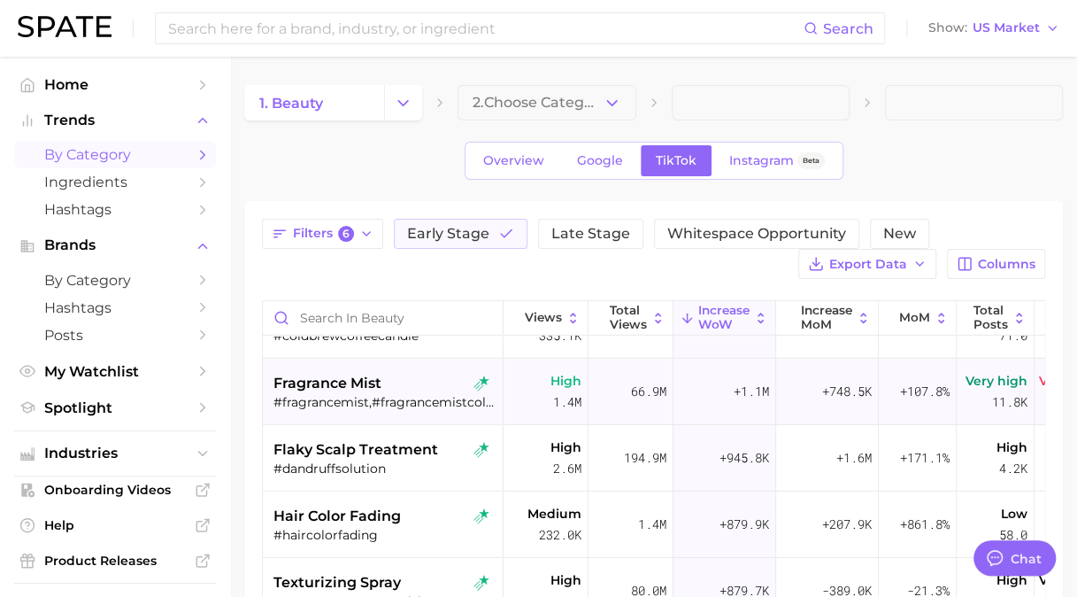
drag, startPoint x: 397, startPoint y: 405, endPoint x: 354, endPoint y: 388, distance: 45.7
click at [354, 388] on span "fragrance mist" at bounding box center [328, 383] width 108 height 21
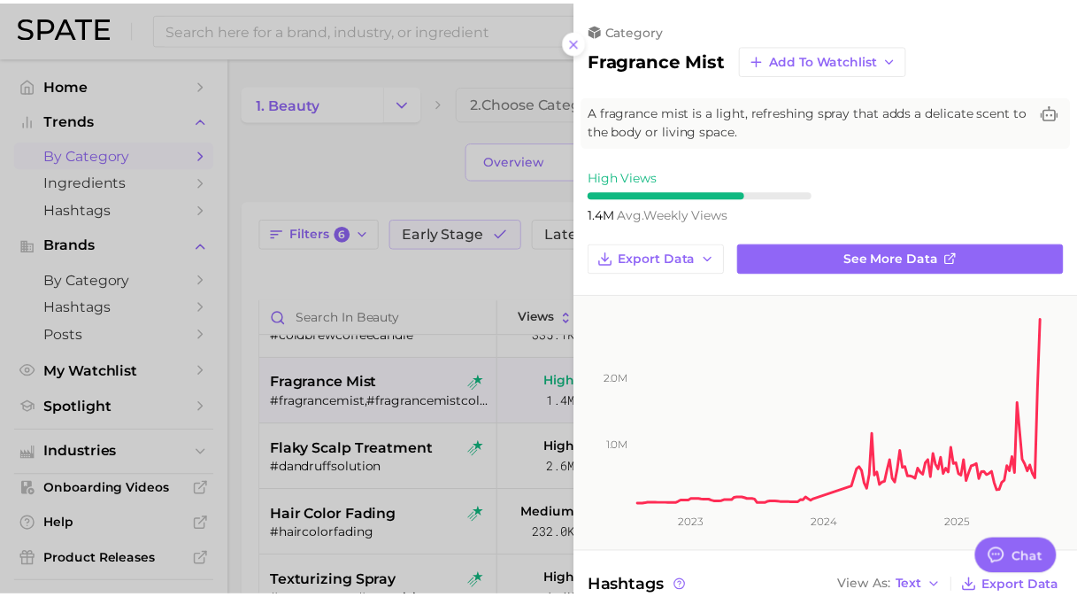
scroll to position [0, 0]
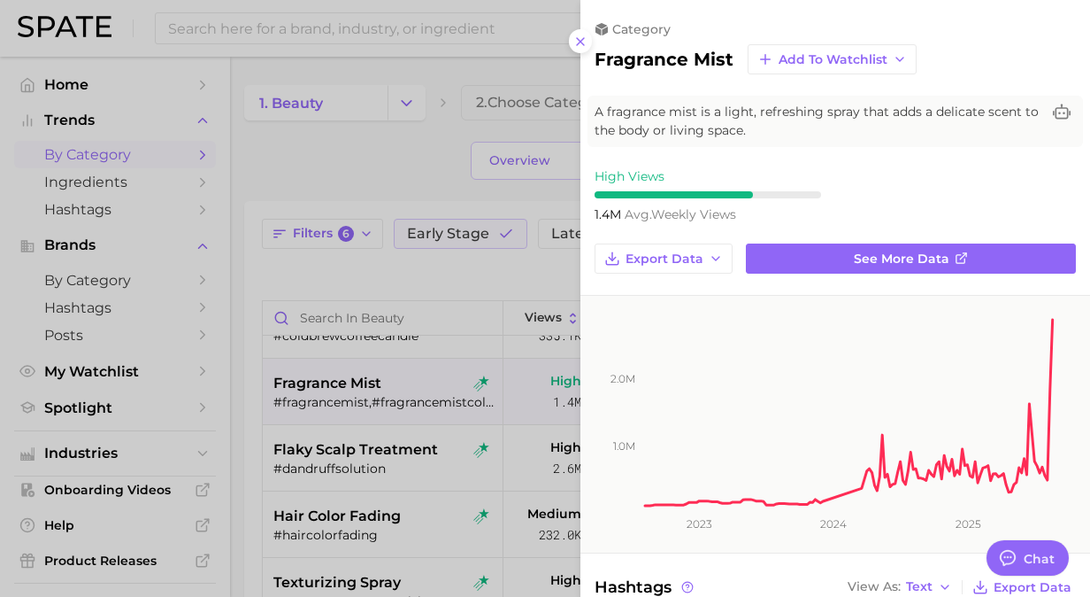
drag, startPoint x: 582, startPoint y: 47, endPoint x: 549, endPoint y: 85, distance: 50.8
click at [582, 46] on icon at bounding box center [581, 42] width 14 height 14
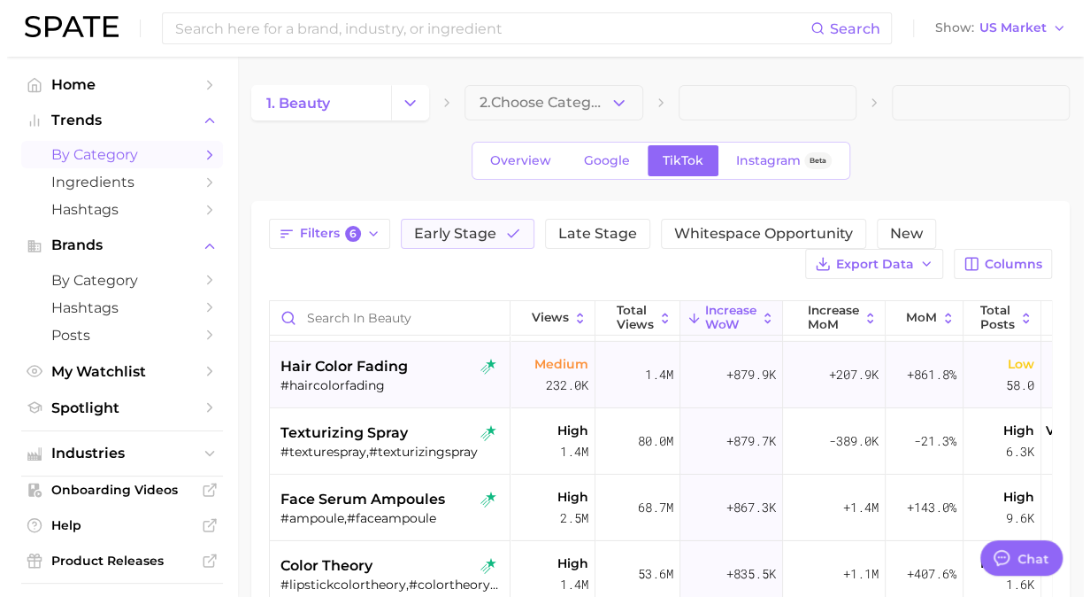
scroll to position [2744, 0]
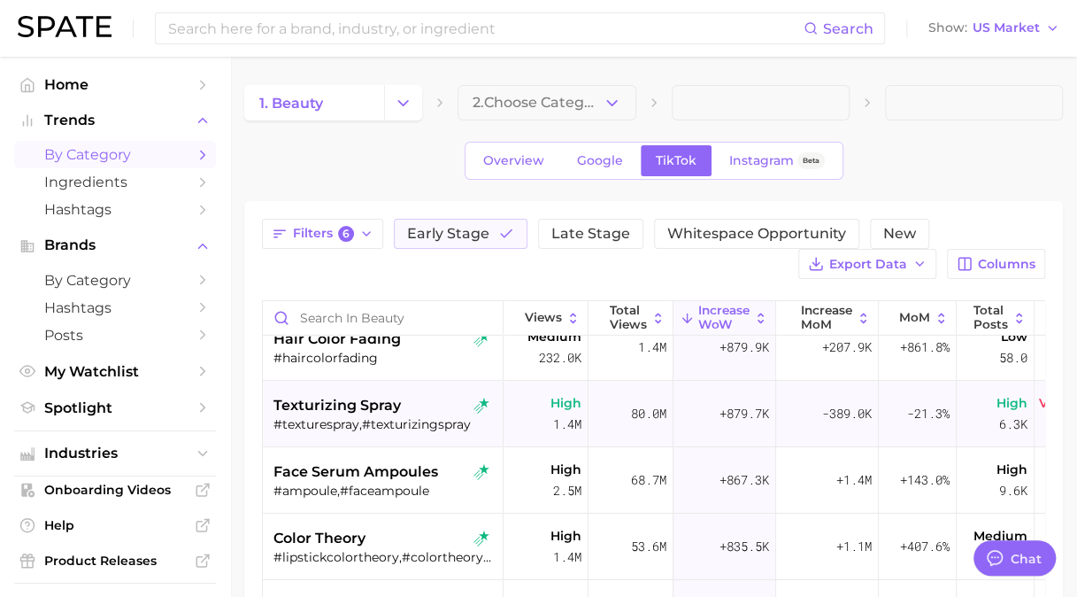
click at [396, 420] on div "#texturespray,#texturizingspray" at bounding box center [385, 424] width 223 height 16
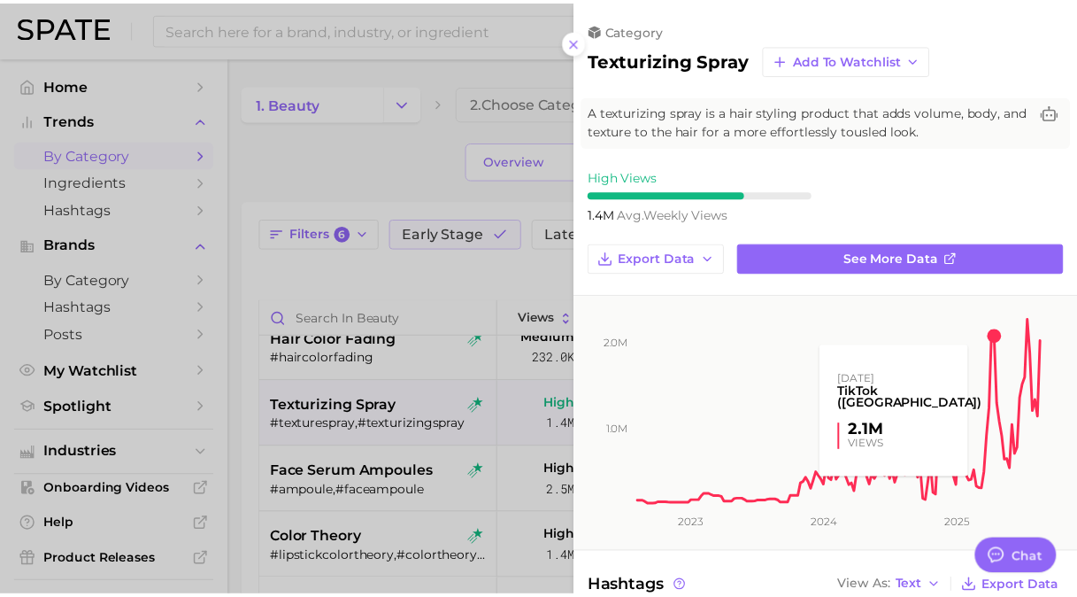
scroll to position [0, 0]
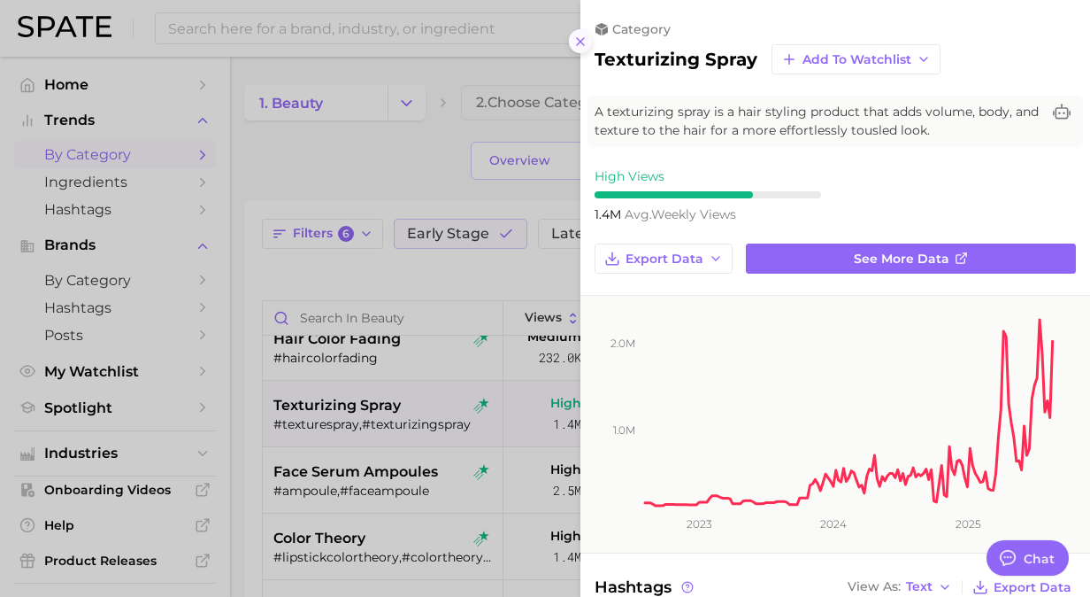
click at [582, 44] on icon at bounding box center [581, 42] width 14 height 14
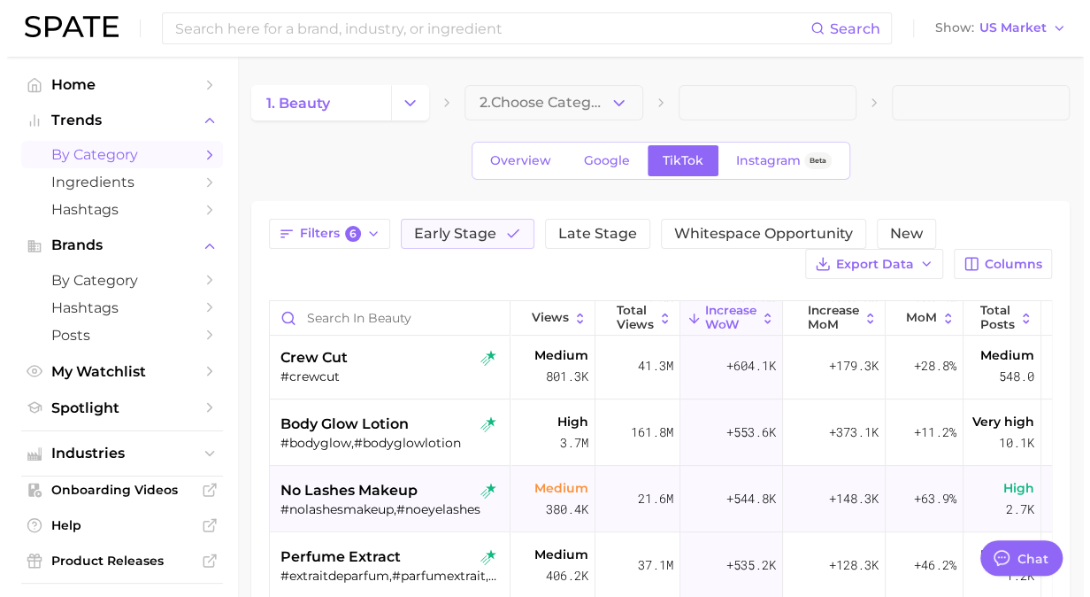
scroll to position [3629, 0]
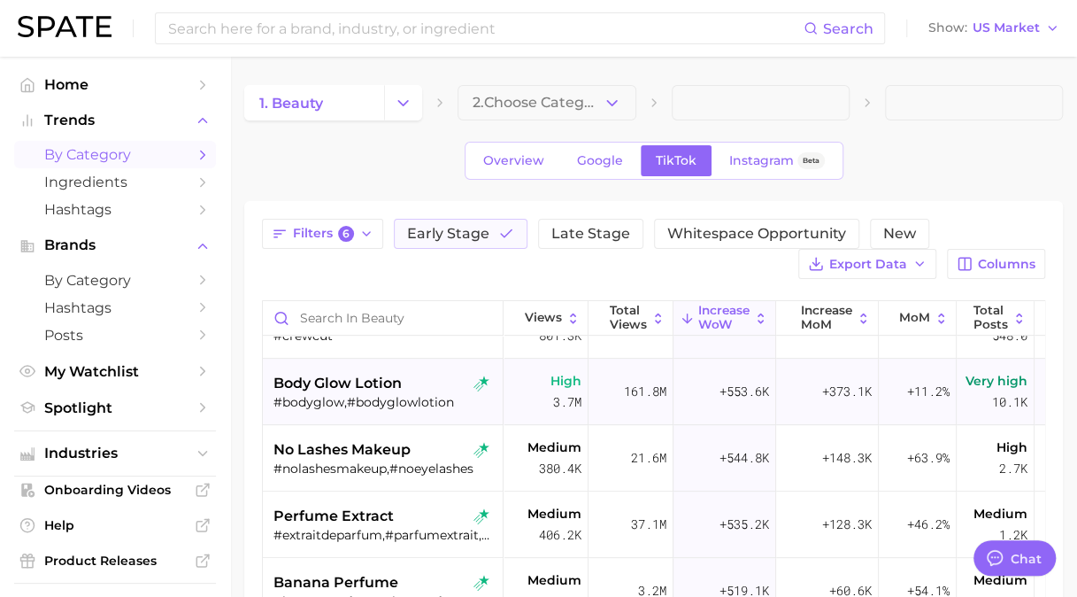
drag, startPoint x: 400, startPoint y: 400, endPoint x: 370, endPoint y: 391, distance: 31.4
click at [370, 391] on span "body glow lotion" at bounding box center [338, 383] width 128 height 21
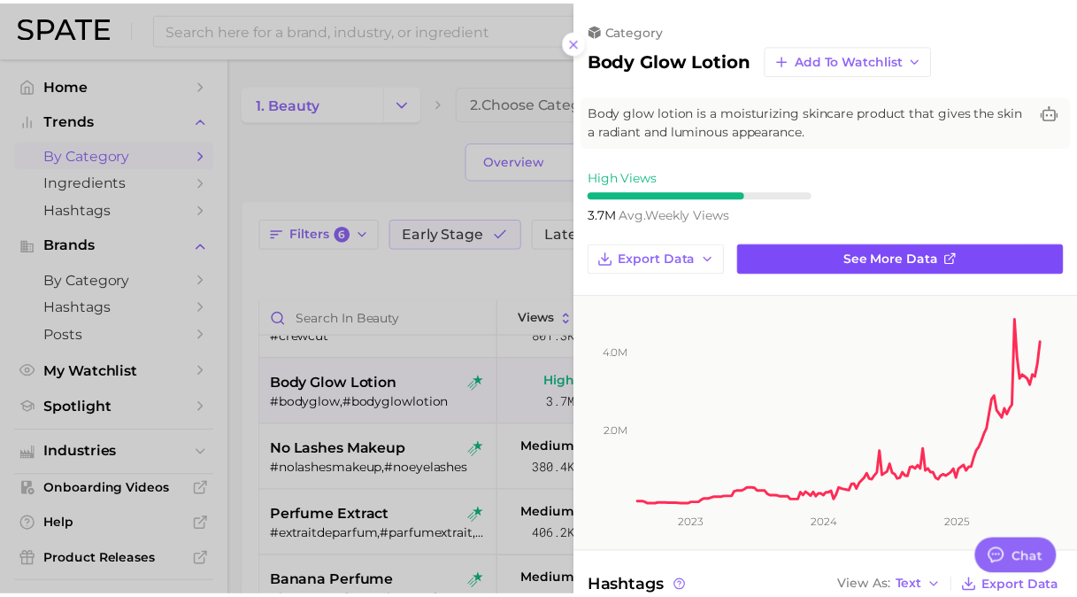
scroll to position [0, 0]
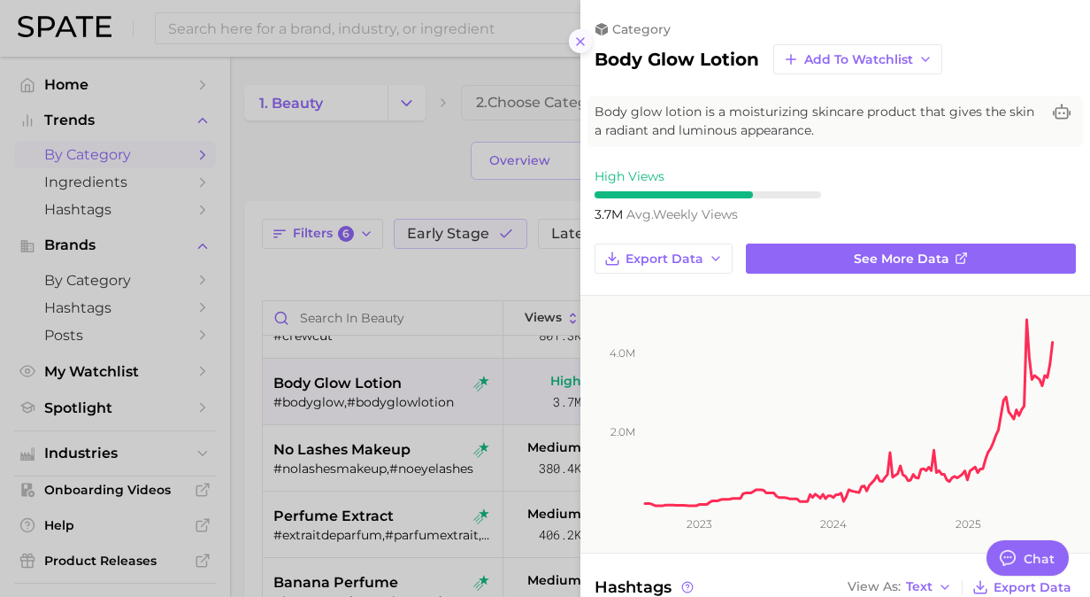
click at [579, 46] on icon at bounding box center [581, 42] width 14 height 14
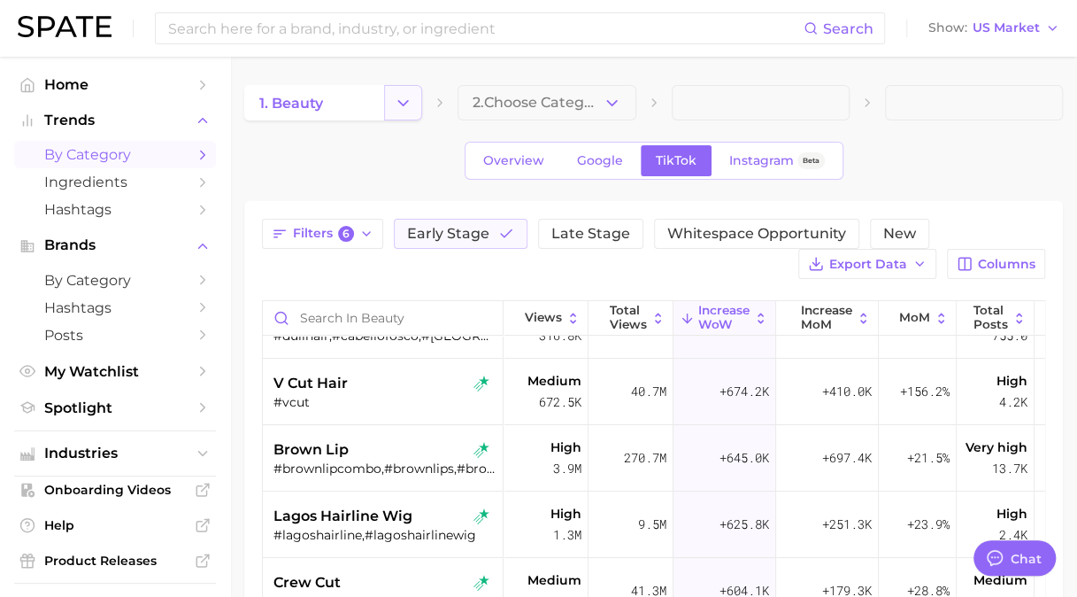
click at [412, 101] on icon "Change Category" at bounding box center [403, 103] width 19 height 19
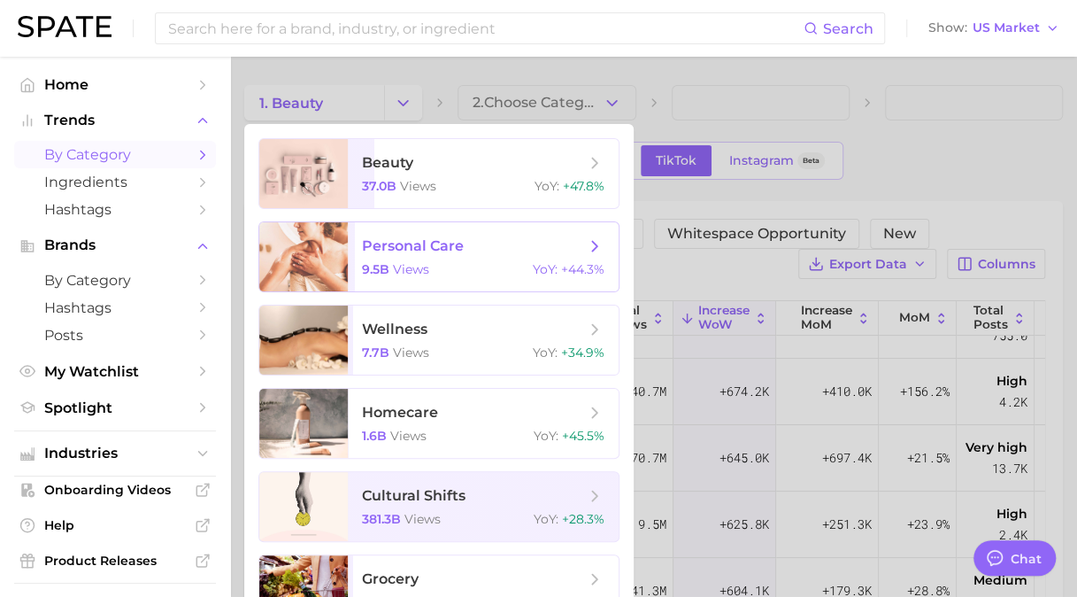
click at [392, 243] on span "personal care" at bounding box center [413, 245] width 102 height 17
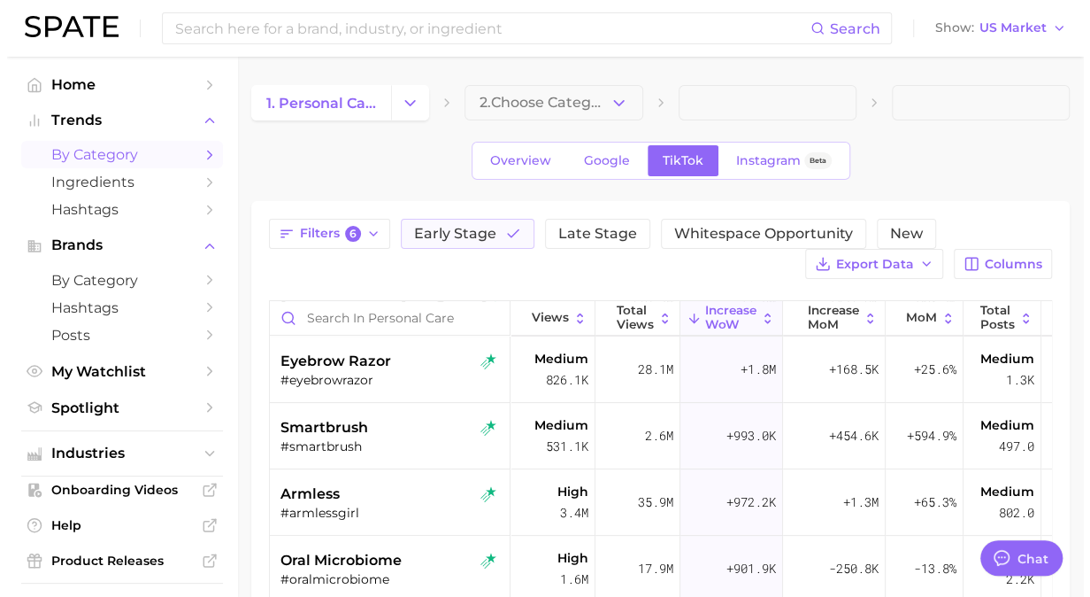
scroll to position [354, 0]
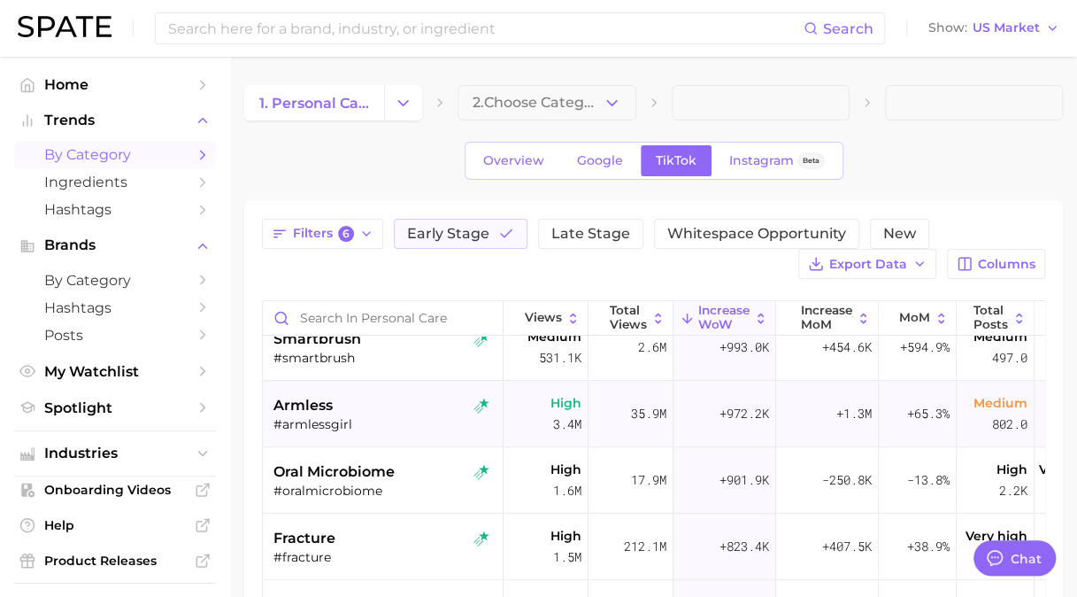
drag, startPoint x: 397, startPoint y: 404, endPoint x: 338, endPoint y: 420, distance: 60.8
click at [338, 420] on div "#armlessgirl" at bounding box center [385, 424] width 223 height 16
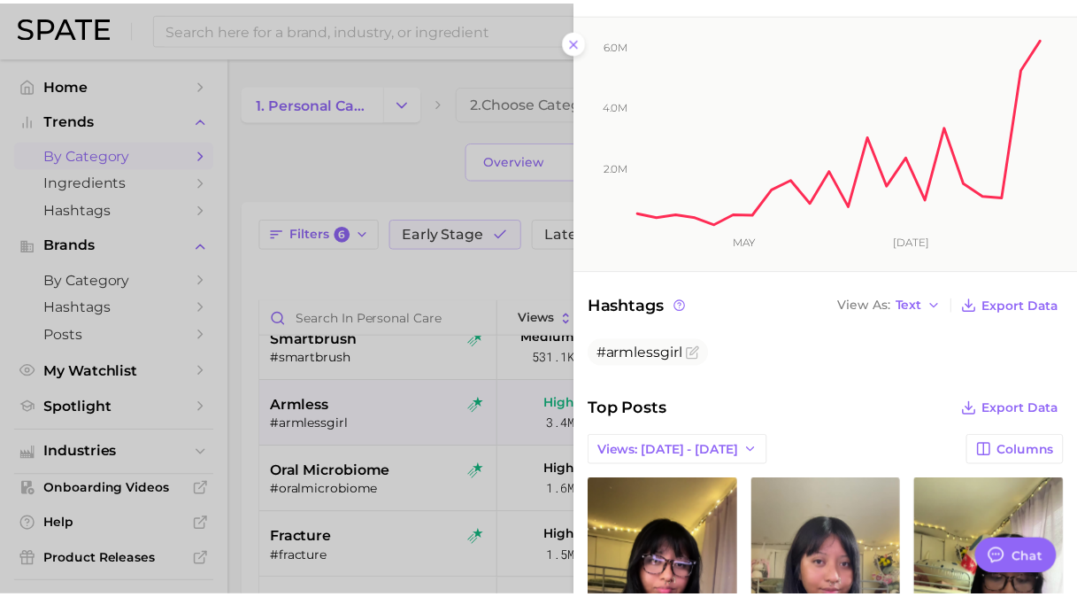
scroll to position [89, 0]
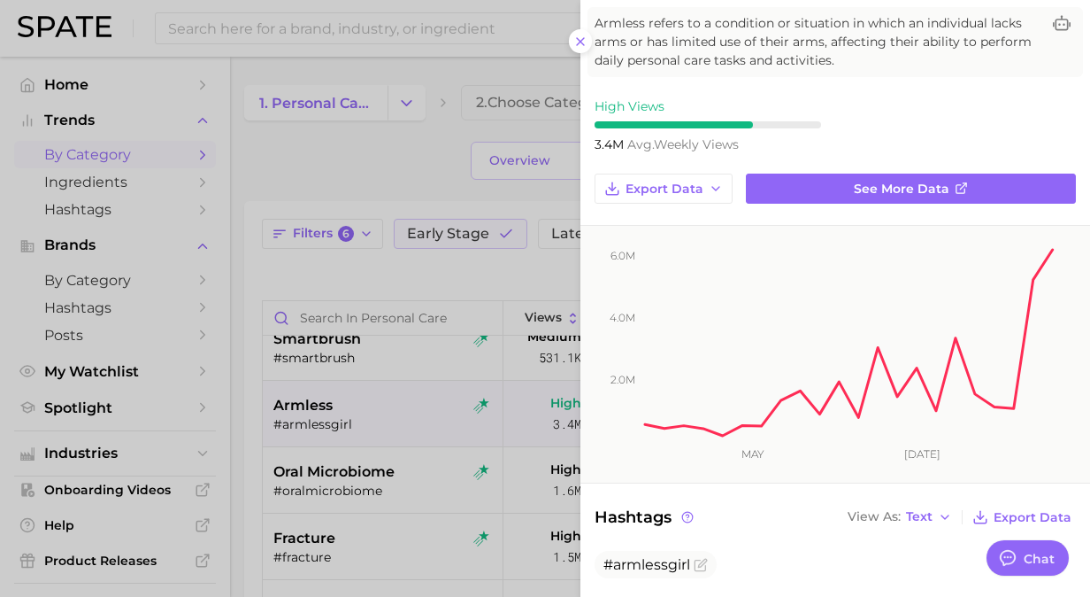
drag, startPoint x: 582, startPoint y: 46, endPoint x: 586, endPoint y: 69, distance: 23.4
click at [582, 46] on icon at bounding box center [581, 42] width 14 height 14
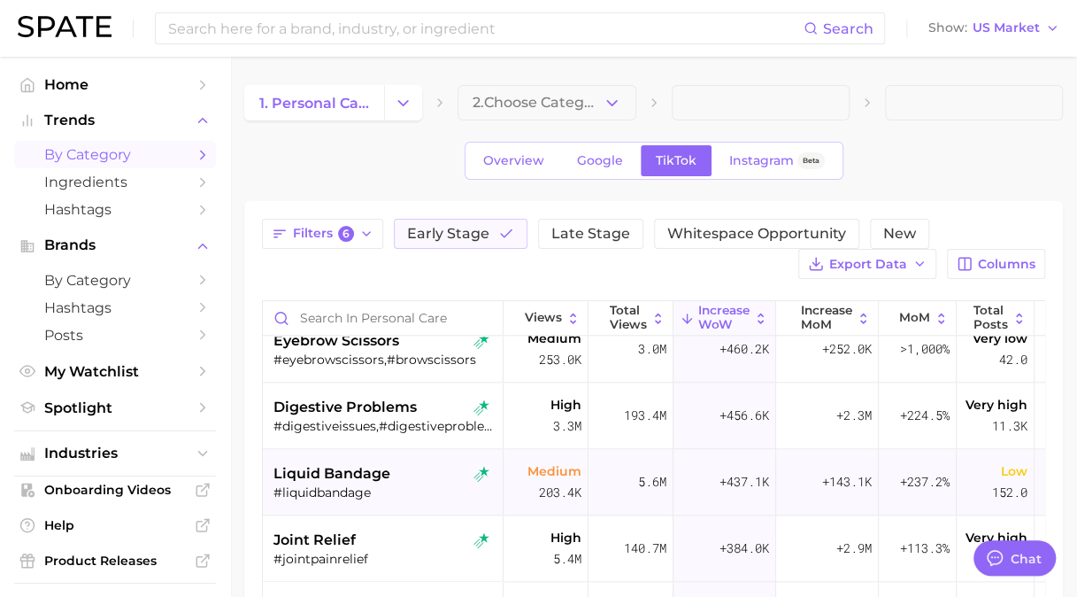
scroll to position [1062, 0]
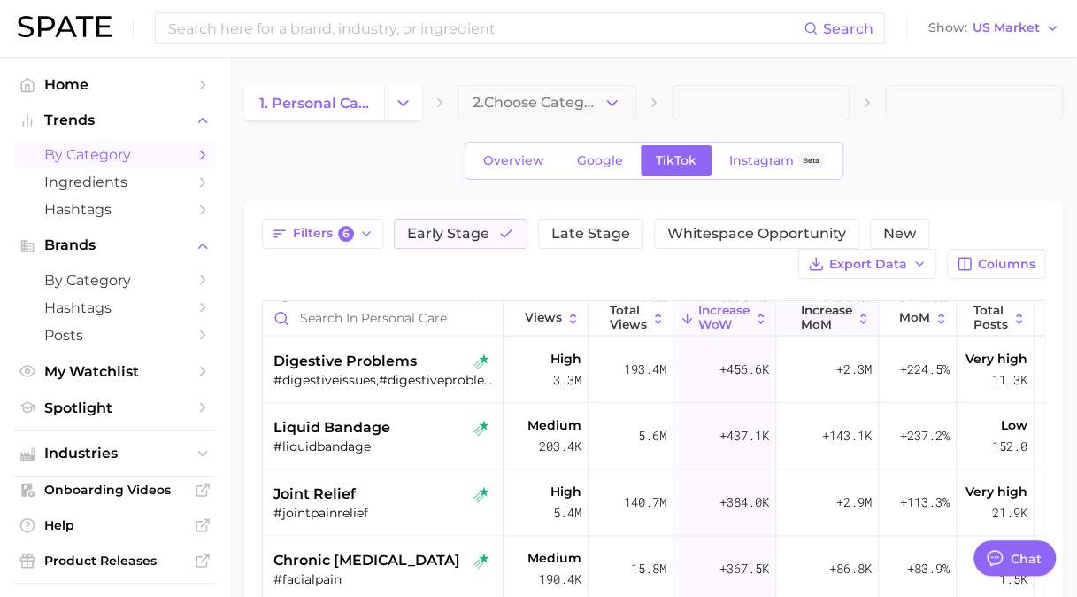
click at [841, 316] on span "increase MoM" at bounding box center [826, 317] width 51 height 27
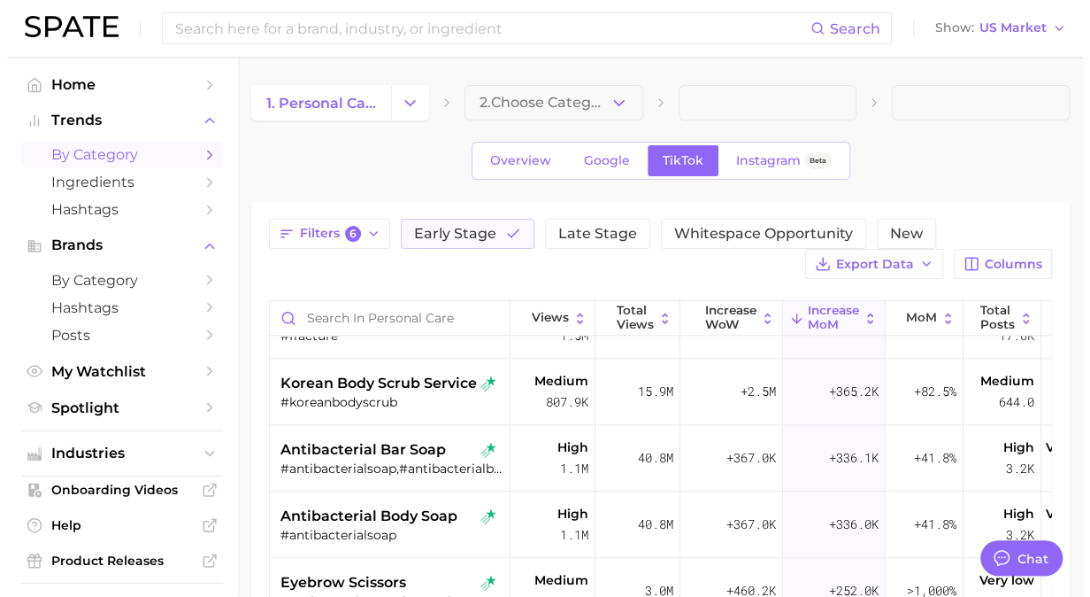
scroll to position [1062, 0]
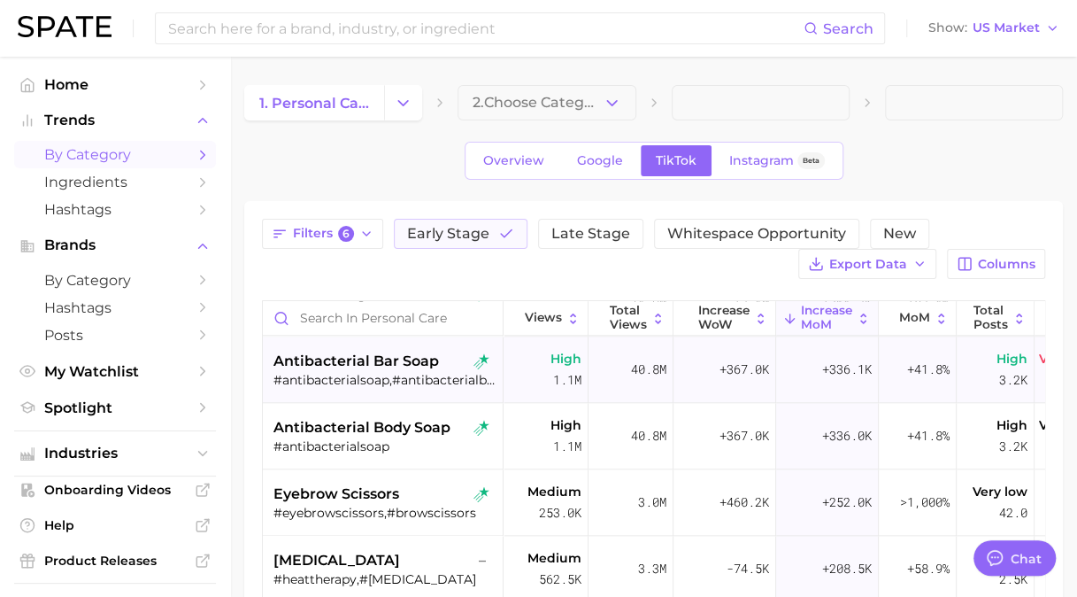
click at [418, 388] on div "antibacterial bar soap #antibacterialsoap,#antibacterialbarsoap" at bounding box center [385, 369] width 223 height 66
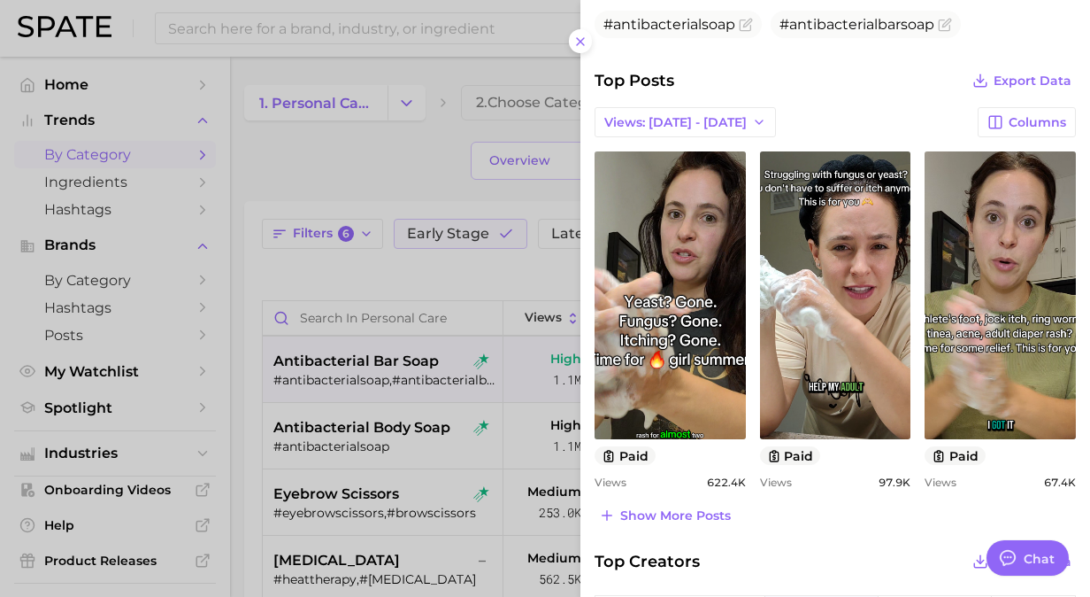
scroll to position [521, 0]
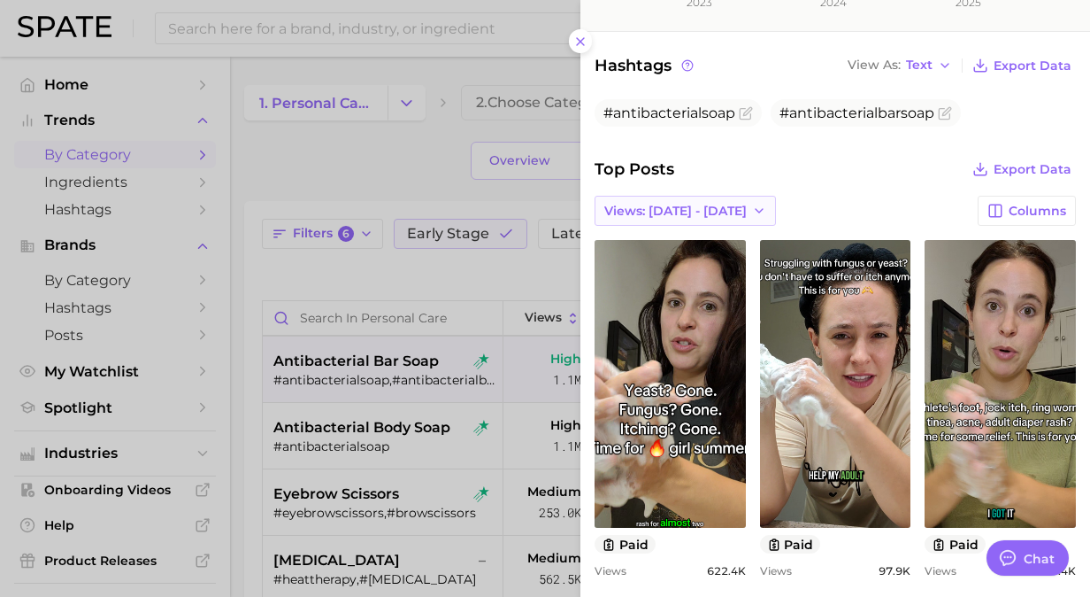
click at [711, 196] on button "Views: Aug 10 - 17" at bounding box center [685, 211] width 181 height 30
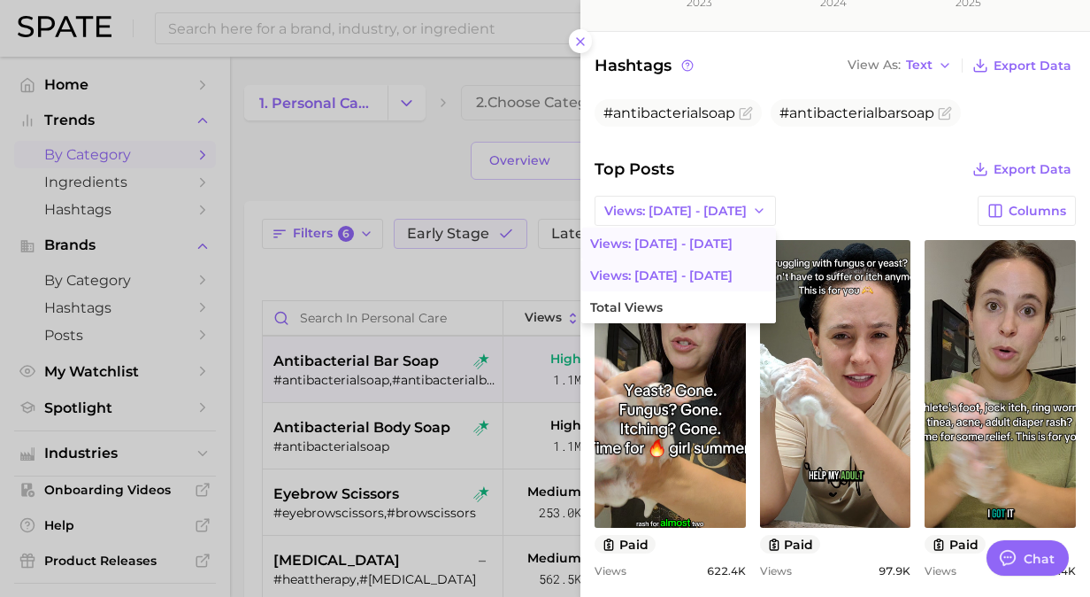
click at [709, 274] on button "Views: Aug 3 - 10" at bounding box center [679, 275] width 195 height 32
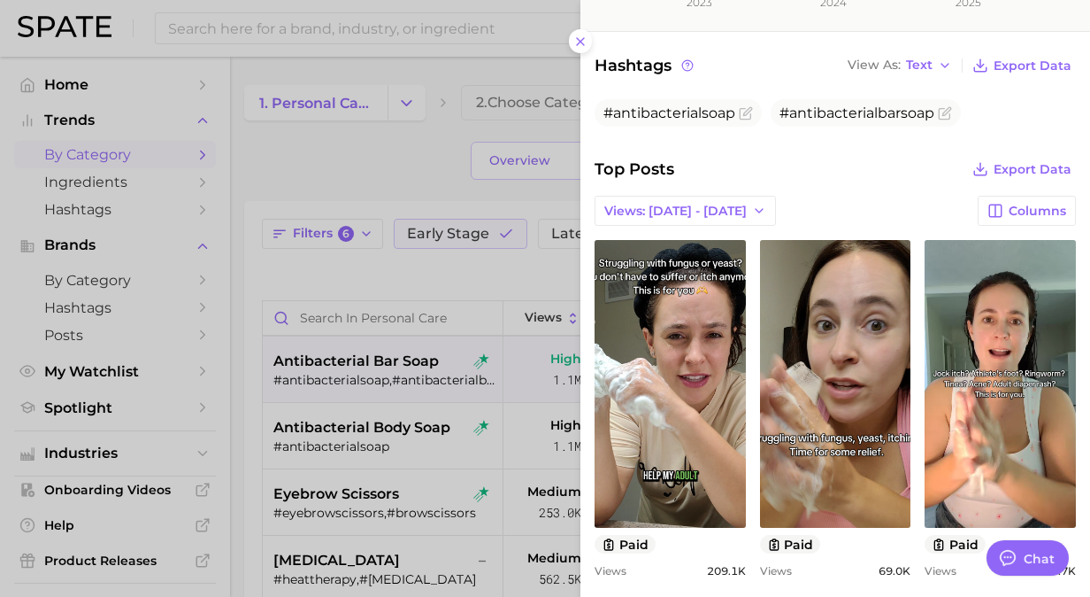
scroll to position [0, 0]
click at [582, 41] on line at bounding box center [580, 41] width 7 height 7
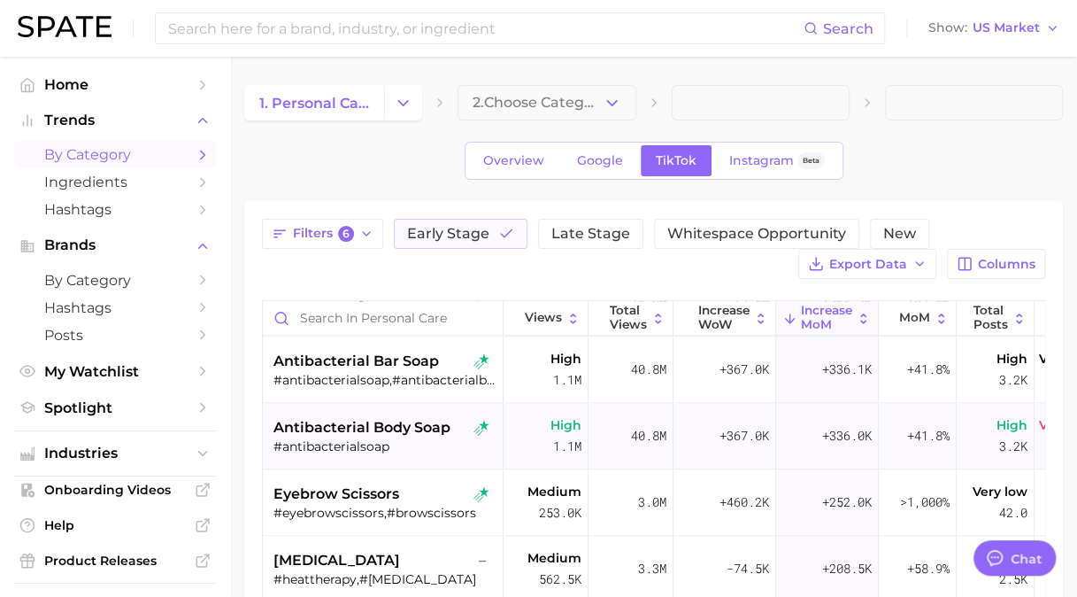
click at [402, 435] on span "antibacterial body soap" at bounding box center [362, 427] width 177 height 21
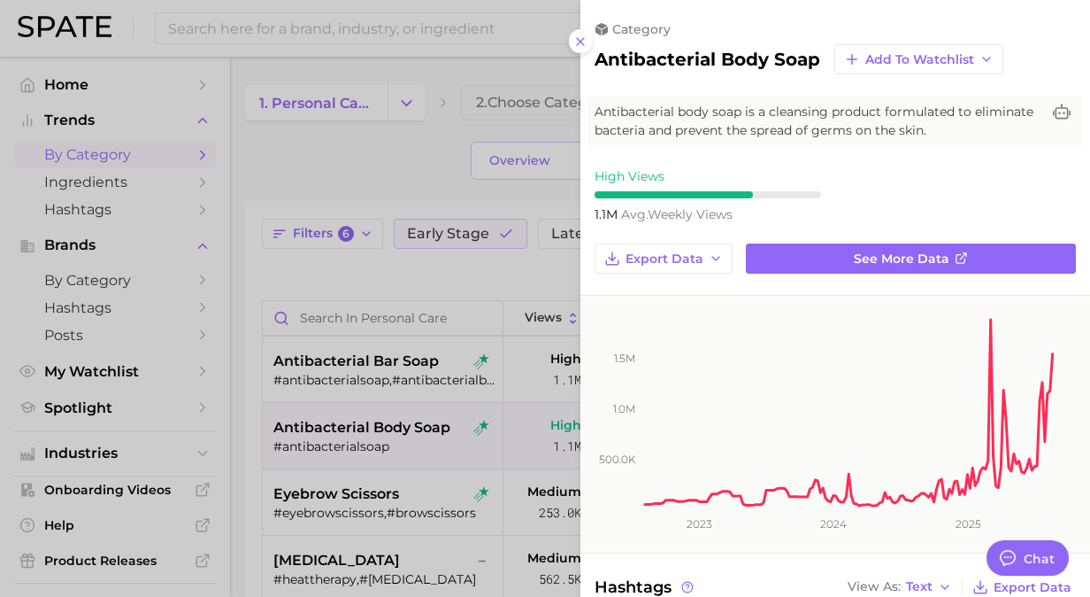
click at [368, 481] on div at bounding box center [545, 298] width 1090 height 597
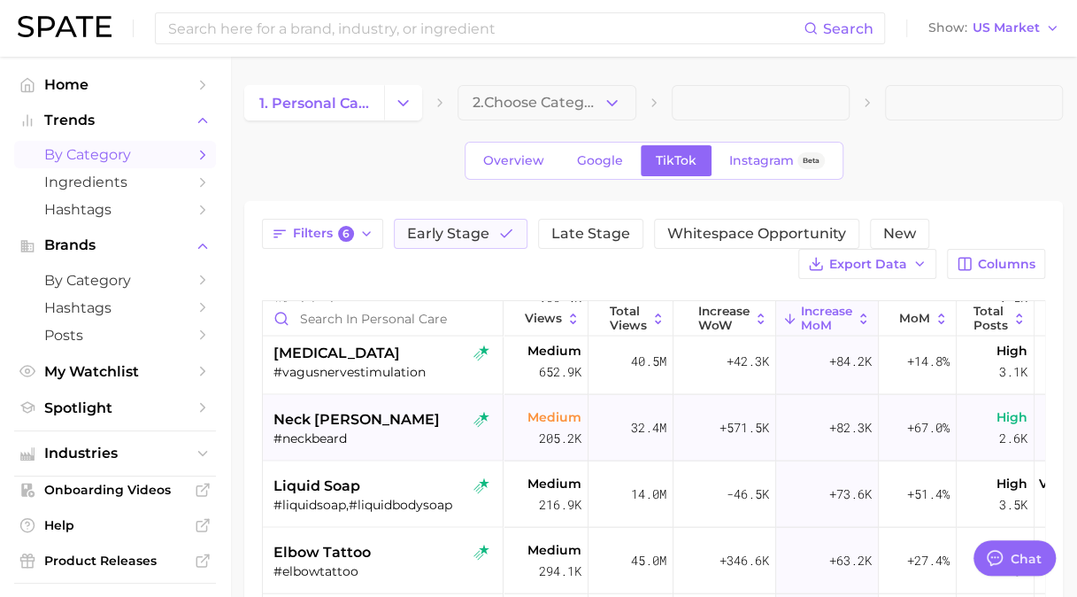
scroll to position [1770, 0]
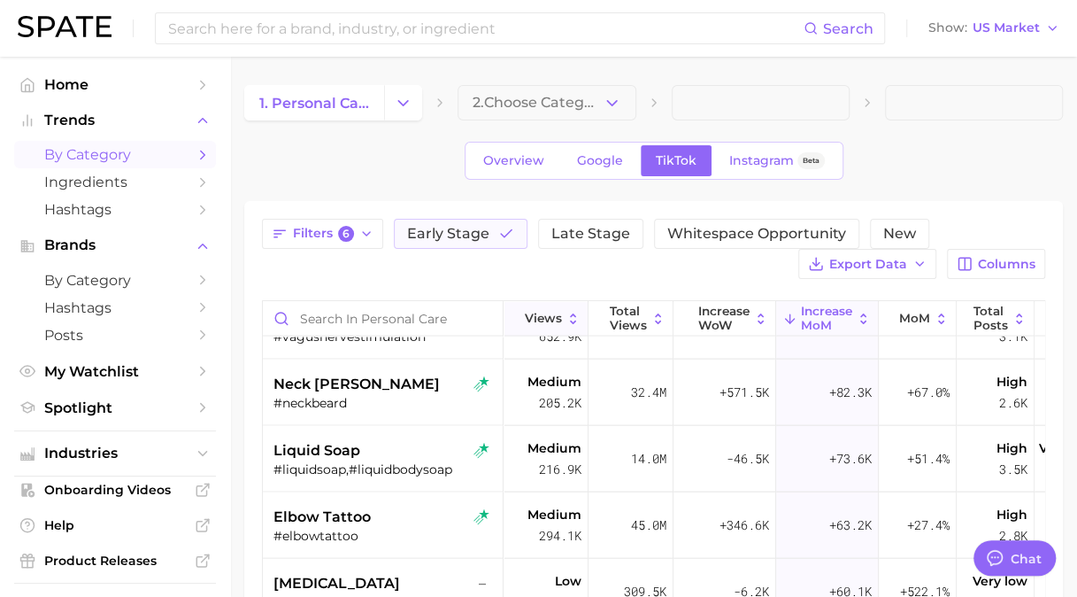
click at [557, 317] on span "Views" at bounding box center [543, 318] width 37 height 14
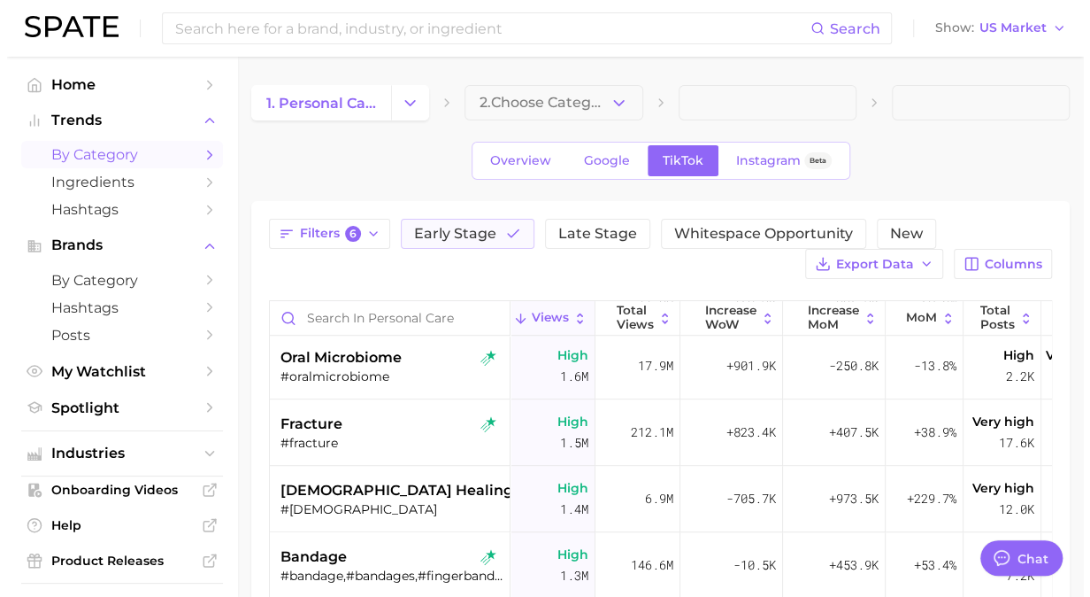
scroll to position [708, 0]
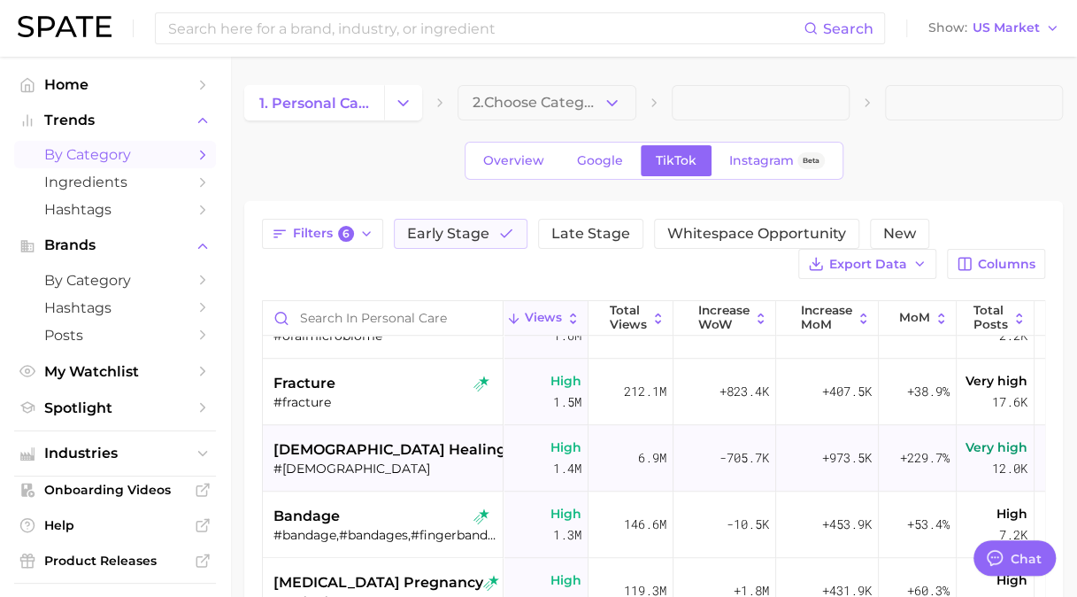
click at [384, 463] on div "#shamanichealing" at bounding box center [385, 468] width 223 height 16
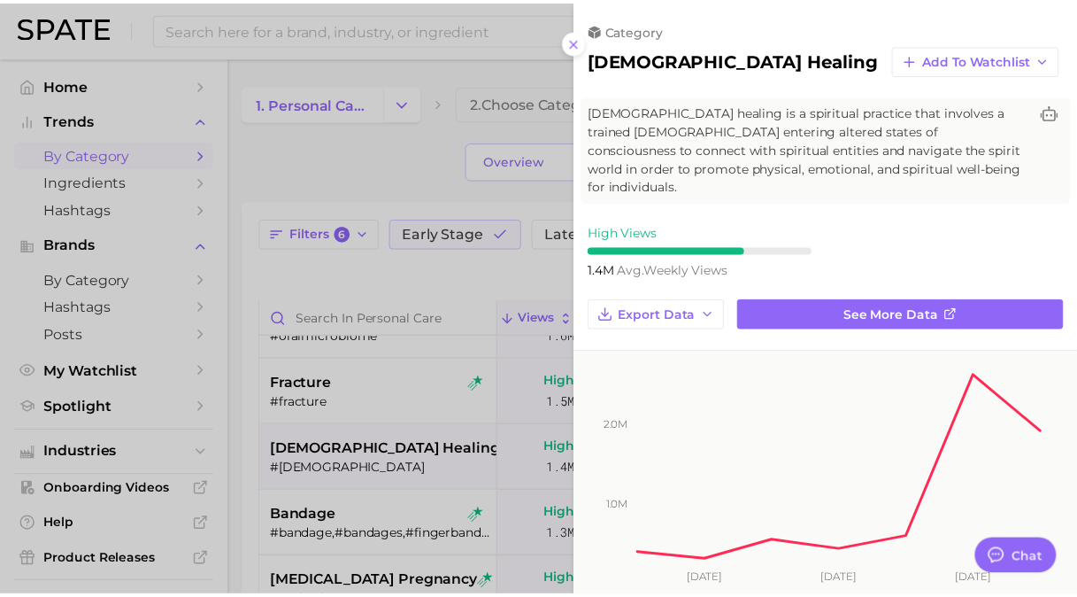
scroll to position [0, 0]
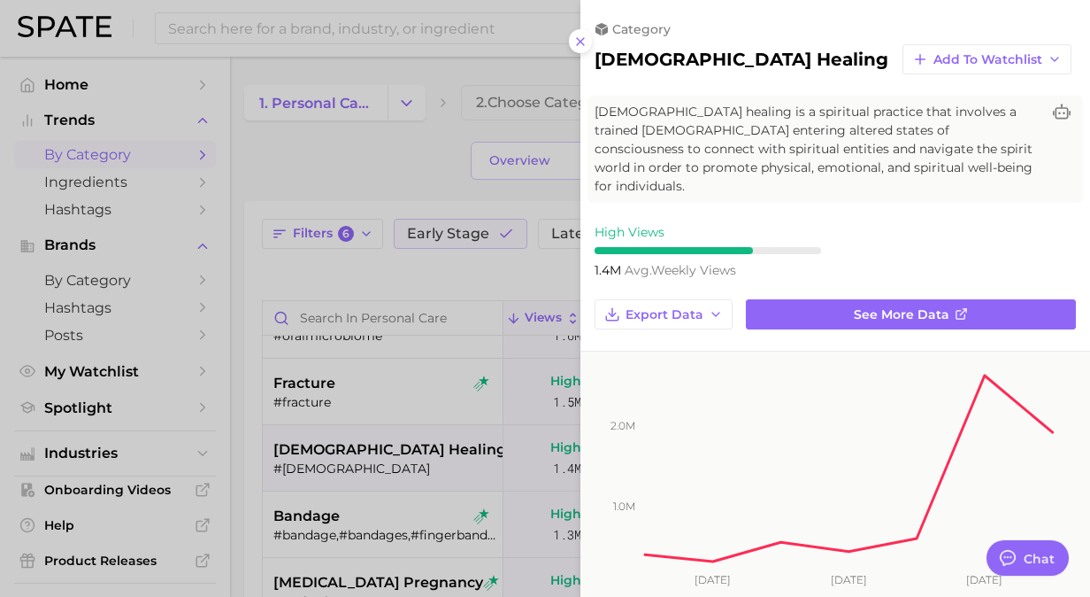
drag, startPoint x: 582, startPoint y: 45, endPoint x: 582, endPoint y: 58, distance: 13.3
click at [582, 45] on icon at bounding box center [581, 42] width 14 height 14
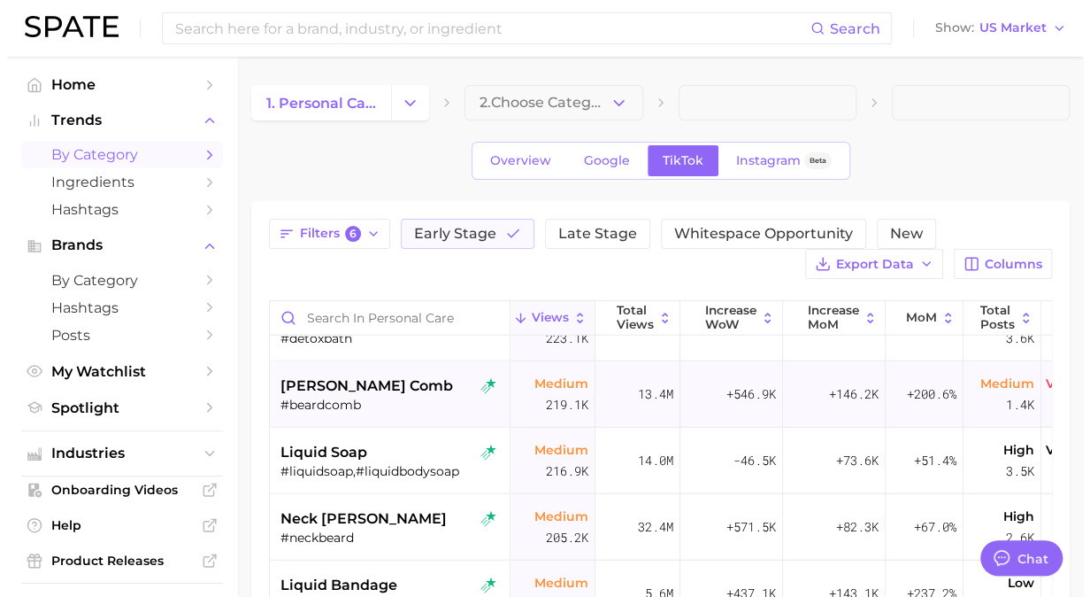
scroll to position [2124, 0]
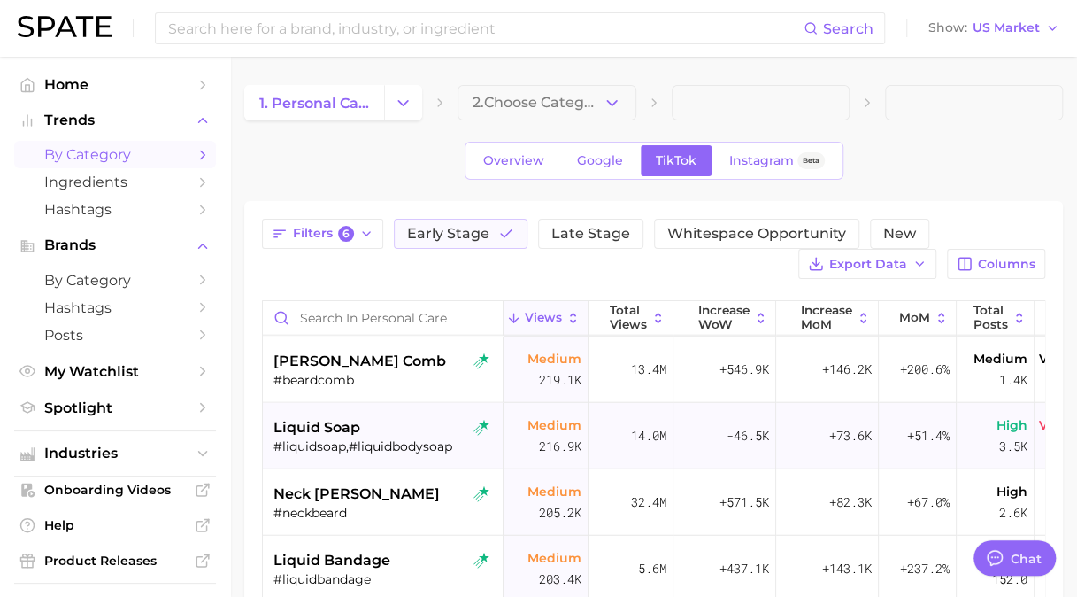
click at [407, 440] on div "#liquidsoap,#liquidbodysoap" at bounding box center [385, 446] width 223 height 16
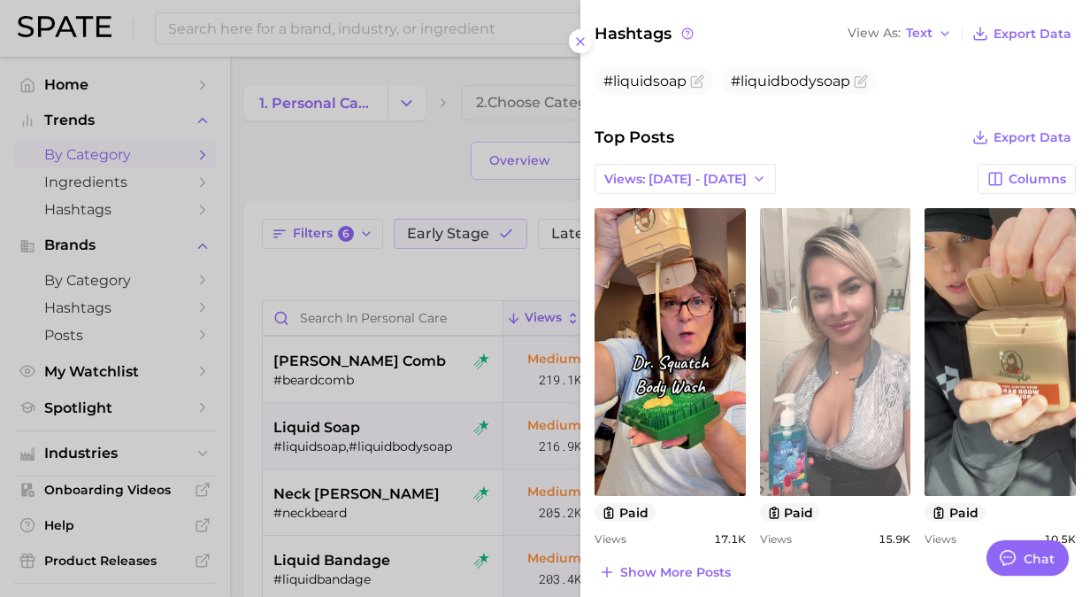
scroll to position [531, 0]
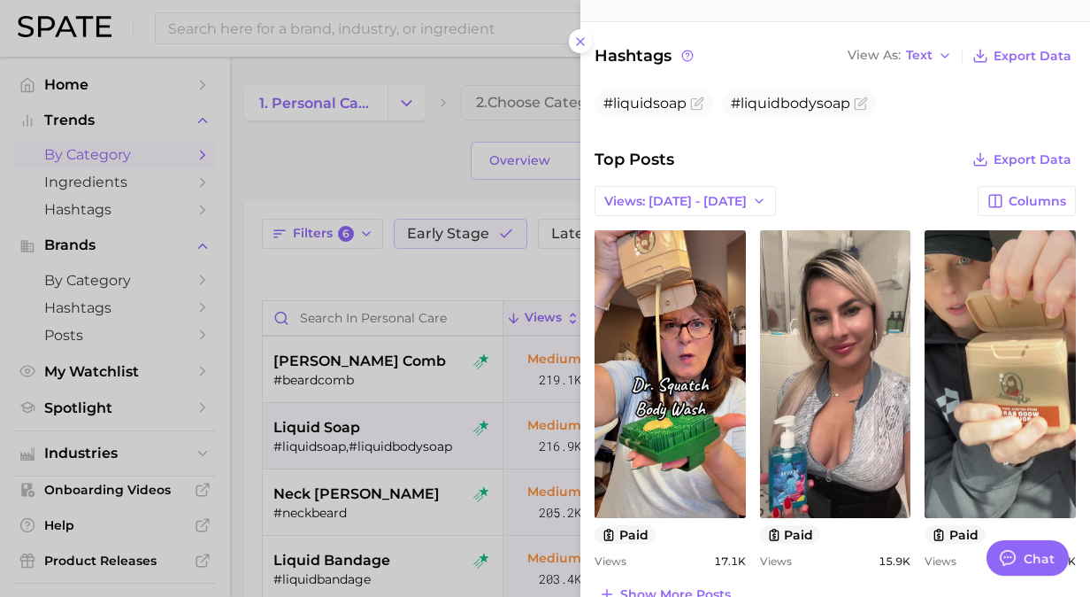
drag, startPoint x: 713, startPoint y: 196, endPoint x: 720, endPoint y: 212, distance: 17.4
click at [713, 196] on span "Views: Aug 10 - 17" at bounding box center [676, 201] width 143 height 15
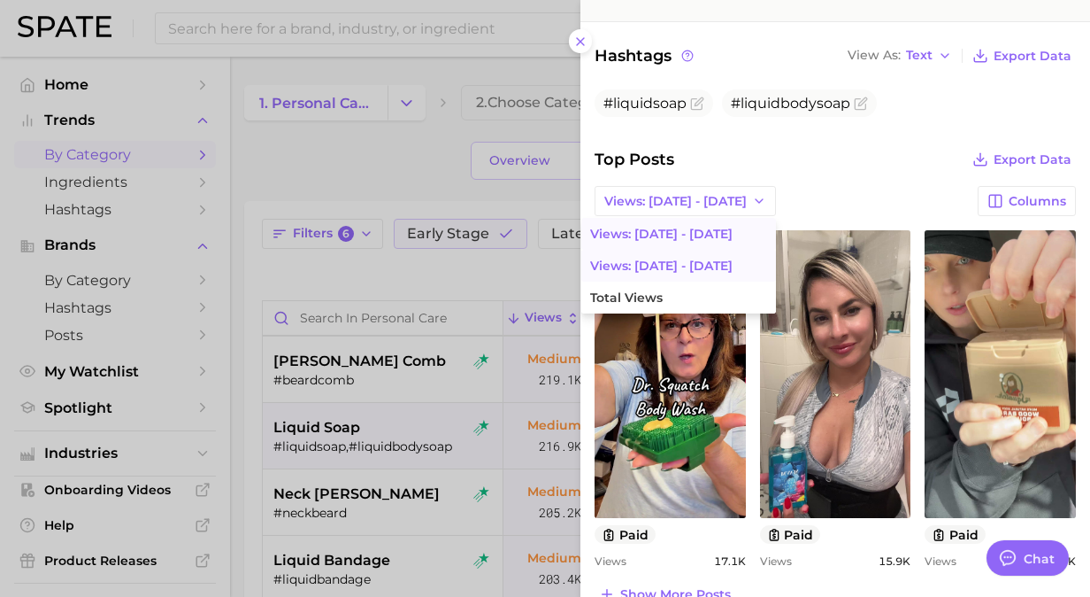
click at [712, 269] on button "Views: Aug 3 - 10" at bounding box center [679, 266] width 195 height 32
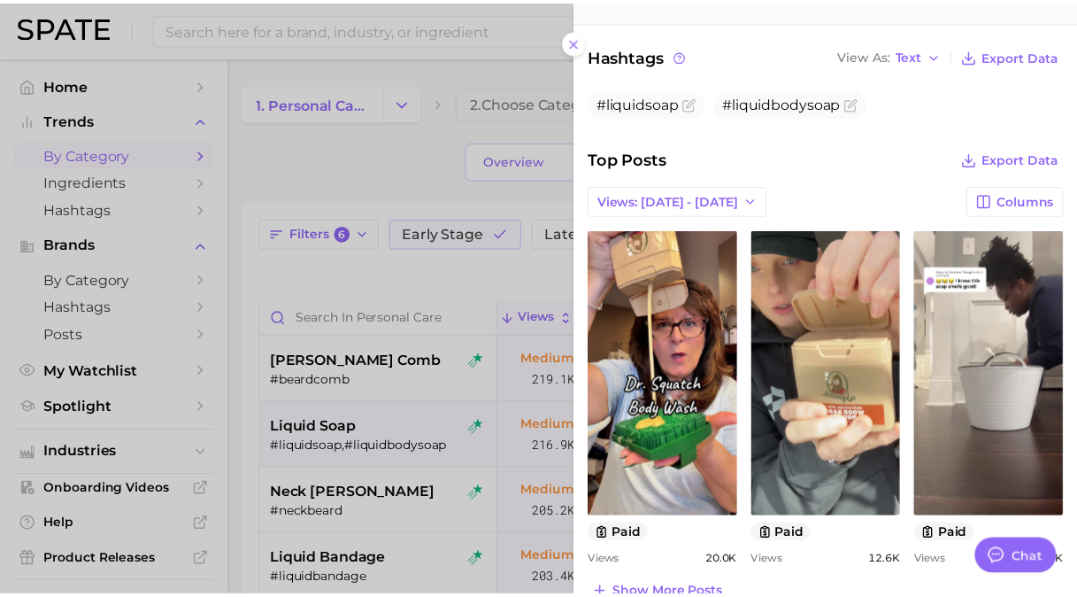
scroll to position [0, 0]
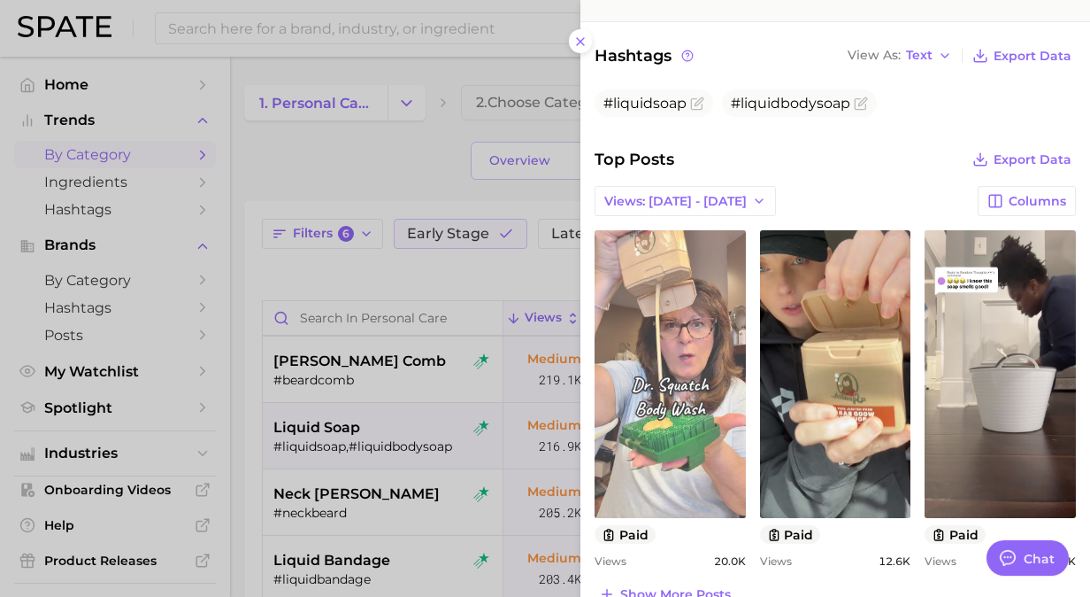
click at [706, 366] on link "view post on TikTok" at bounding box center [670, 374] width 151 height 288
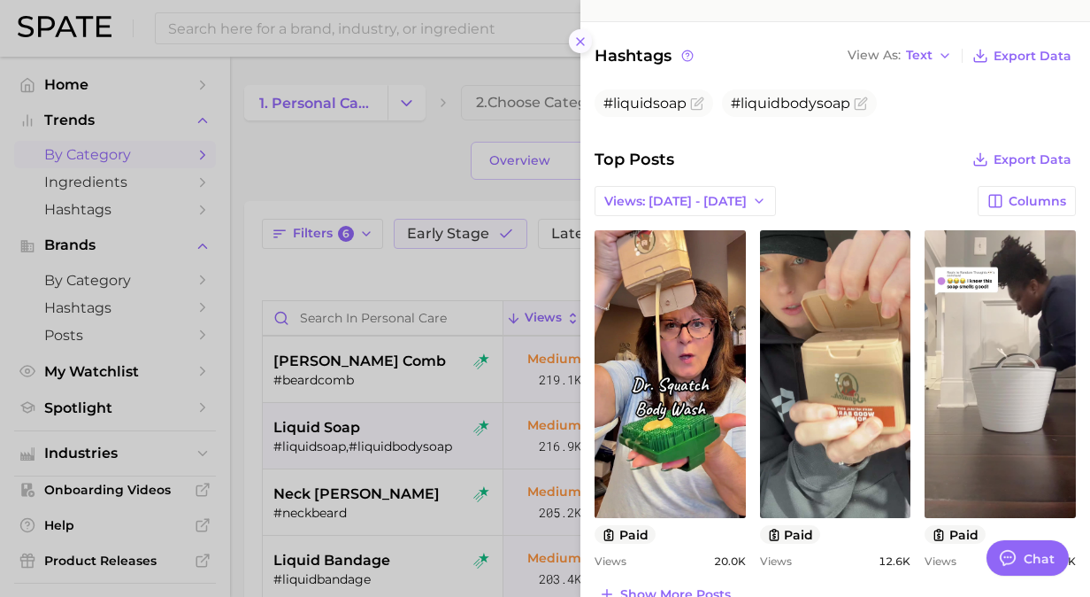
drag, startPoint x: 581, startPoint y: 35, endPoint x: 613, endPoint y: 120, distance: 90.8
click at [581, 36] on icon at bounding box center [581, 42] width 14 height 14
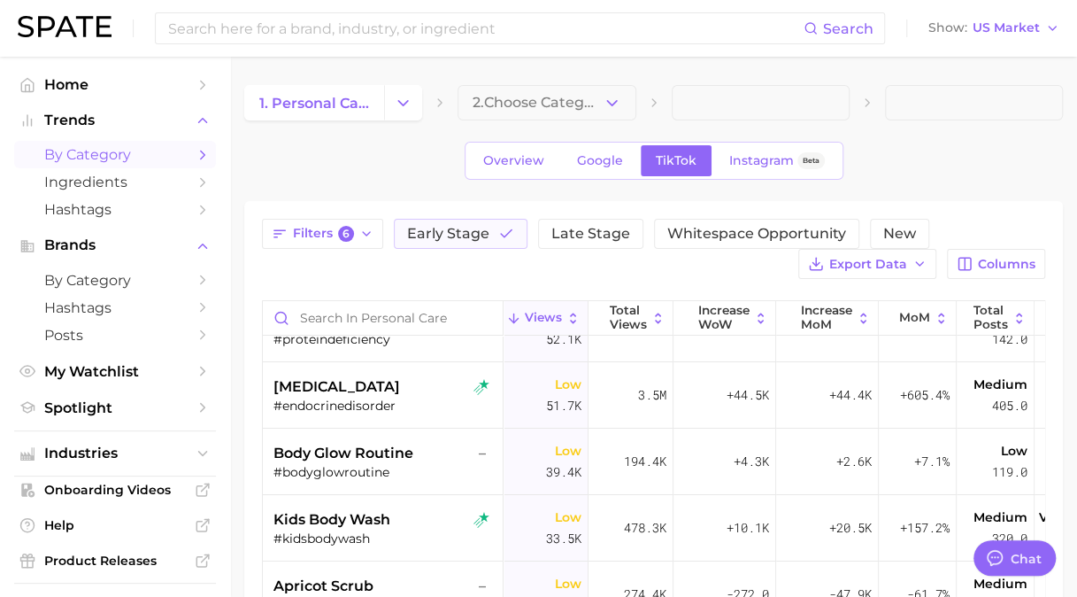
scroll to position [3098, 0]
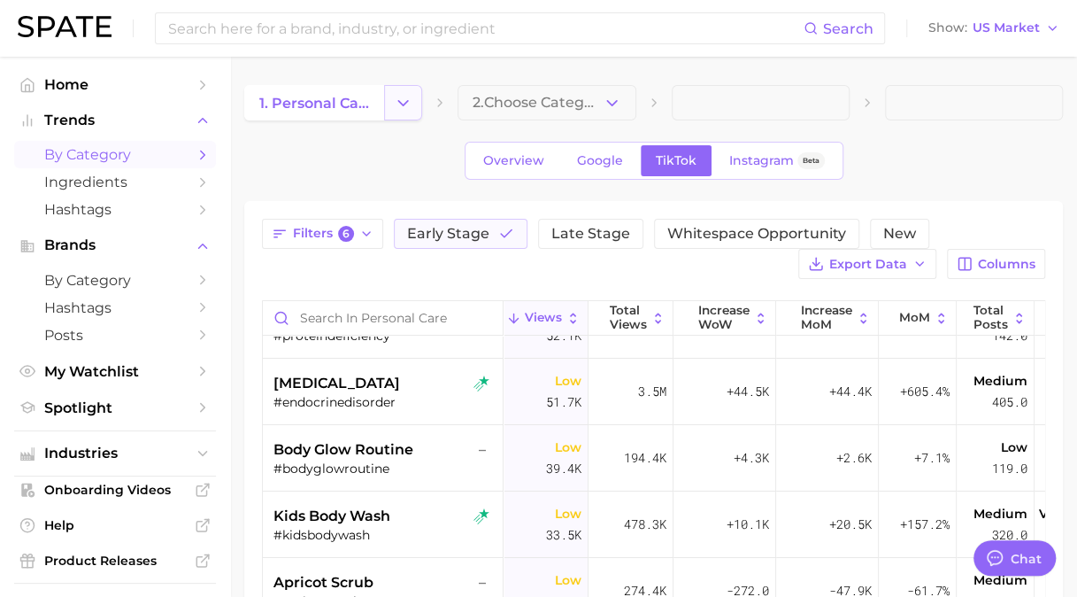
click at [400, 97] on icon "Change Category" at bounding box center [403, 103] width 19 height 19
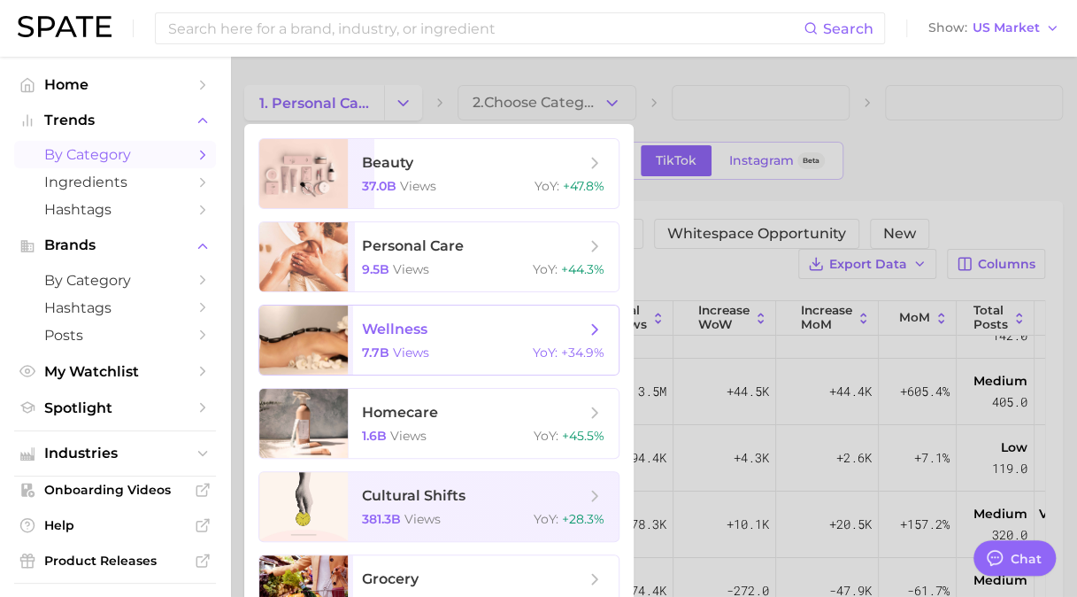
click at [434, 329] on span "wellness" at bounding box center [473, 329] width 223 height 19
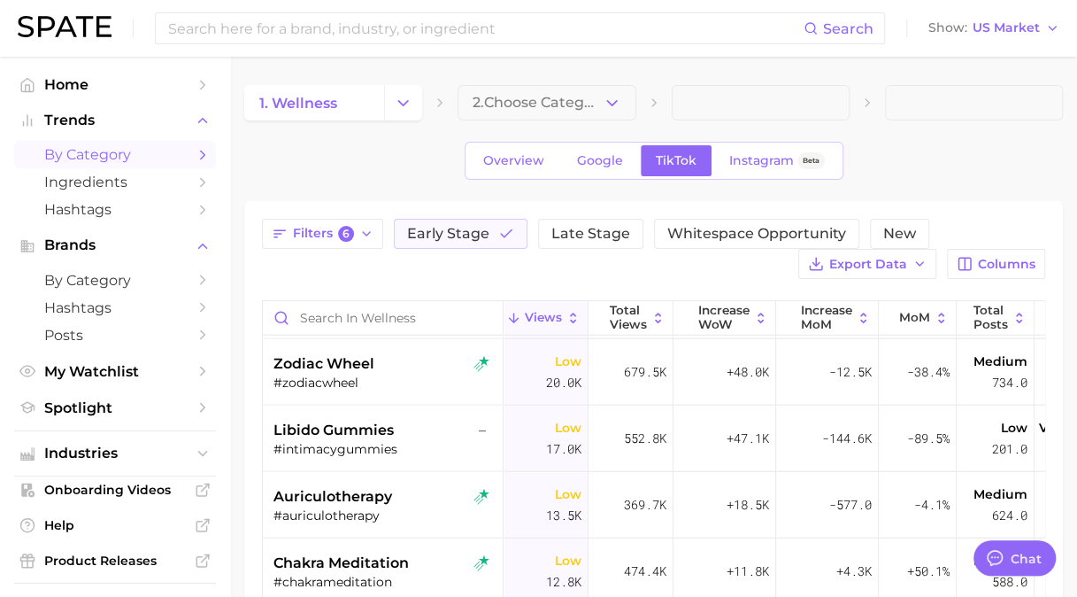
scroll to position [2124, 0]
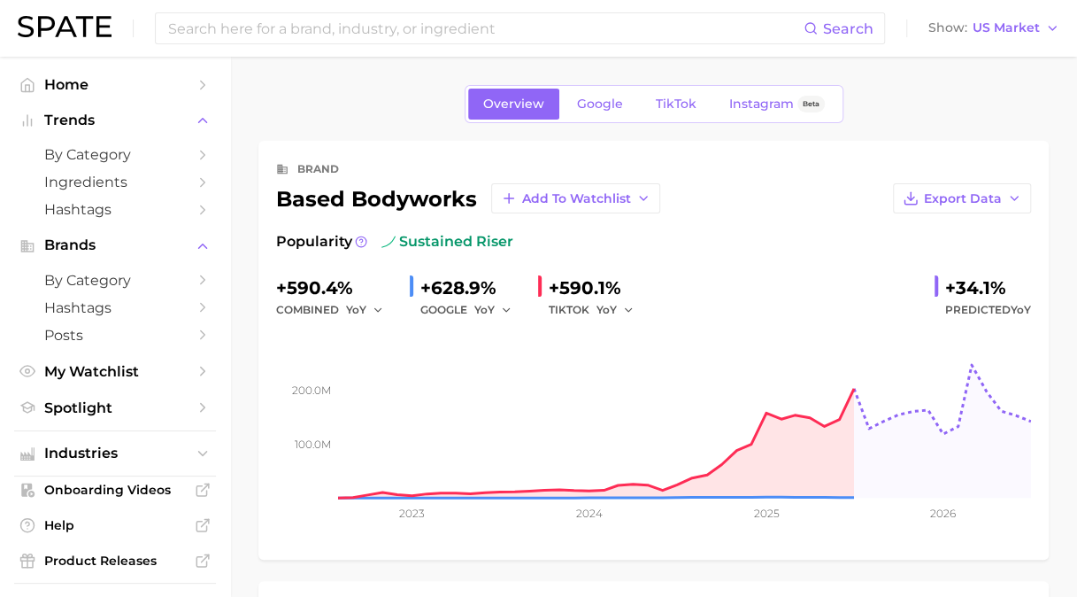
scroll to position [89, 0]
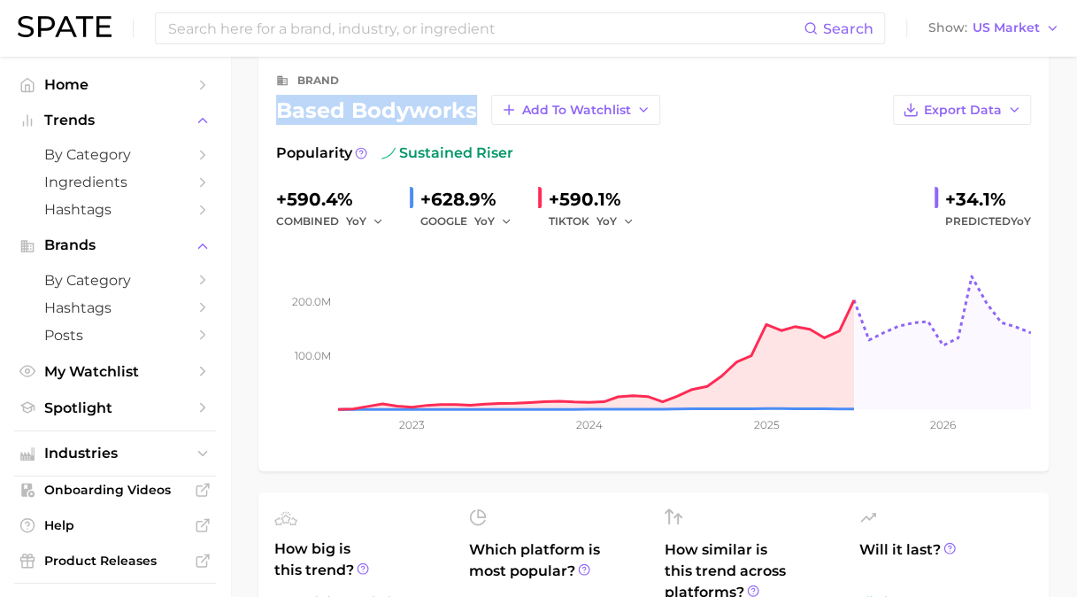
drag, startPoint x: 278, startPoint y: 102, endPoint x: 470, endPoint y: 101, distance: 192.1
click at [470, 101] on div "based bodyworks Add to Watchlist" at bounding box center [468, 110] width 384 height 30
copy div "based bodyworks"
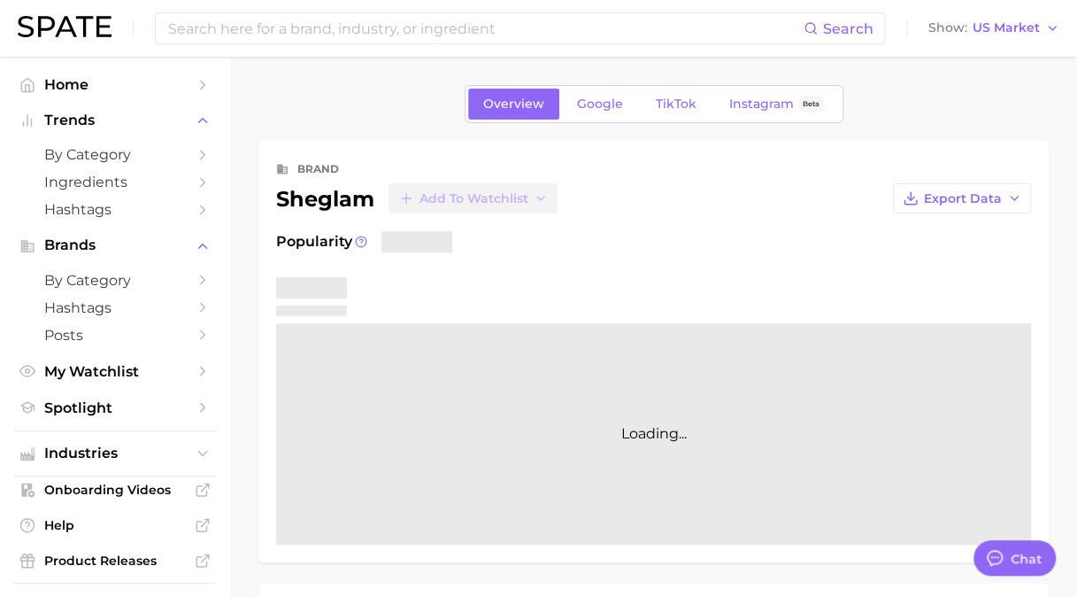
type textarea "x"
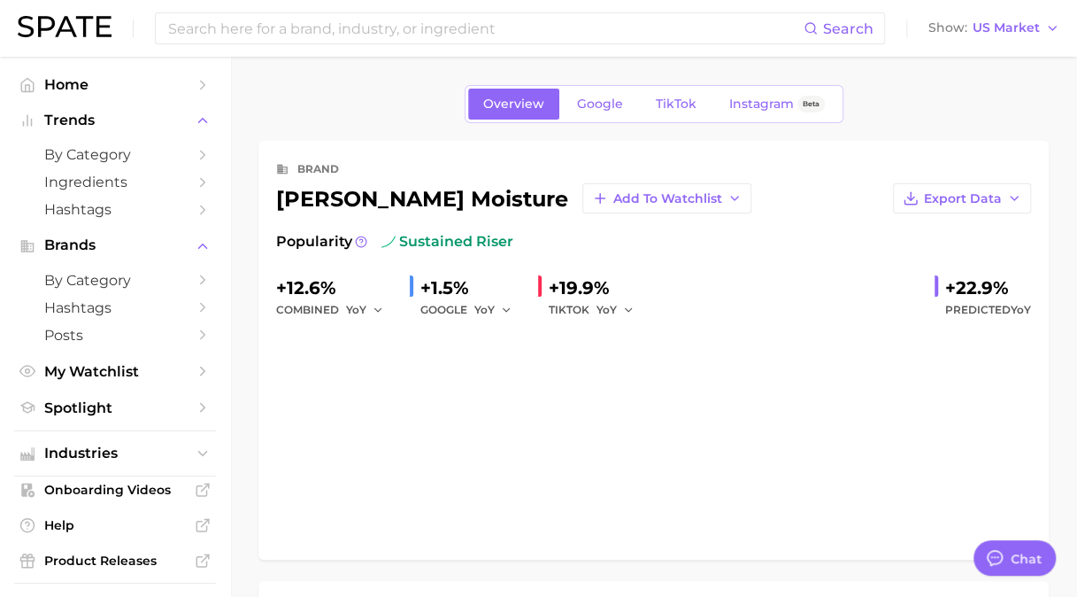
type textarea "x"
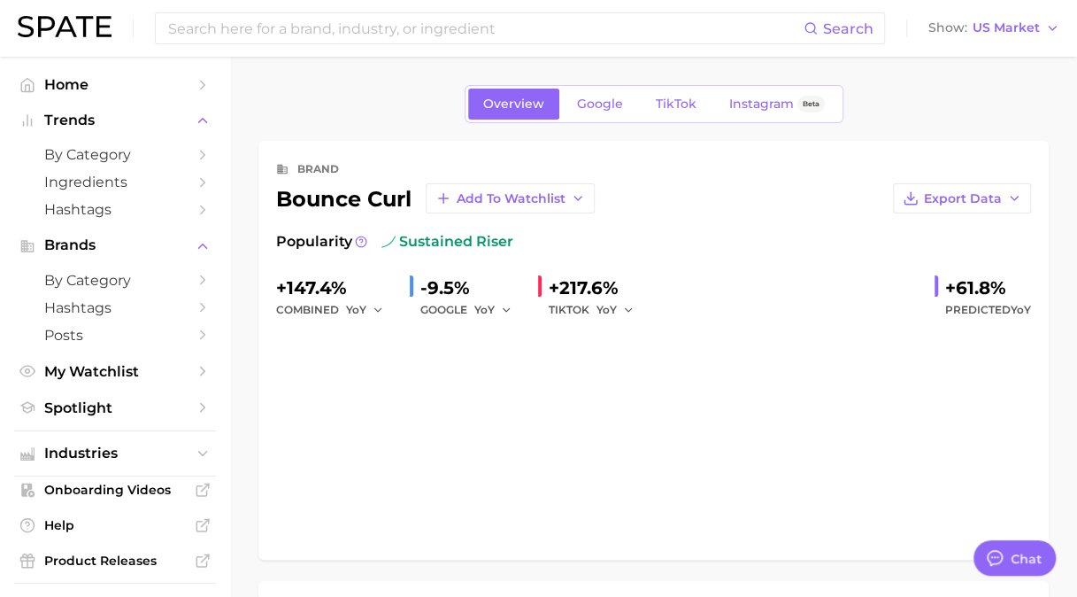
type textarea "x"
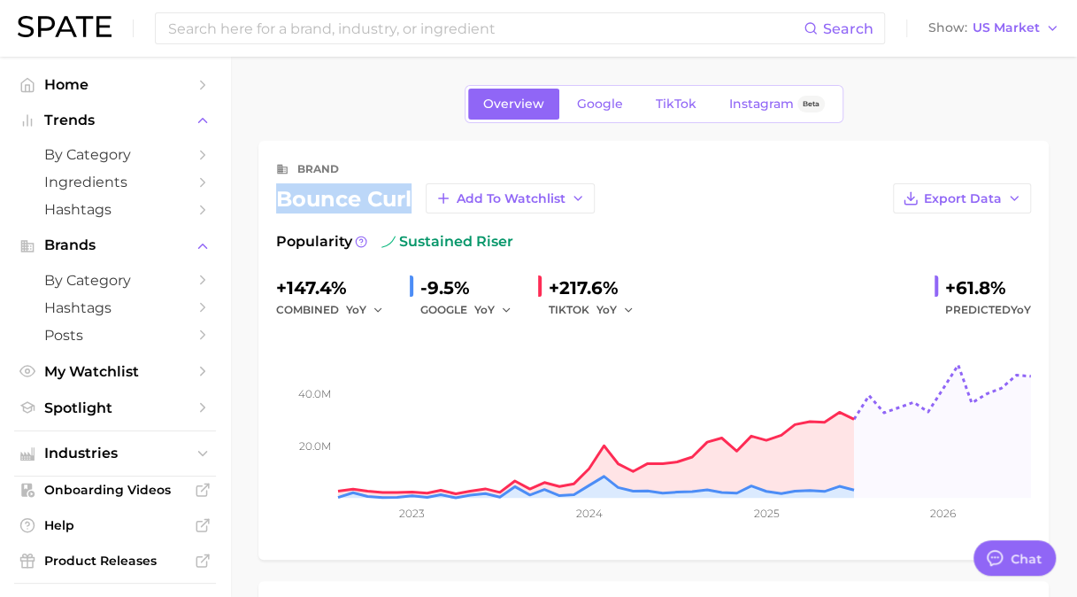
drag, startPoint x: 412, startPoint y: 187, endPoint x: 244, endPoint y: 187, distance: 168.2
copy div "bounce curl"
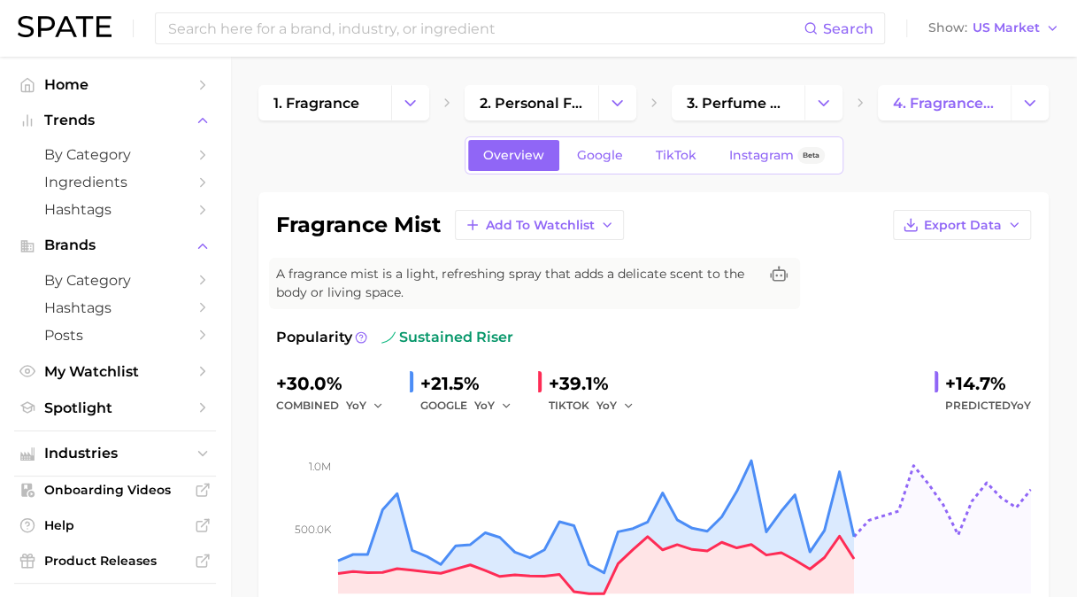
scroll to position [89, 0]
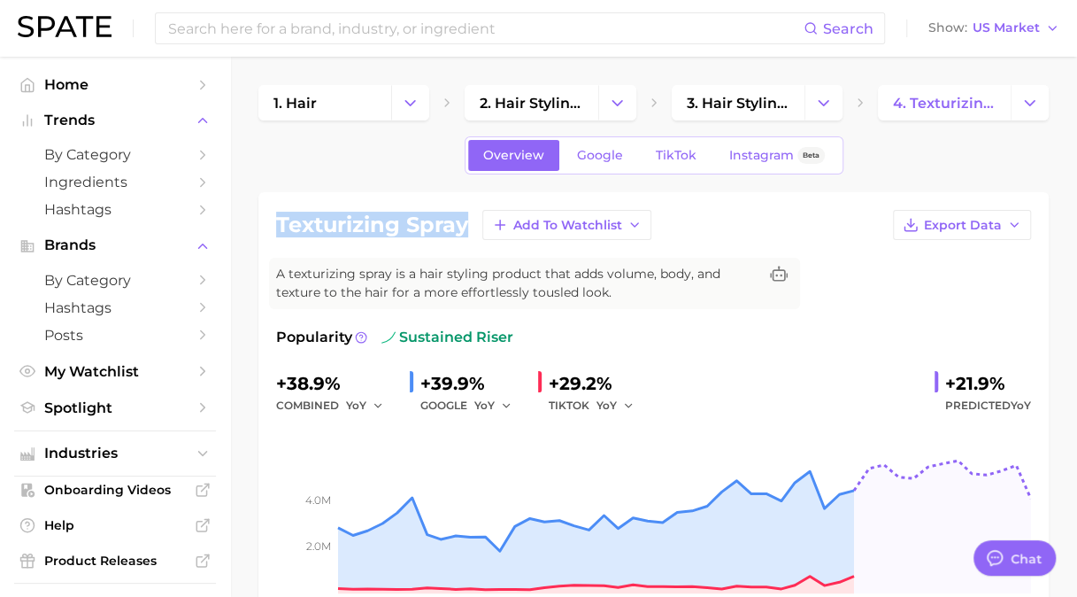
drag, startPoint x: 471, startPoint y: 227, endPoint x: 252, endPoint y: 226, distance: 218.6
copy h1 "texturizing spray"
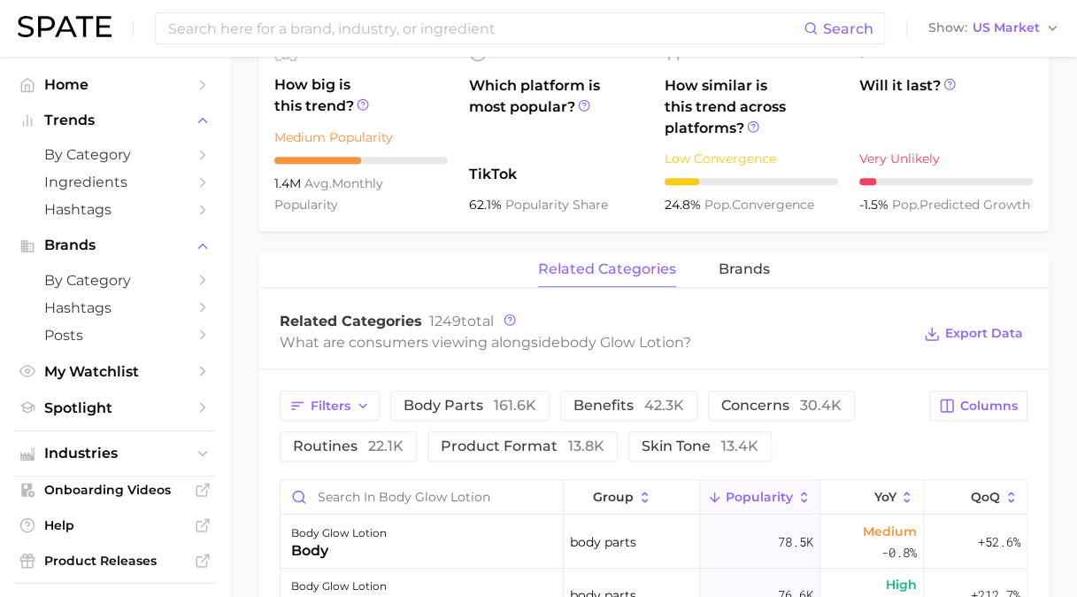
scroll to position [620, 0]
